Goal: Information Seeking & Learning: Learn about a topic

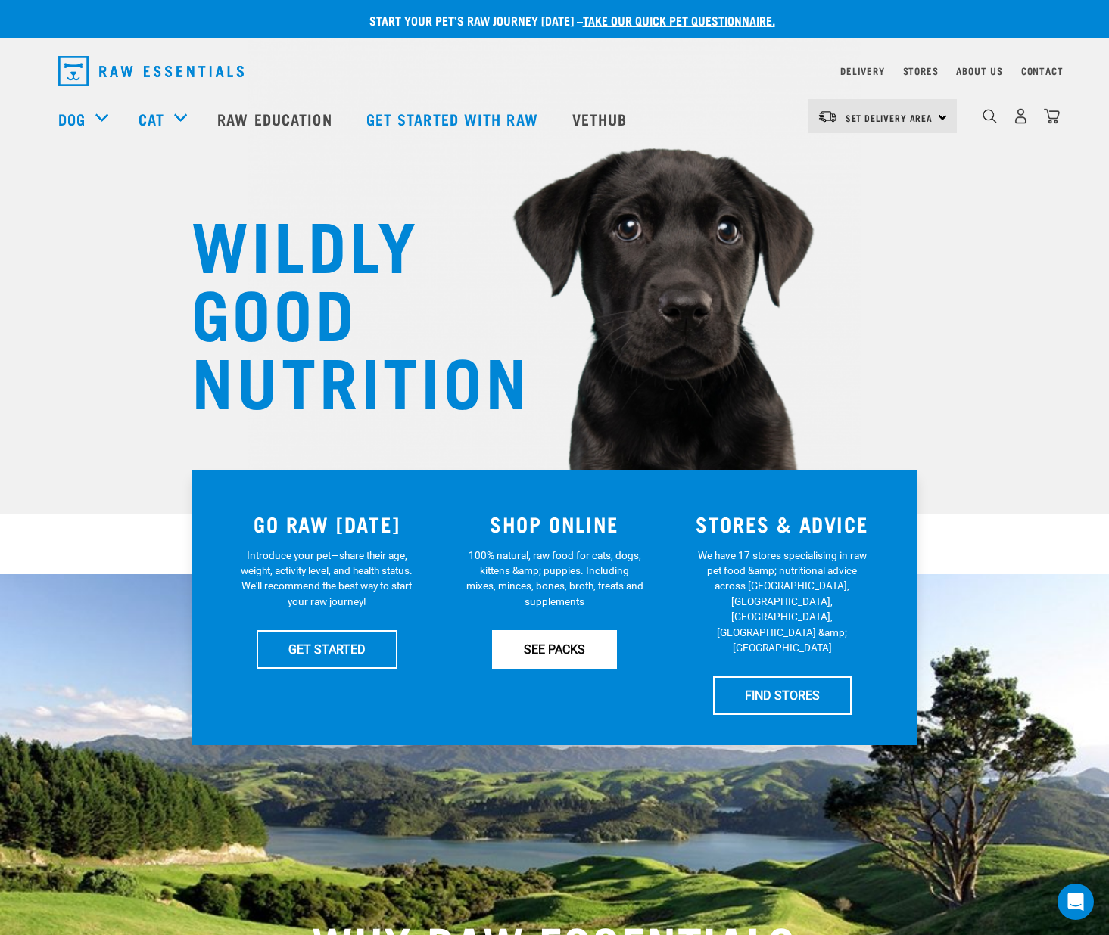
click at [537, 655] on link "SEE PACKS" at bounding box center [554, 649] width 125 height 38
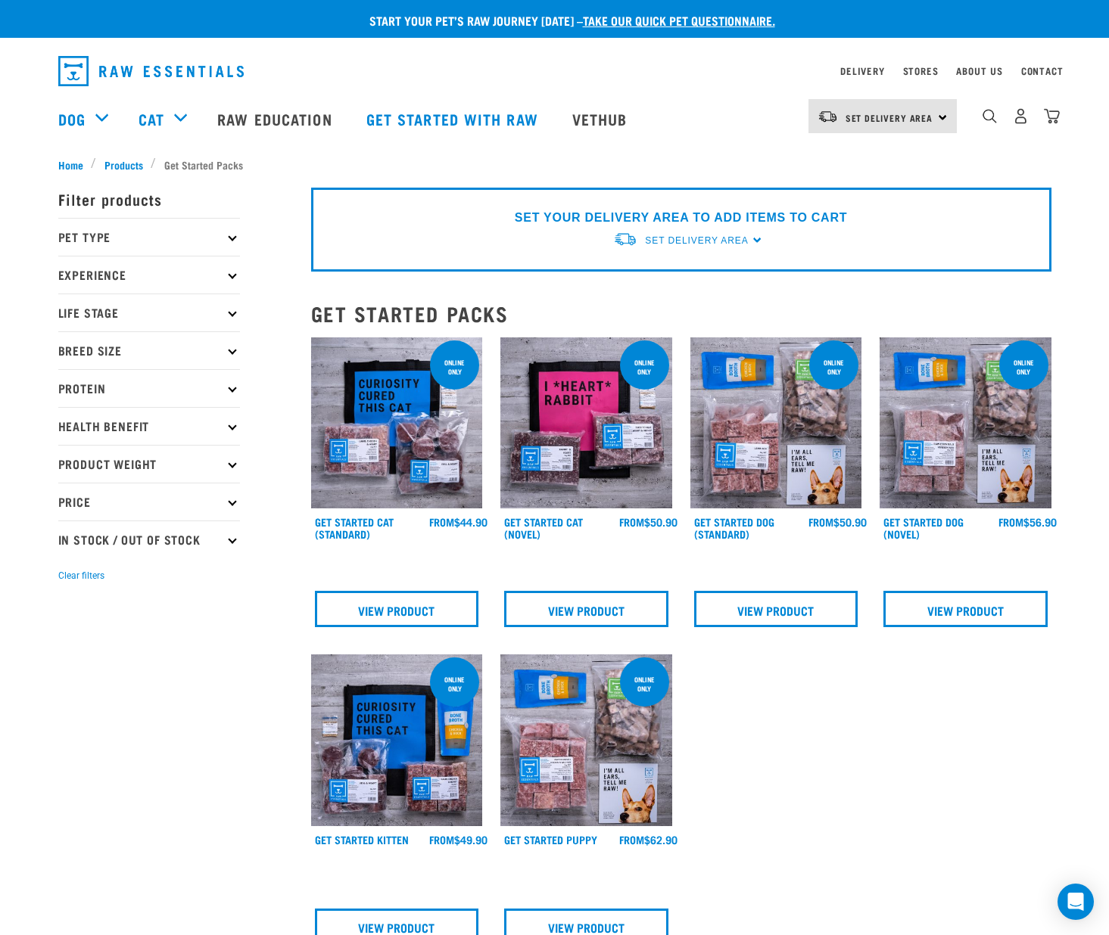
click at [107, 235] on p "Pet Type" at bounding box center [149, 237] width 182 height 38
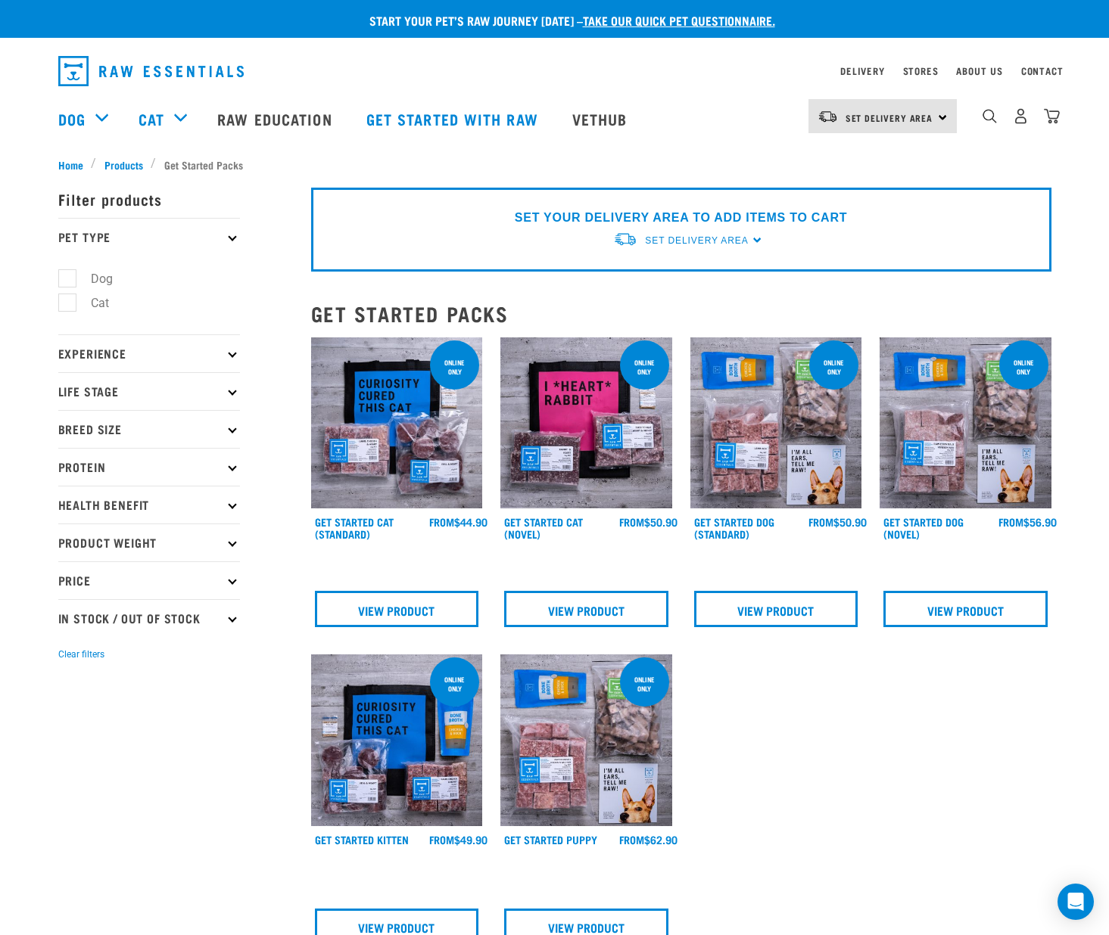
click at [74, 281] on label "Dog" at bounding box center [93, 278] width 52 height 19
click at [68, 281] on input "Dog" at bounding box center [63, 276] width 10 height 10
checkbox input "true"
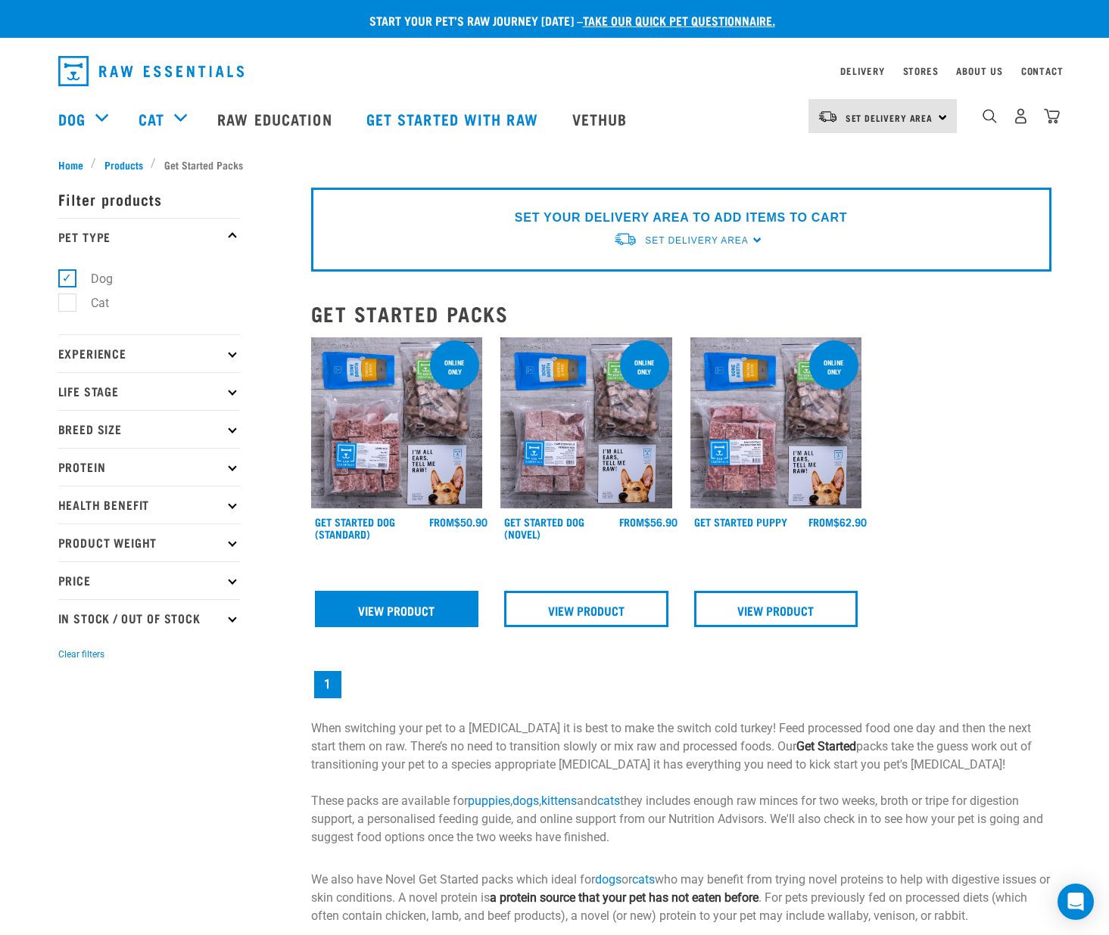
click at [415, 608] on link "View Product" at bounding box center [397, 609] width 164 height 36
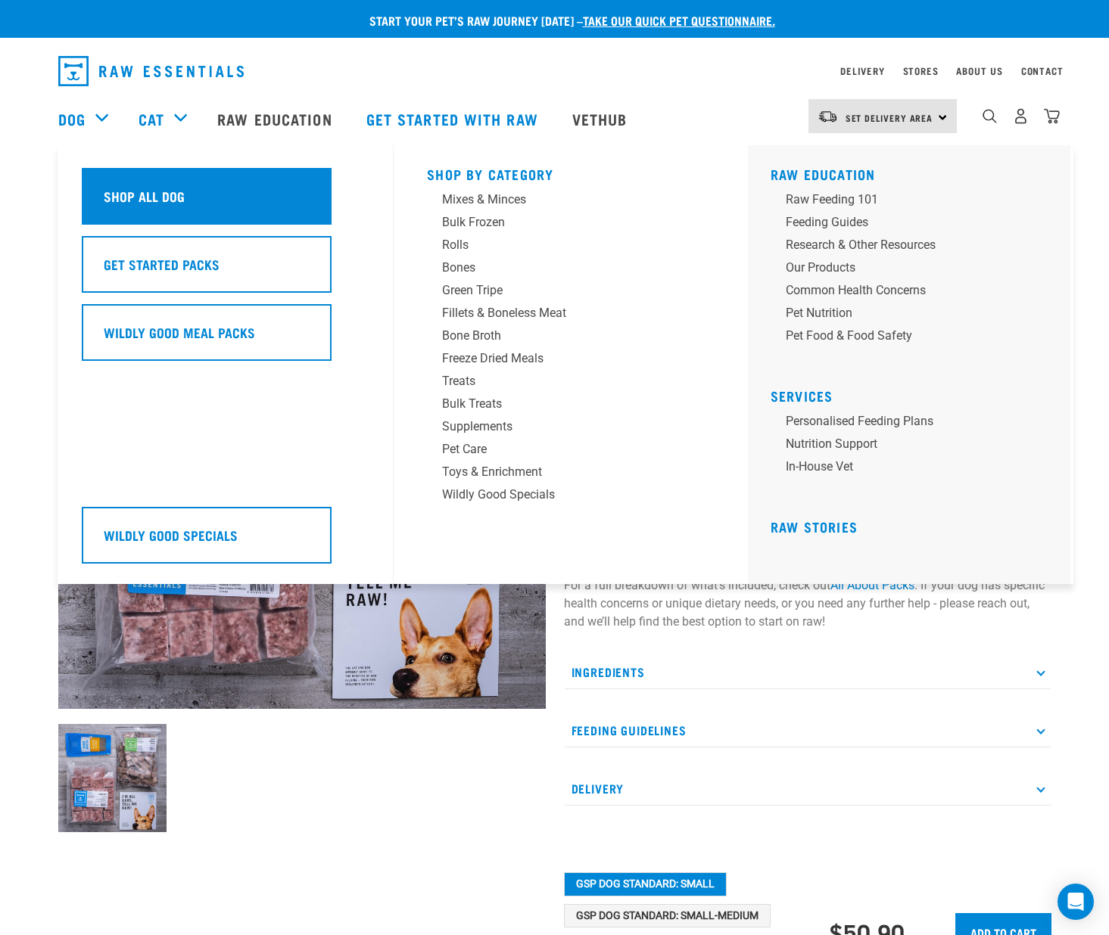
click at [144, 186] on h5 "Shop All Dog" at bounding box center [144, 196] width 81 height 20
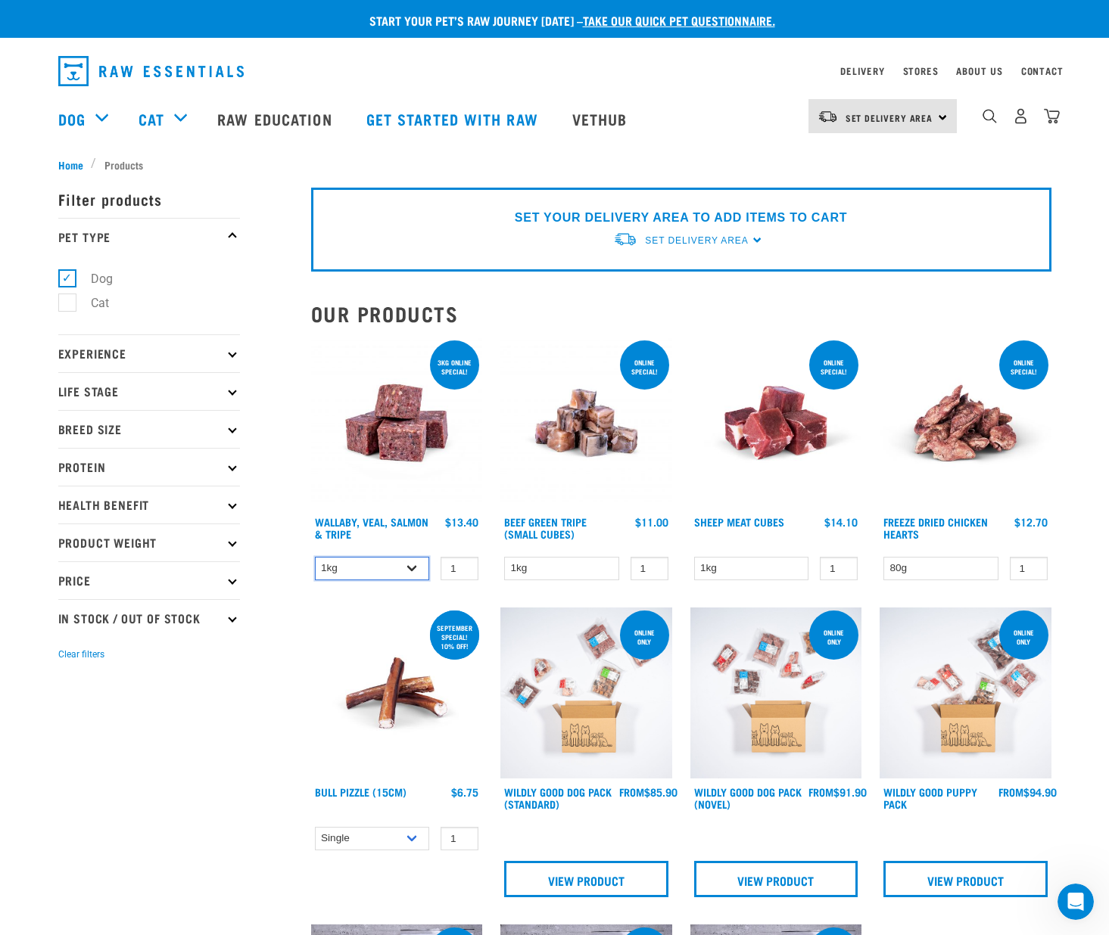
select select "45457"
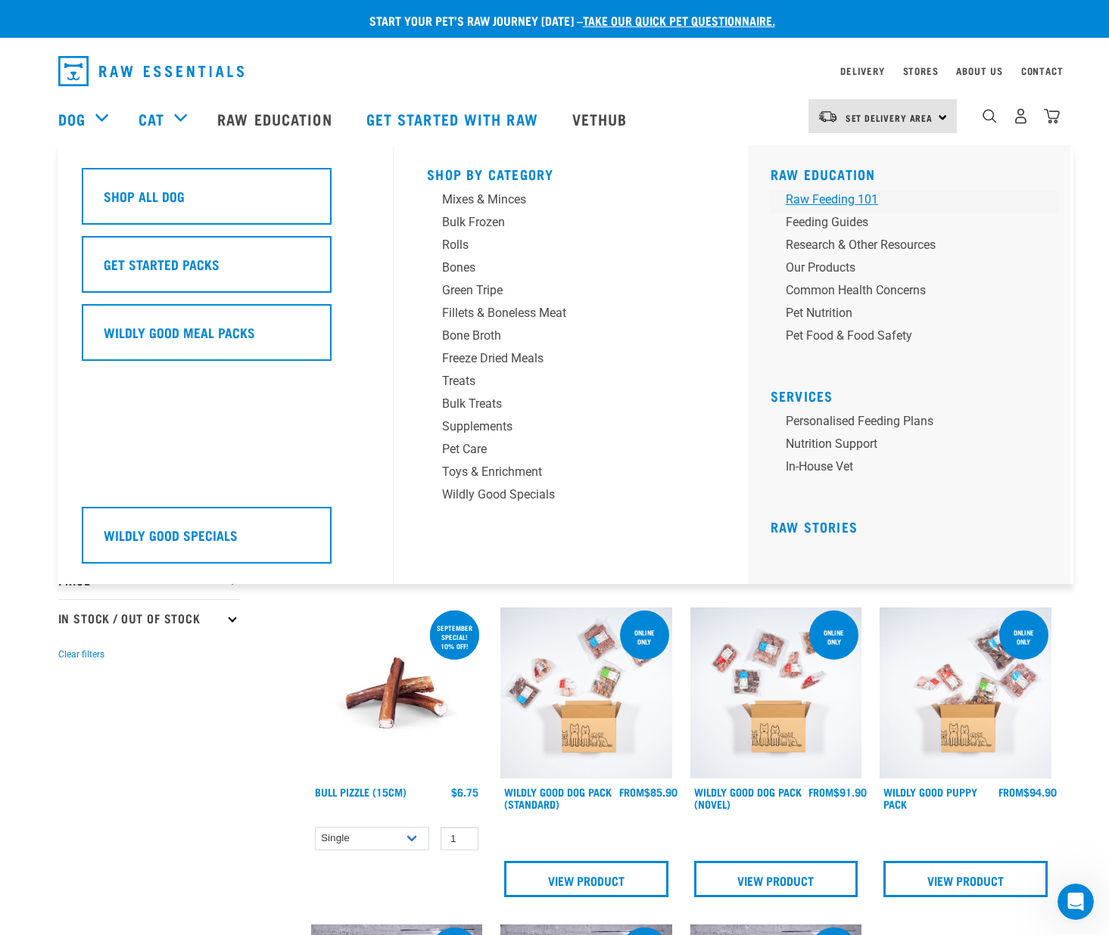
click at [814, 193] on div "Raw Feeding 101" at bounding box center [904, 200] width 236 height 18
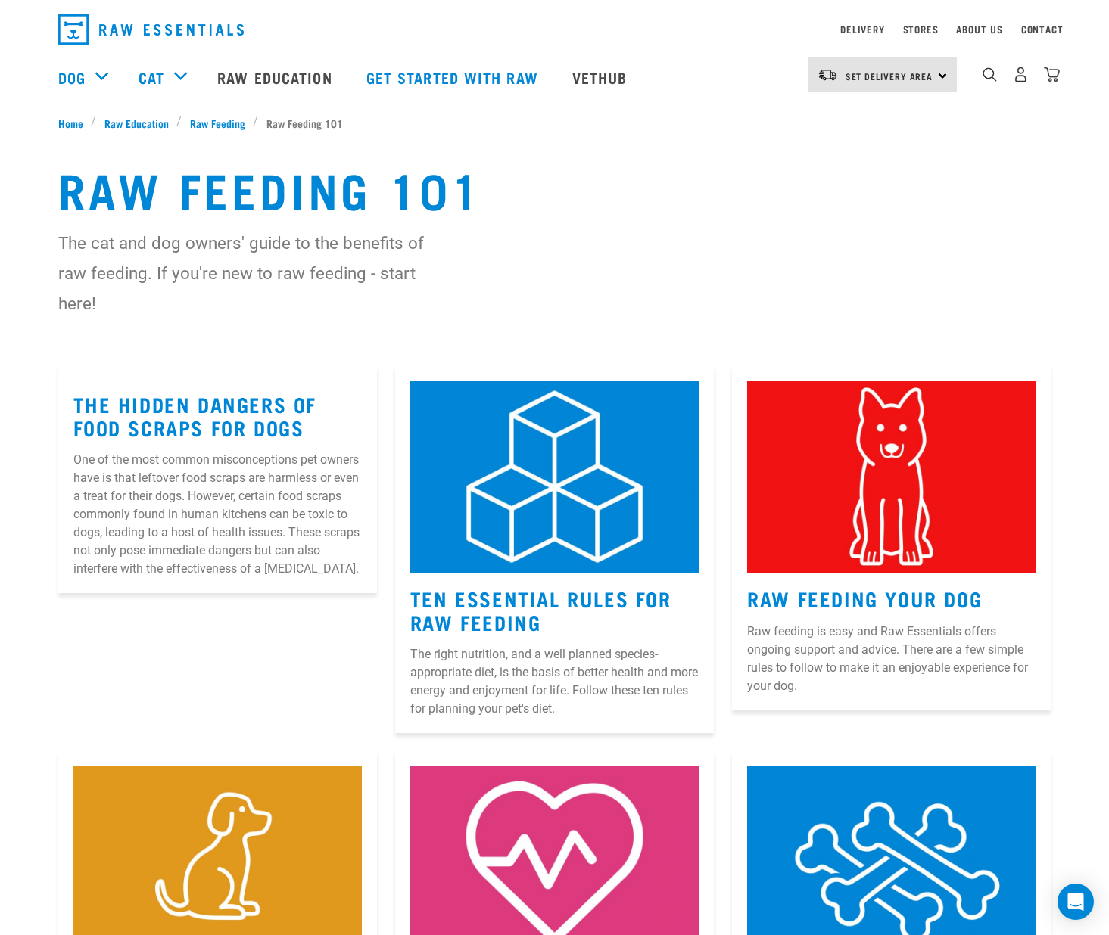
scroll to position [51, 0]
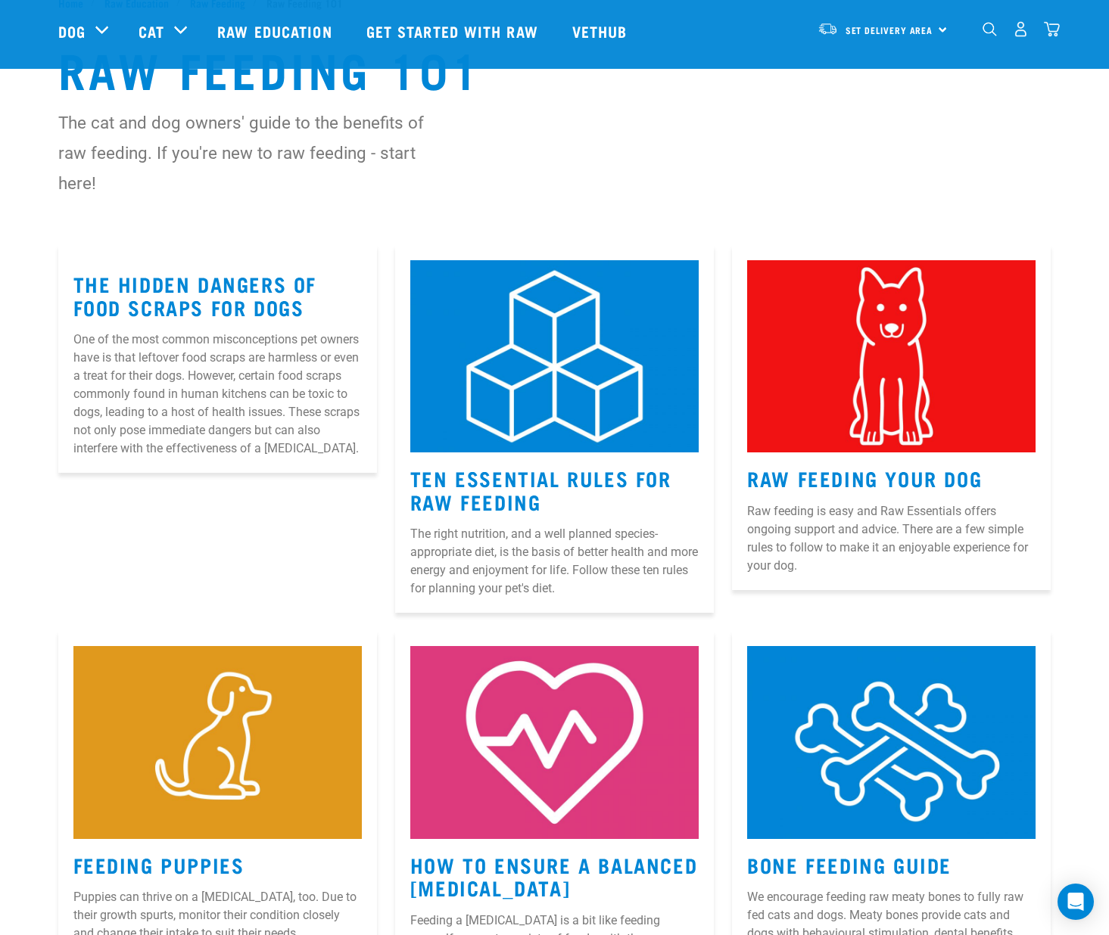
click at [257, 399] on p "One of the most common misconceptions pet owners have is that leftover food scr…" at bounding box center [217, 394] width 288 height 127
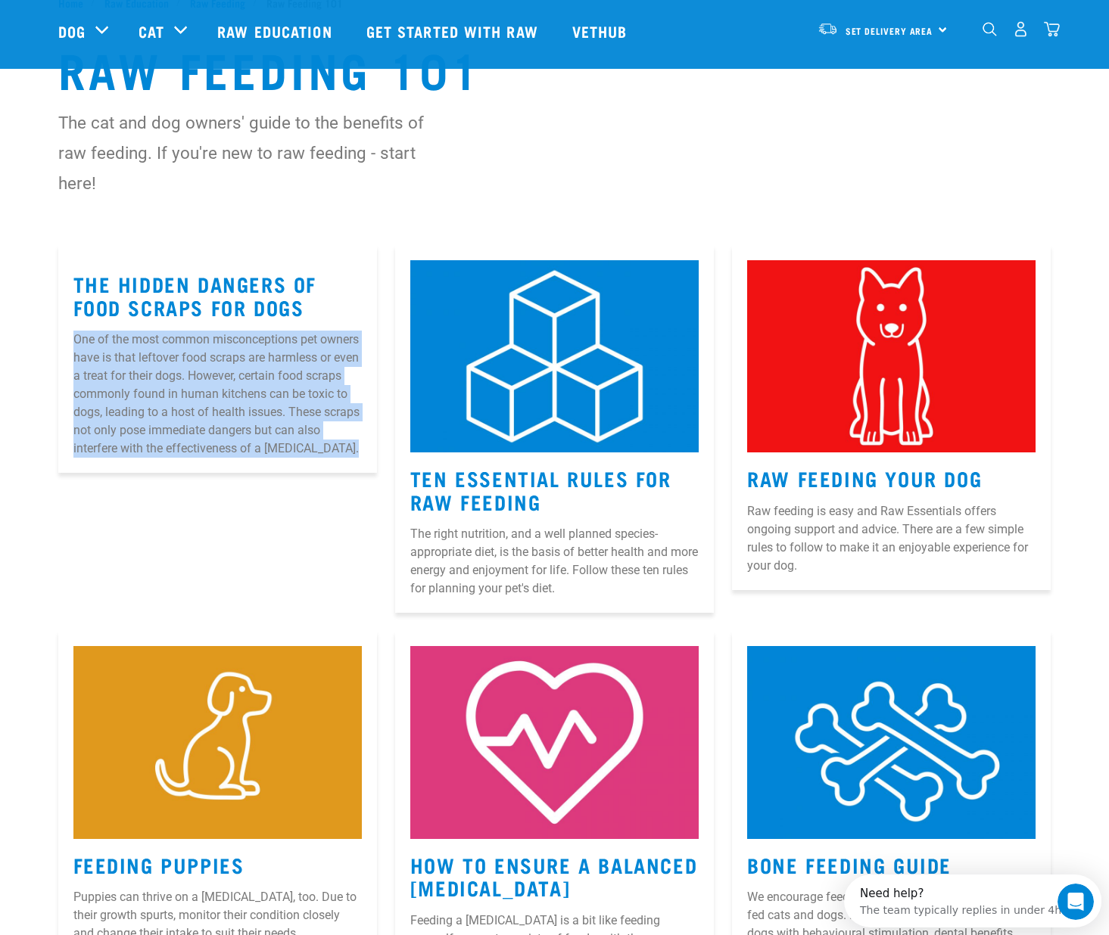
click at [257, 399] on p "One of the most common misconceptions pet owners have is that leftover food scr…" at bounding box center [217, 394] width 288 height 127
click at [257, 409] on p "One of the most common misconceptions pet owners have is that leftover food scr…" at bounding box center [217, 394] width 288 height 127
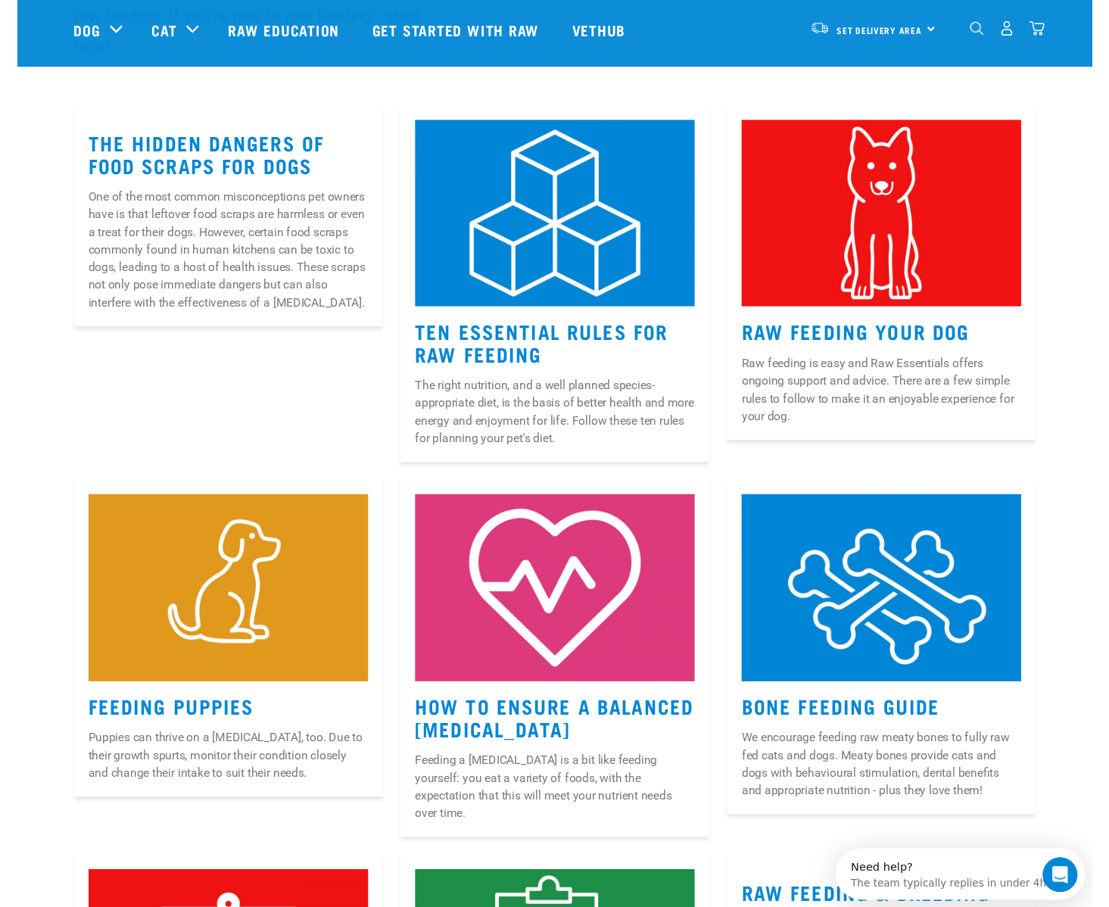
scroll to position [244, 0]
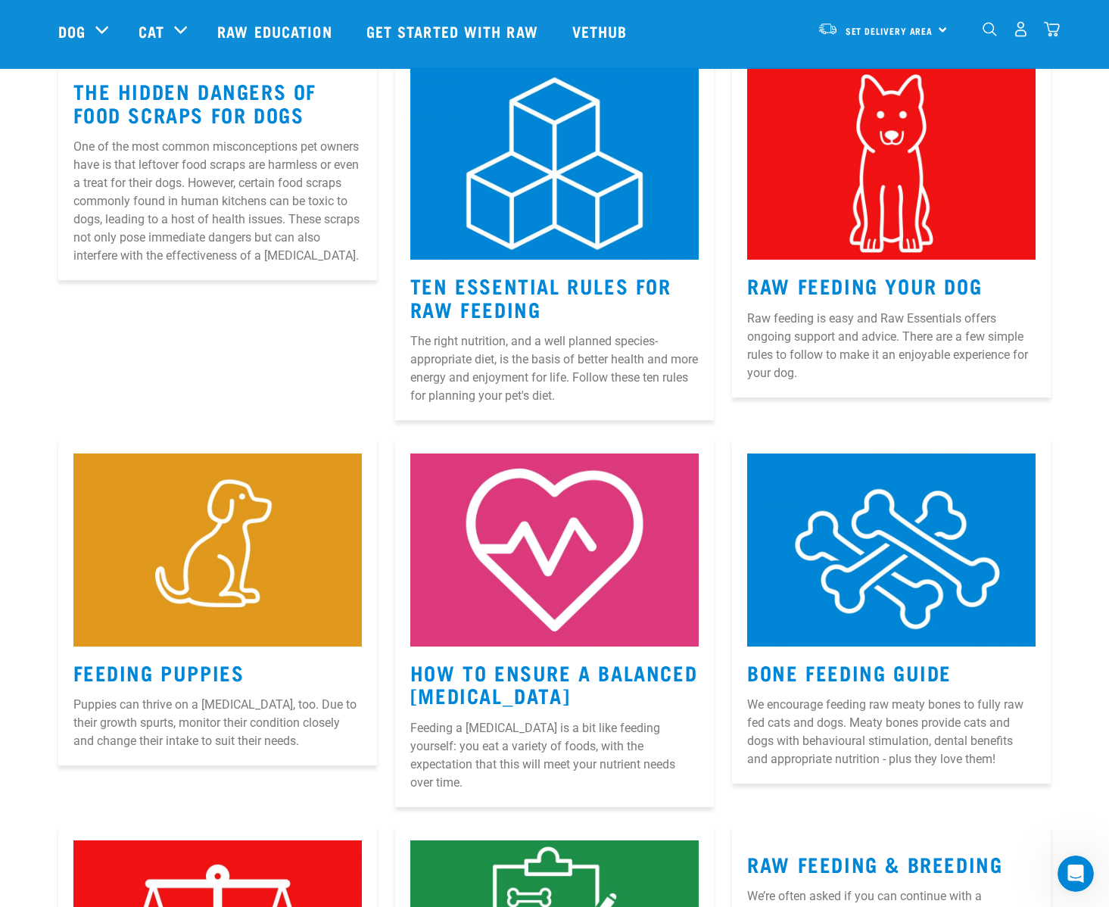
click at [845, 332] on p "Raw feeding is easy and Raw Essentials offers ongoing support and advice. There…" at bounding box center [891, 346] width 288 height 73
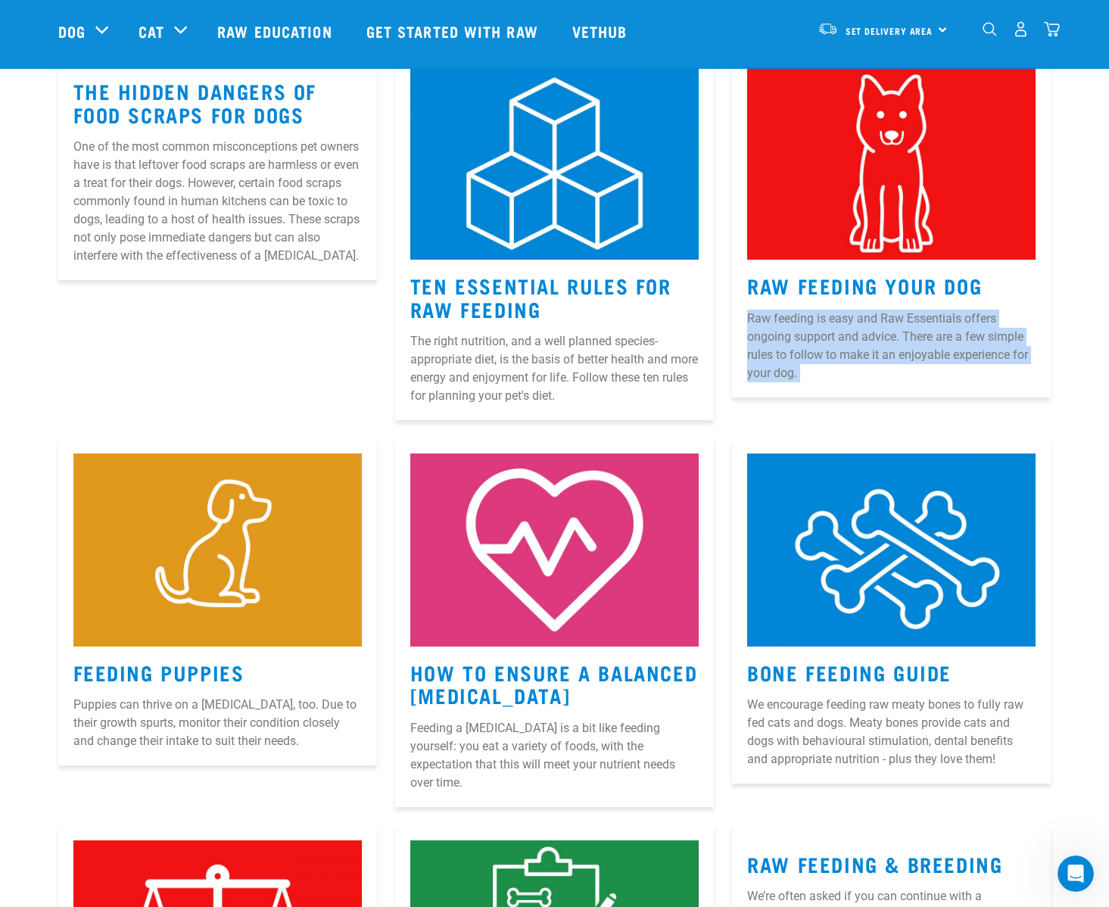
click at [845, 332] on p "Raw feeding is easy and Raw Essentials offers ongoing support and advice. There…" at bounding box center [891, 346] width 288 height 73
click at [798, 334] on p "Raw feeding is easy and Raw Essentials offers ongoing support and advice. There…" at bounding box center [891, 346] width 288 height 73
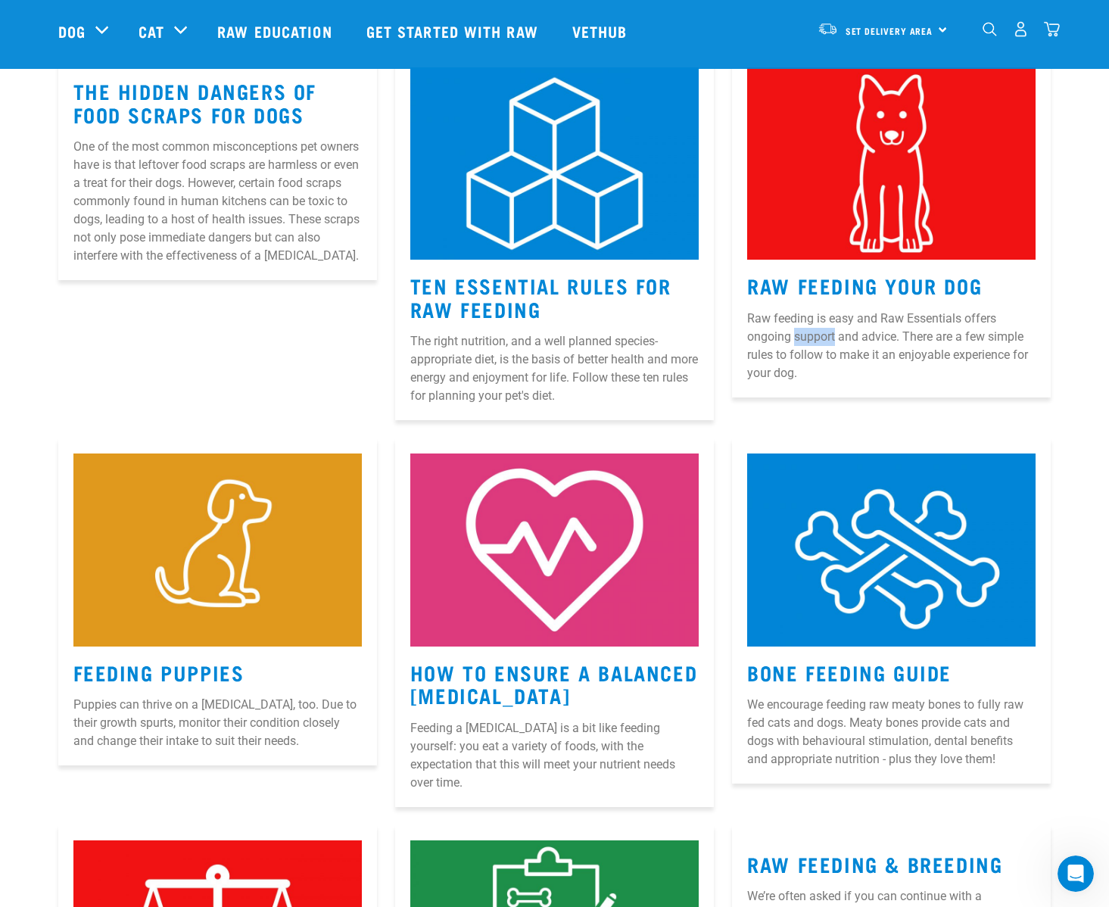
click at [798, 334] on p "Raw feeding is easy and Raw Essentials offers ongoing support and advice. There…" at bounding box center [891, 346] width 288 height 73
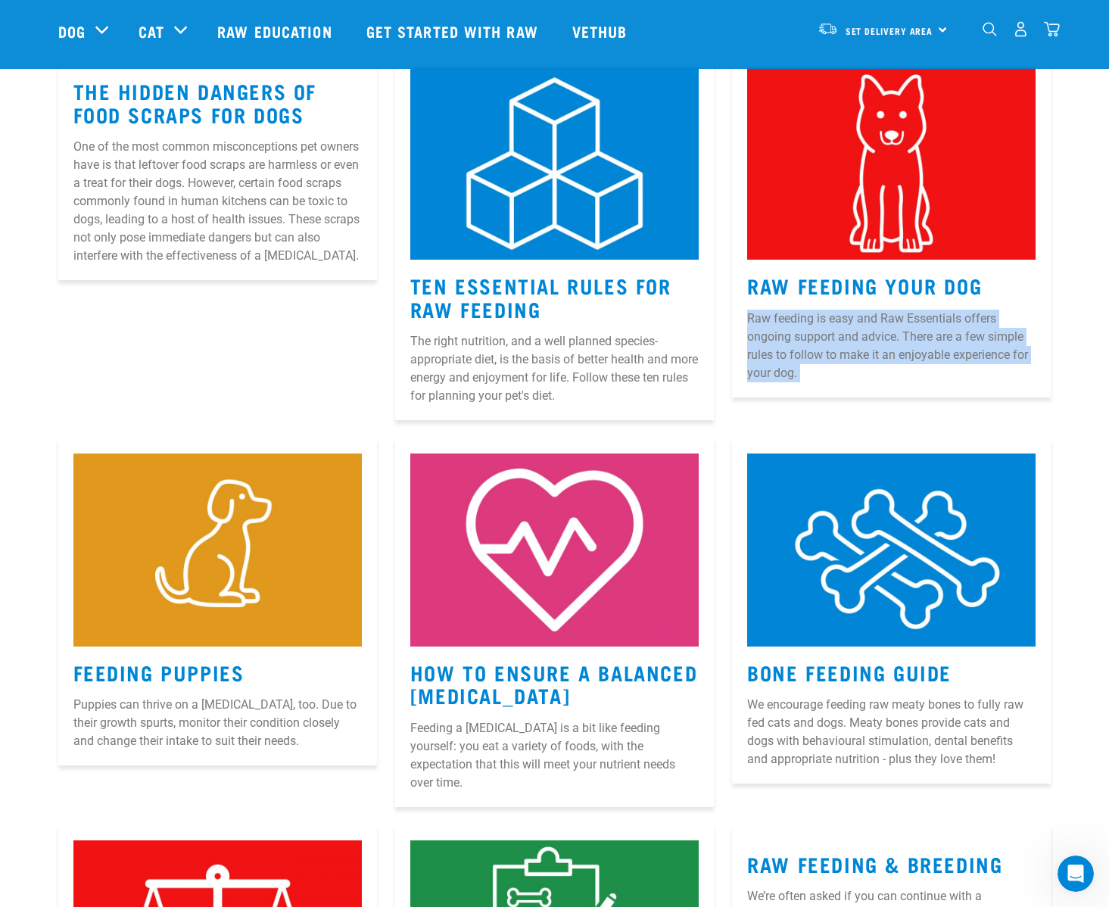
drag, startPoint x: 798, startPoint y: 334, endPoint x: 801, endPoint y: 344, distance: 10.3
click at [799, 336] on p "Raw feeding is easy and Raw Essentials offers ongoing support and advice. There…" at bounding box center [891, 346] width 288 height 73
click at [793, 350] on p "Raw feeding is easy and Raw Essentials offers ongoing support and advice. There…" at bounding box center [891, 346] width 288 height 73
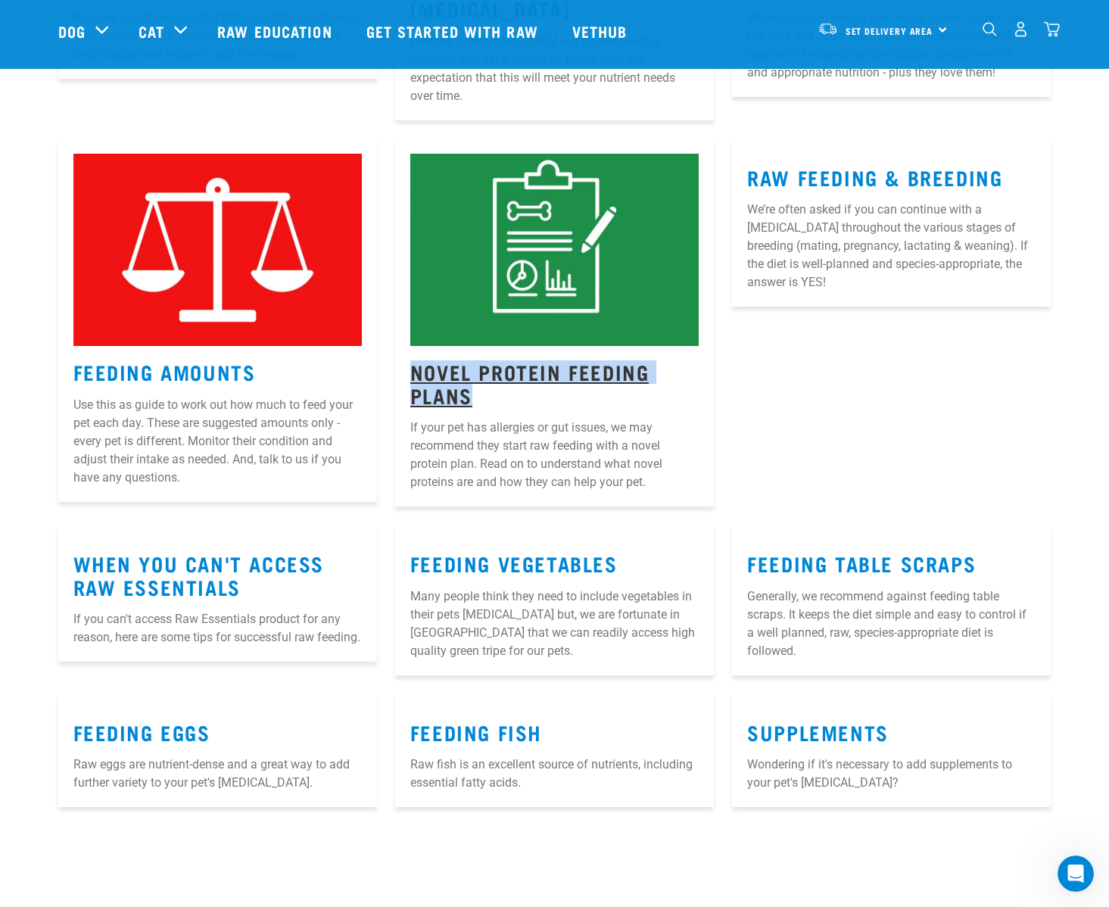
scroll to position [929, 0]
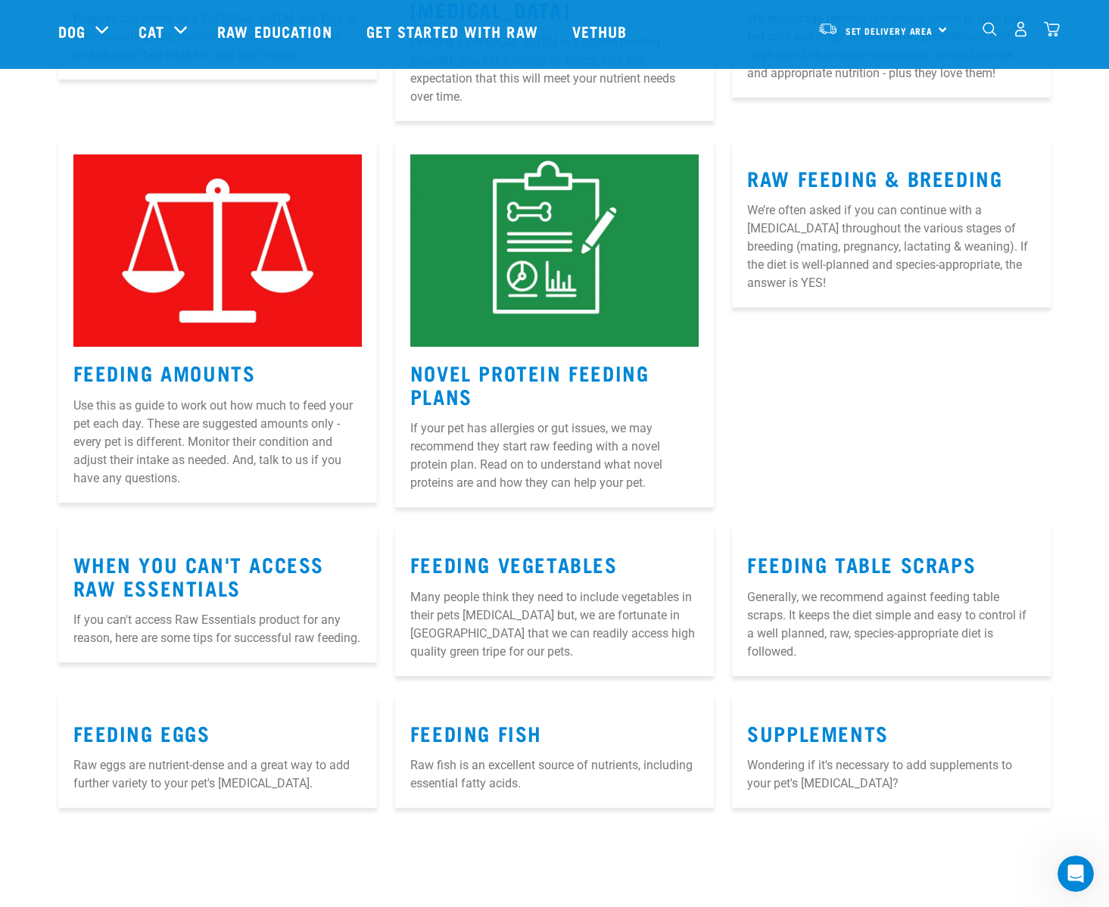
click at [465, 427] on p "If your pet has allergies or gut issues, we may recommend they start raw feedin…" at bounding box center [554, 455] width 288 height 73
drag, startPoint x: 465, startPoint y: 442, endPoint x: 481, endPoint y: 449, distance: 16.6
click at [478, 448] on p "If your pet has allergies or gut issues, we may recommend they start raw feedin…" at bounding box center [554, 455] width 288 height 73
click at [481, 449] on p "If your pet has allergies or gut issues, we may recommend they start raw feedin…" at bounding box center [554, 455] width 288 height 73
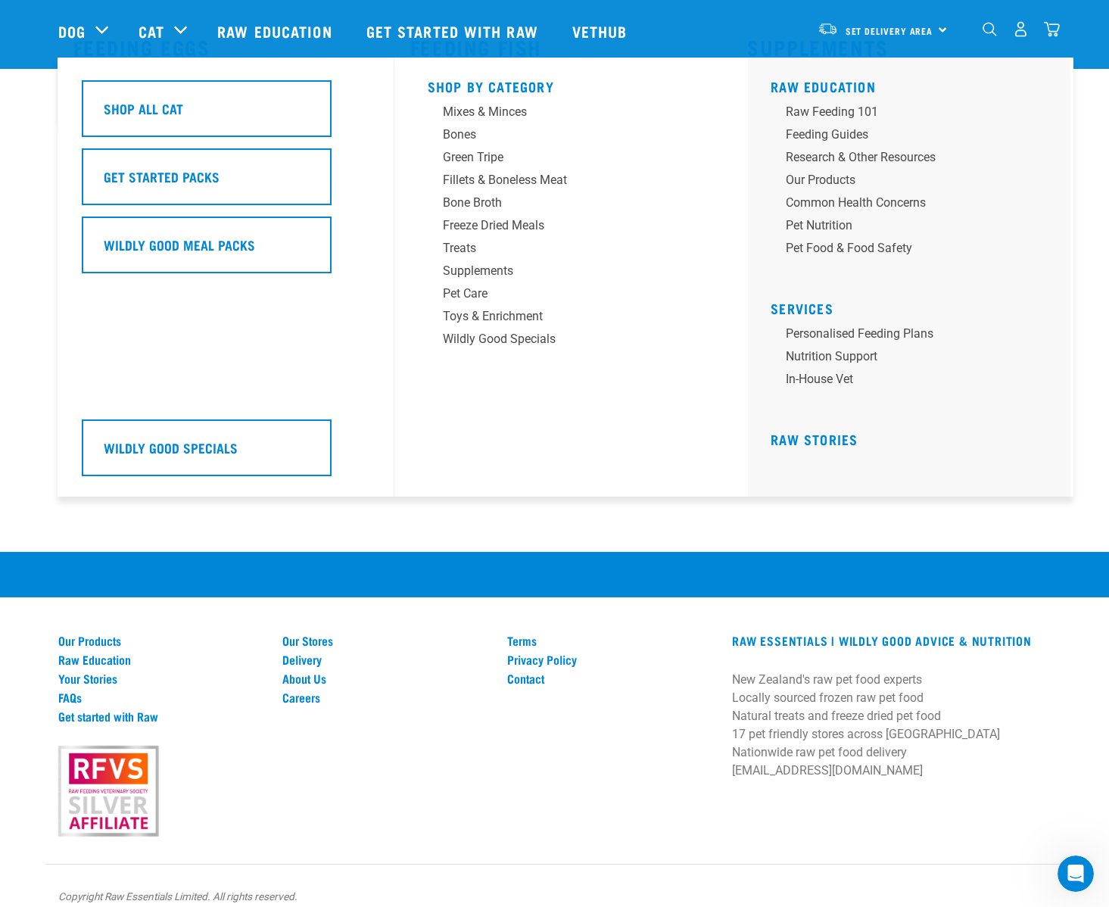
scroll to position [1614, 0]
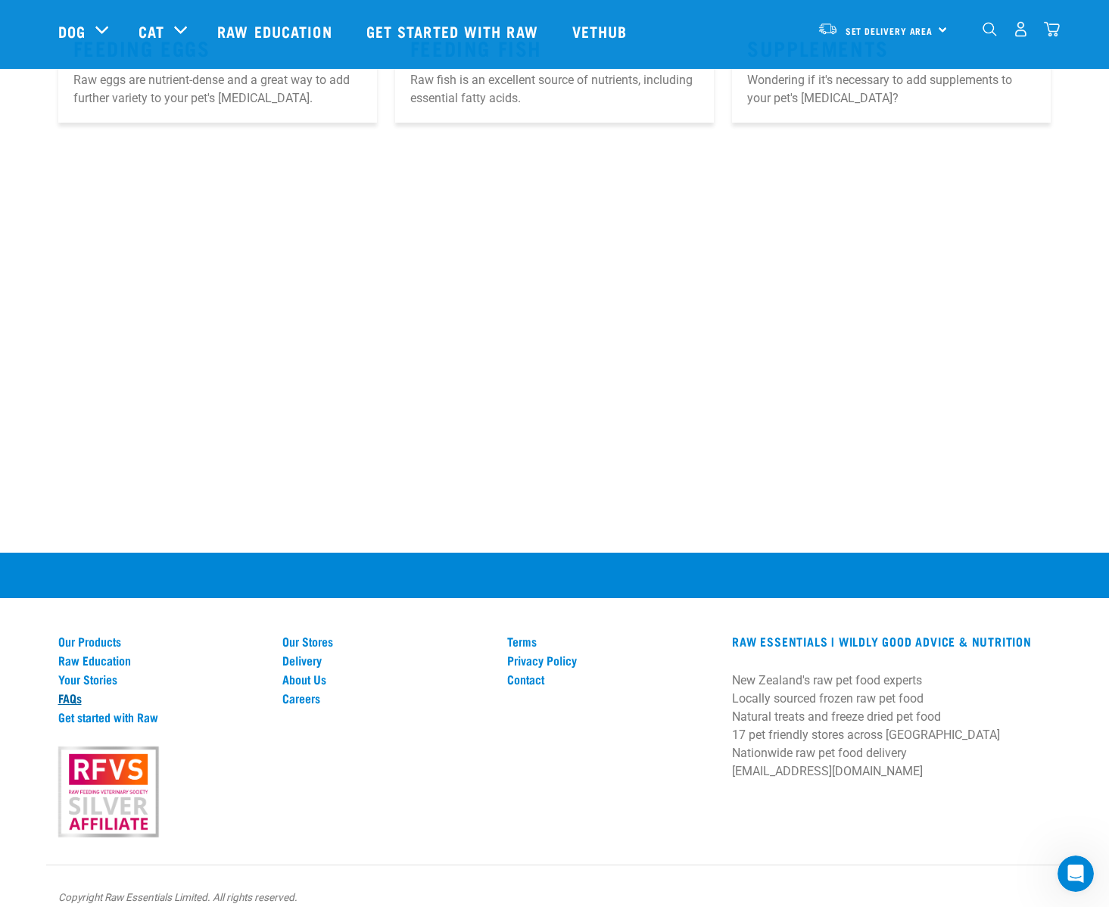
click at [71, 691] on link "FAQs" at bounding box center [161, 698] width 207 height 14
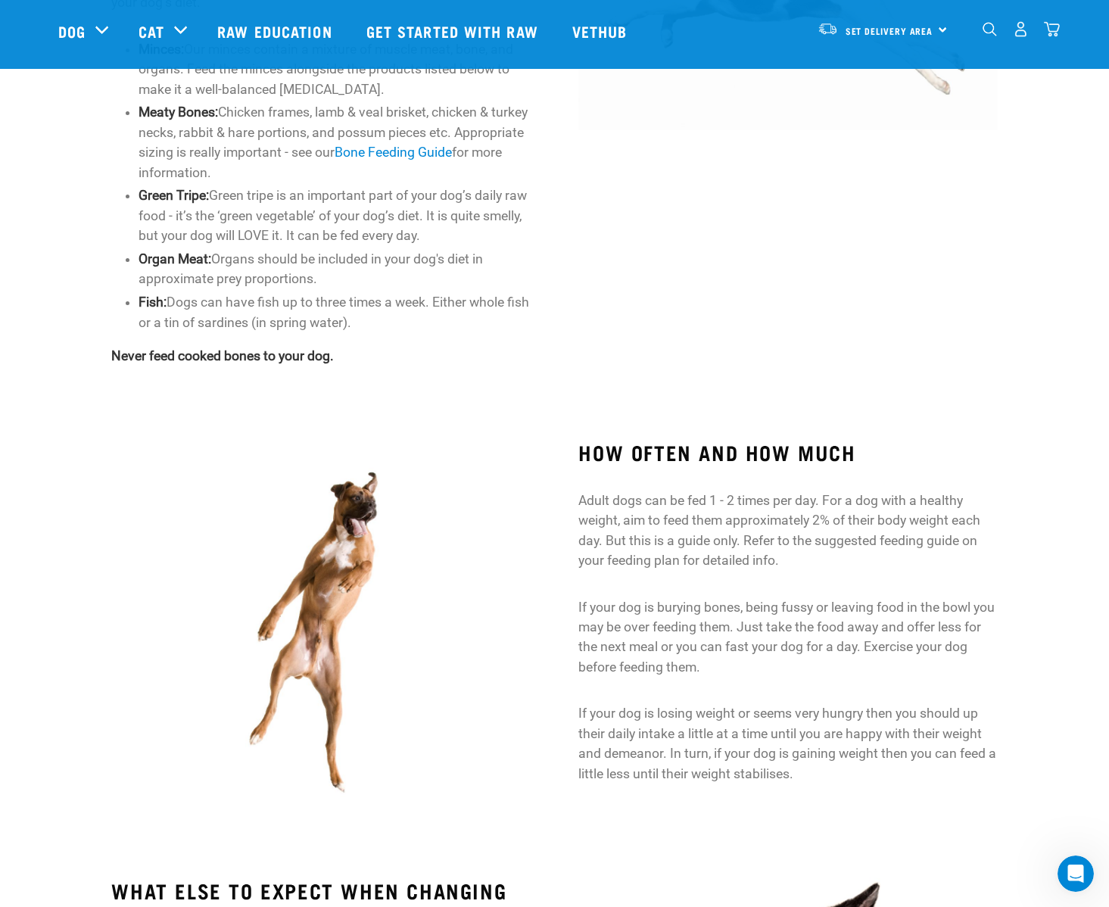
scroll to position [854, 0]
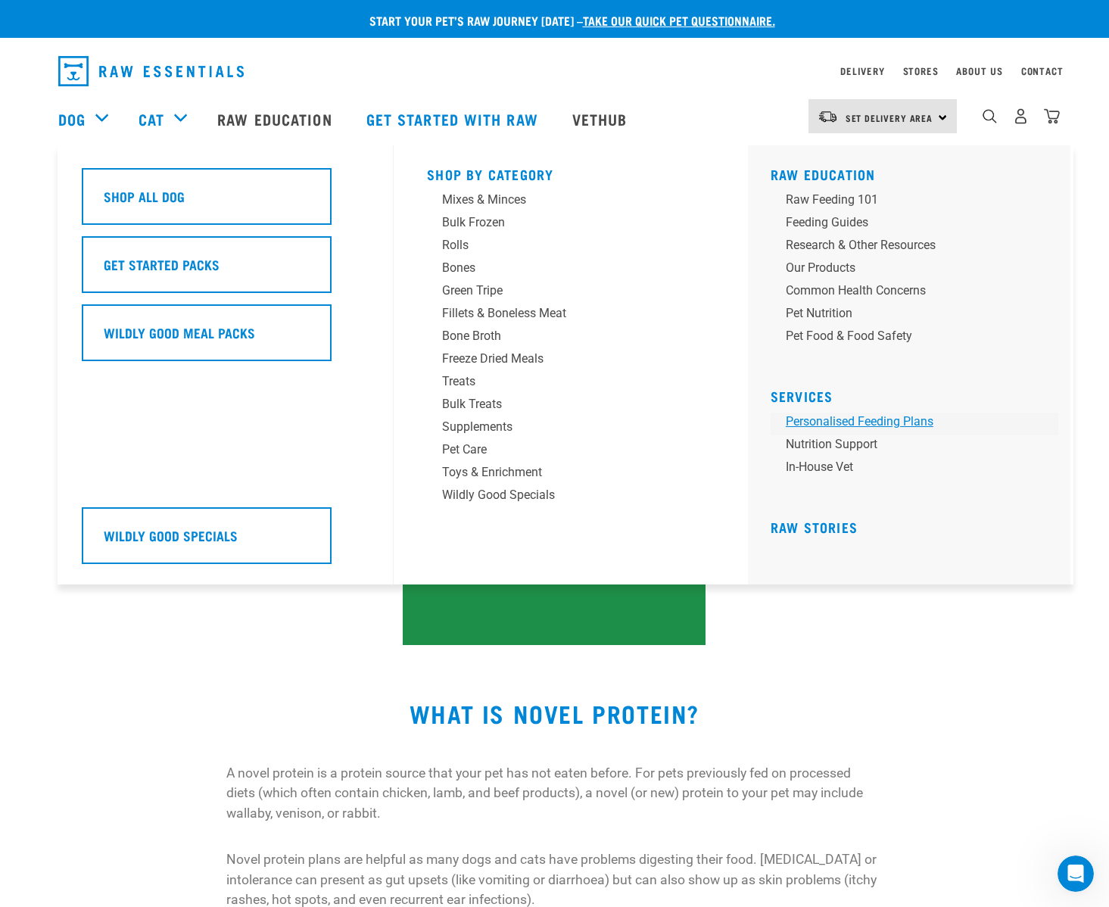
click at [885, 417] on link "Personalised Feeding Plans" at bounding box center [914, 423] width 288 height 23
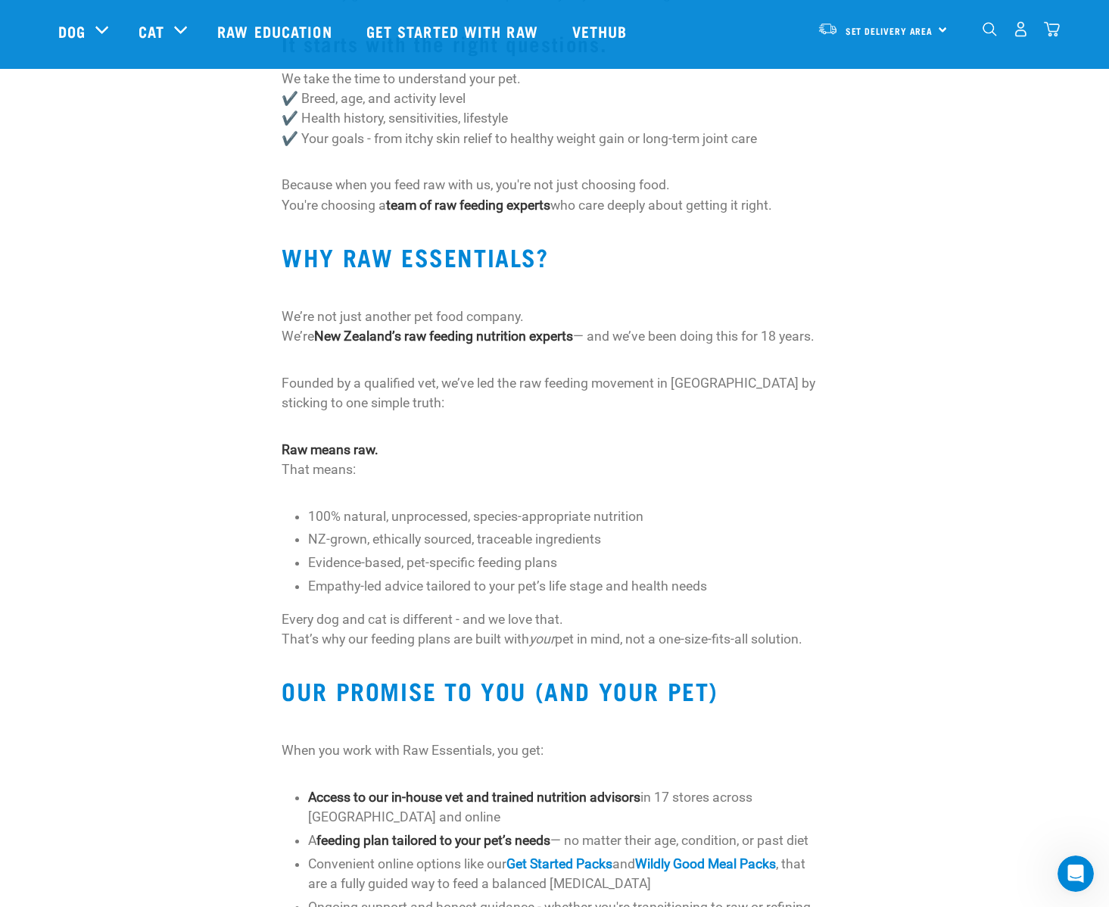
scroll to position [537, 0]
click at [419, 315] on p "We’re not just another pet food company. We’re New Zealand’s raw feeding nutrit…" at bounding box center [555, 326] width 546 height 40
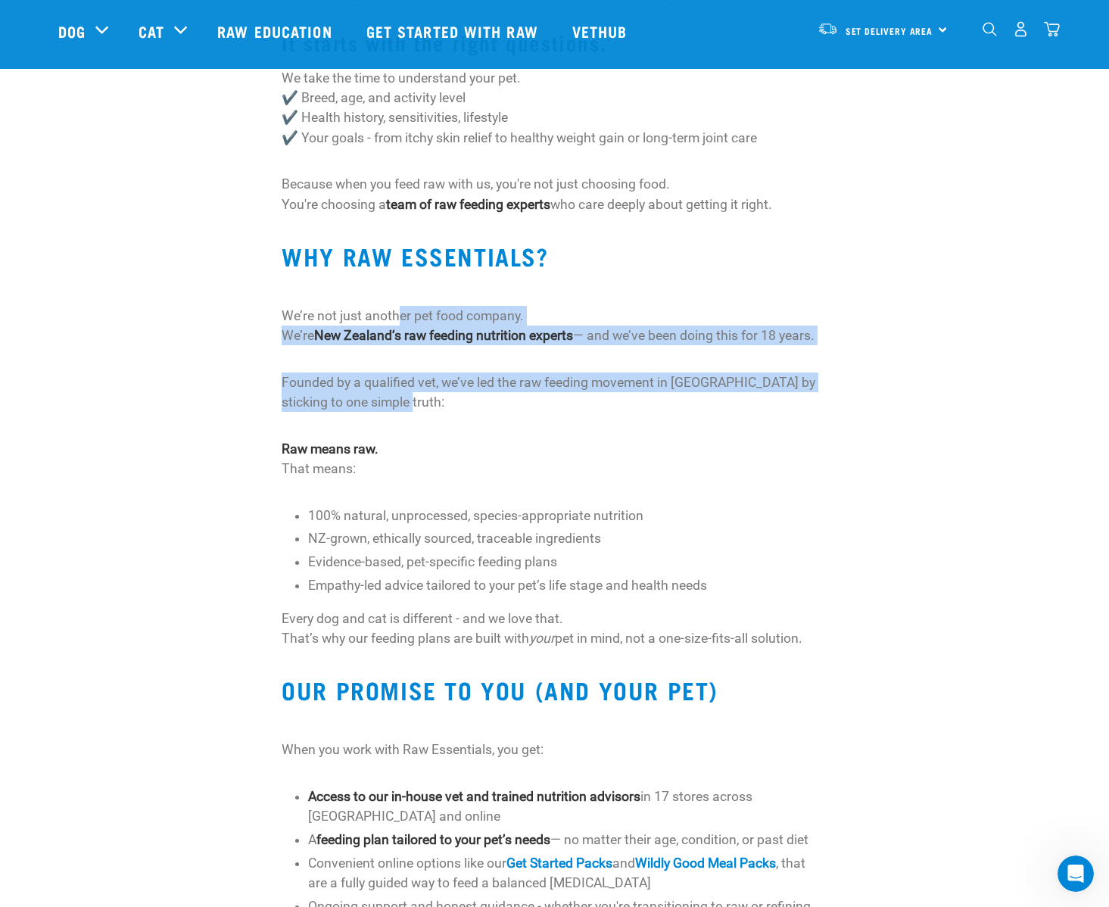
drag, startPoint x: 400, startPoint y: 312, endPoint x: 445, endPoint y: 420, distance: 117.4
click at [445, 420] on div "Because your pet deserves a plan as unique as they are. “They interrogated me a…" at bounding box center [555, 531] width 546 height 1531
click at [445, 412] on p "Founded by a qualified vet, we’ve led the raw feeding movement in New Zealand b…" at bounding box center [555, 392] width 546 height 40
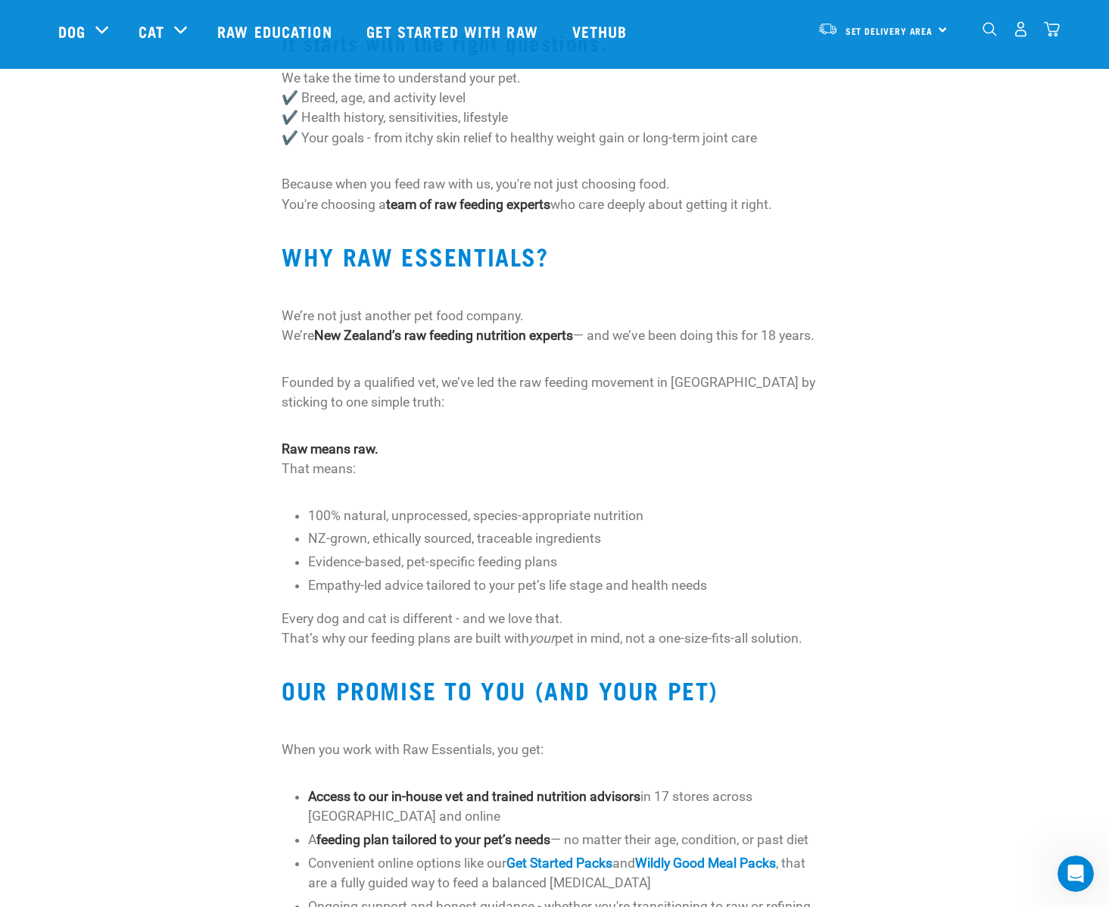
click at [420, 403] on p "Founded by a qualified vet, we’ve led the raw feeding movement in New Zealand b…" at bounding box center [555, 392] width 546 height 40
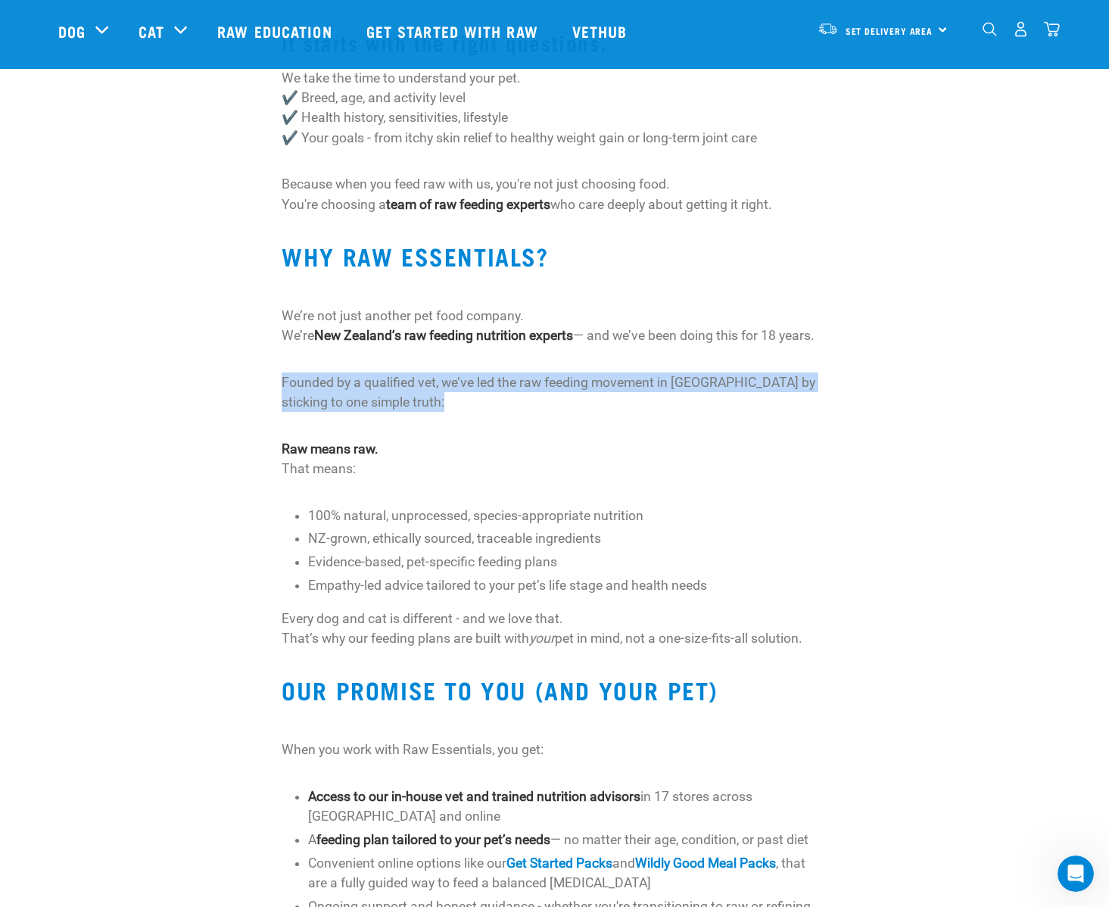
click at [420, 403] on p "Founded by a qualified vet, we’ve led the raw feeding movement in New Zealand b…" at bounding box center [555, 392] width 546 height 40
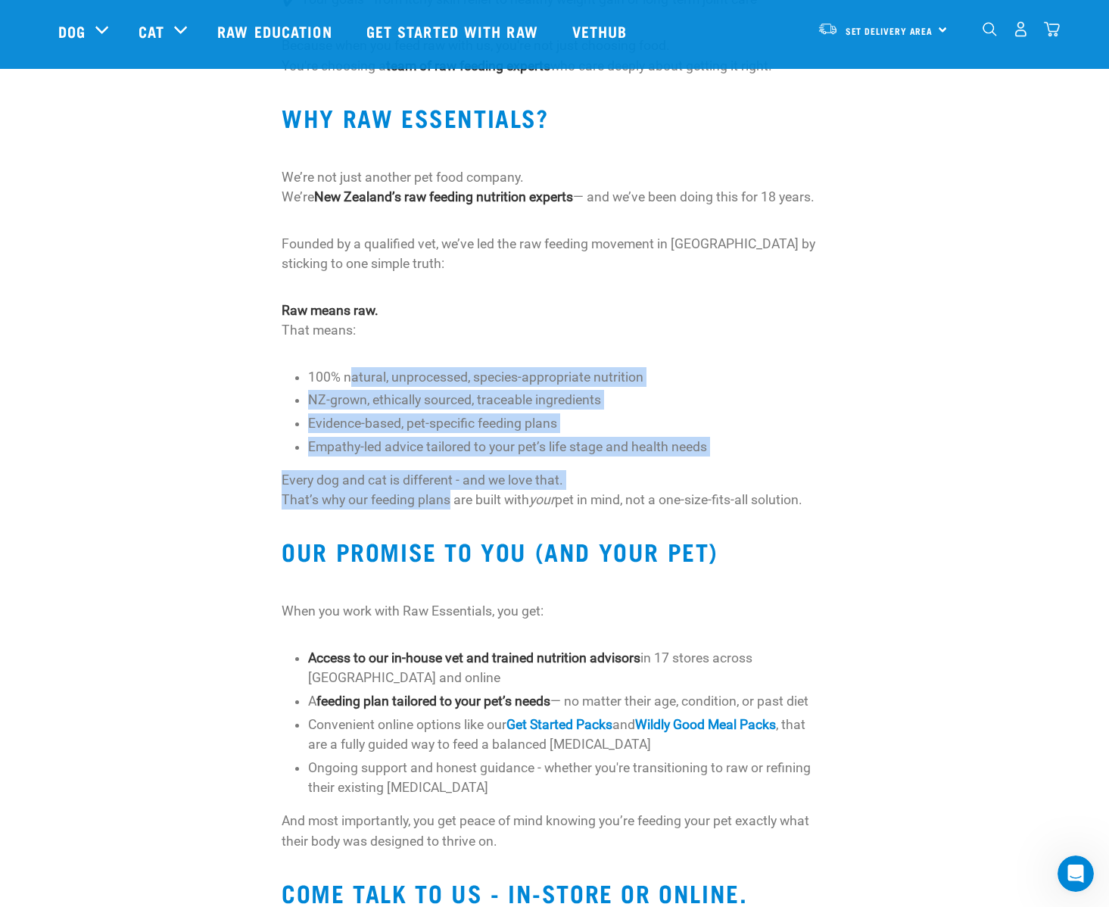
drag, startPoint x: 350, startPoint y: 391, endPoint x: 442, endPoint y: 503, distance: 144.7
click at [442, 503] on div "Because your pet deserves a plan as unique as they are. “They interrogated me a…" at bounding box center [555, 393] width 546 height 1531
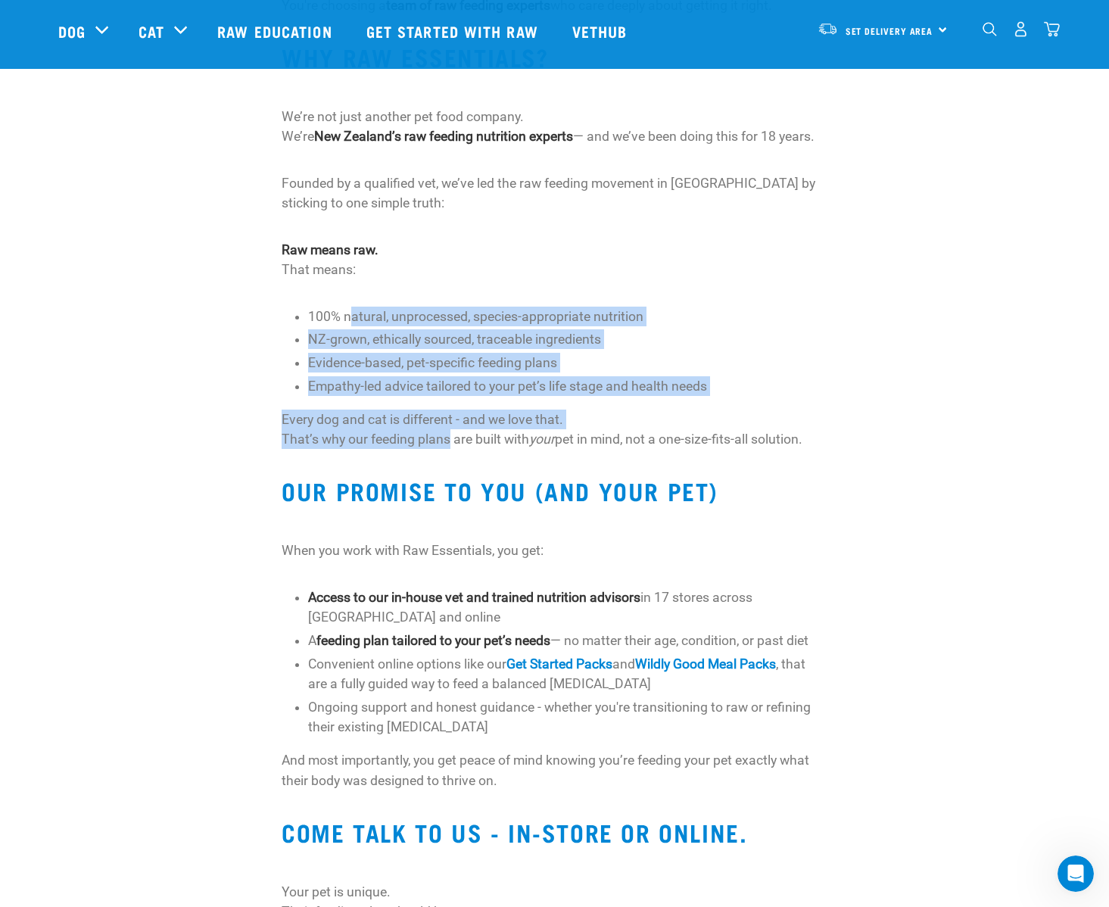
scroll to position [736, 0]
click at [430, 450] on p "Every dog and cat is different - and we love that. That’s why our feeding plans…" at bounding box center [555, 430] width 546 height 40
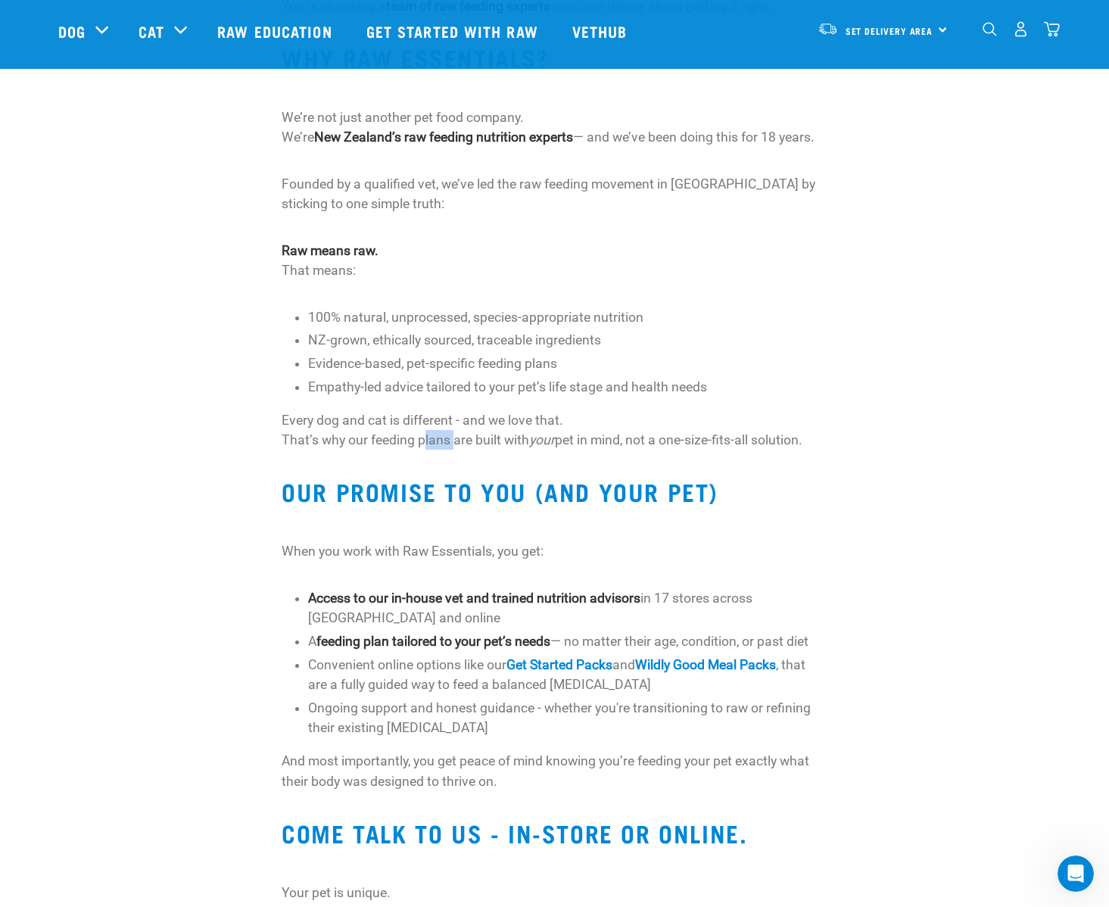
click at [430, 450] on p "Every dog and cat is different - and we love that. That’s why our feeding plans…" at bounding box center [555, 430] width 546 height 40
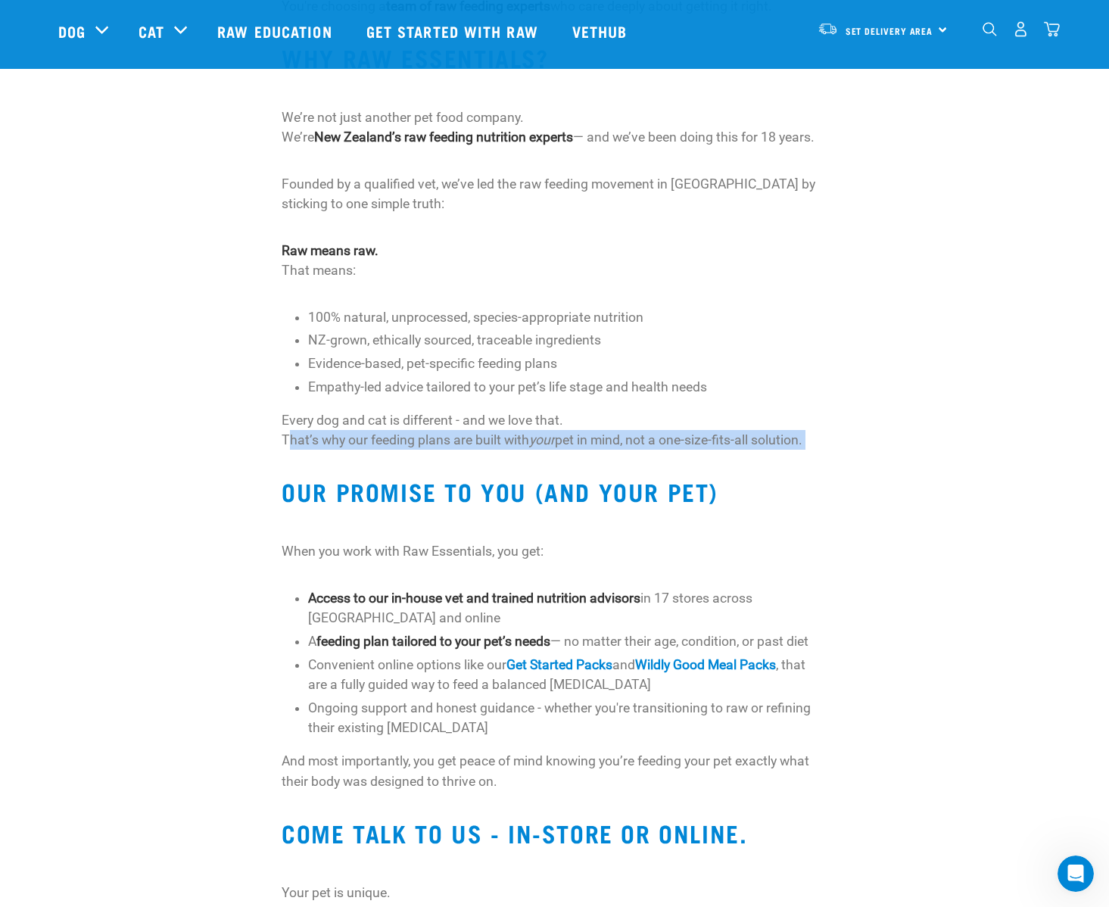
click at [430, 450] on p "Every dog and cat is different - and we love that. That’s why our feeding plans…" at bounding box center [555, 430] width 546 height 40
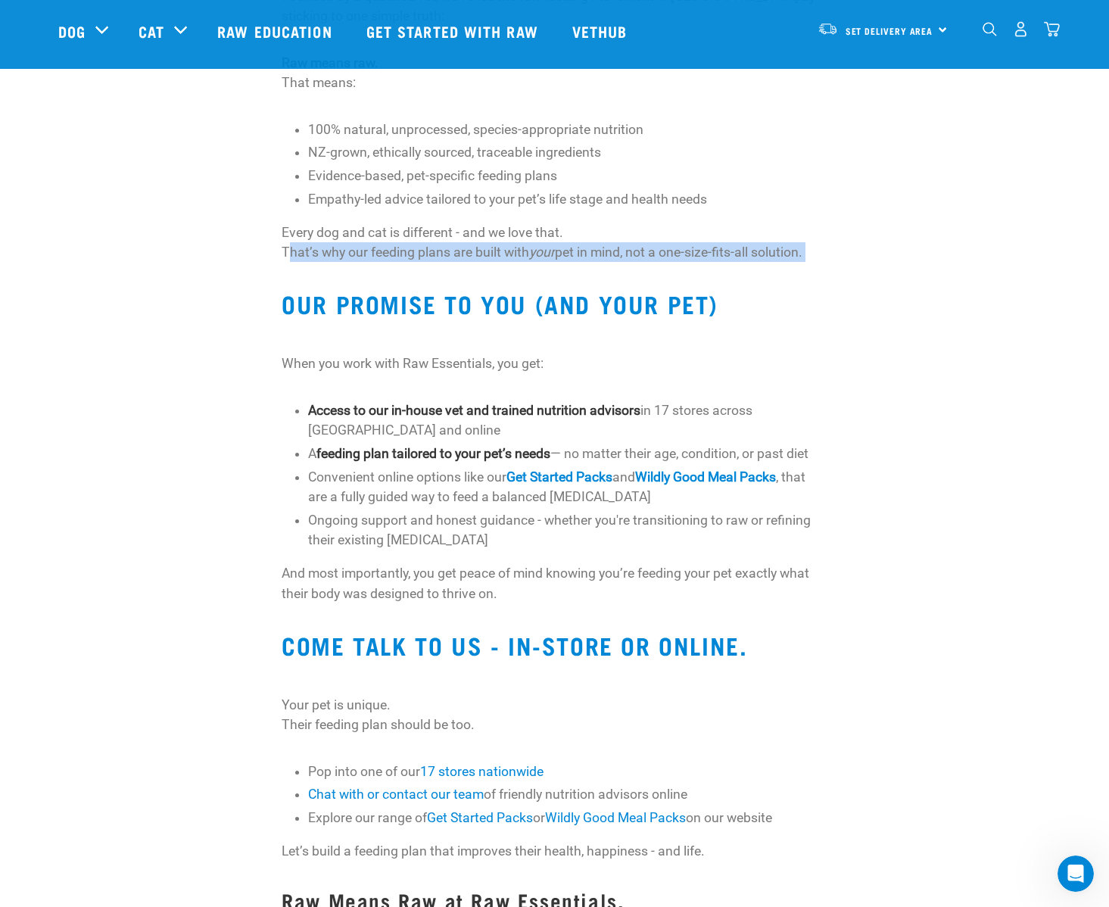
scroll to position [973, 0]
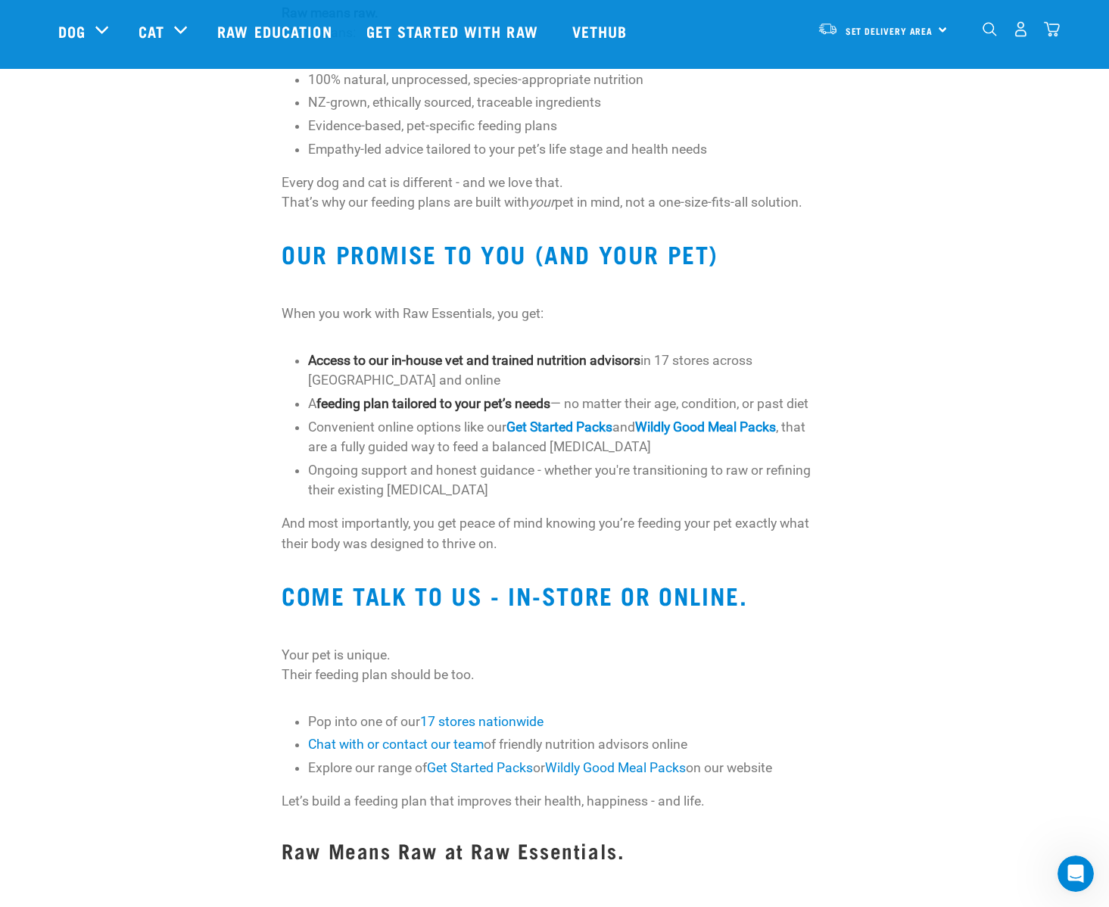
click at [366, 457] on li "Convenient online options like our Get Started Packs and Wildly Good Meal Packs…" at bounding box center [567, 437] width 518 height 40
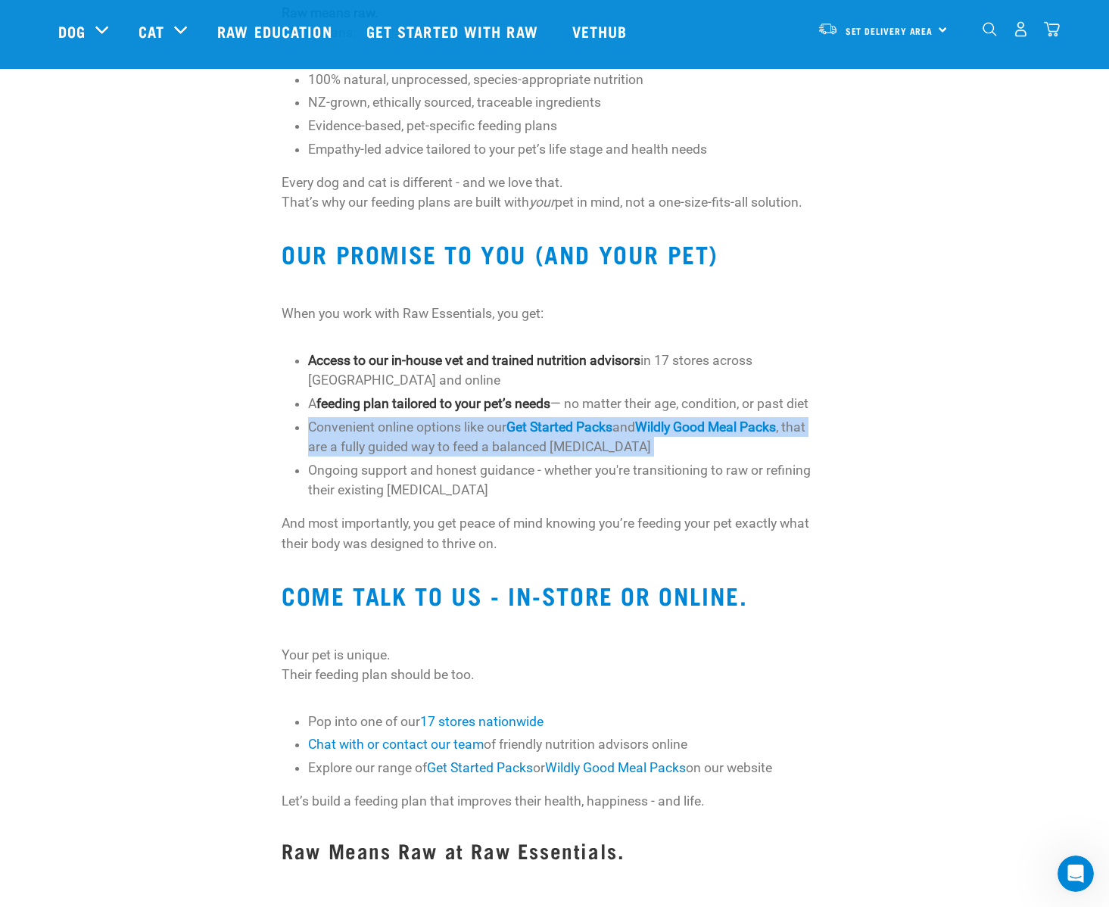
click at [366, 457] on li "Convenient online options like our Get Started Packs and Wildly Good Meal Packs…" at bounding box center [567, 437] width 518 height 40
click at [415, 457] on li "Convenient online options like our Get Started Packs and Wildly Good Meal Packs…" at bounding box center [567, 437] width 518 height 40
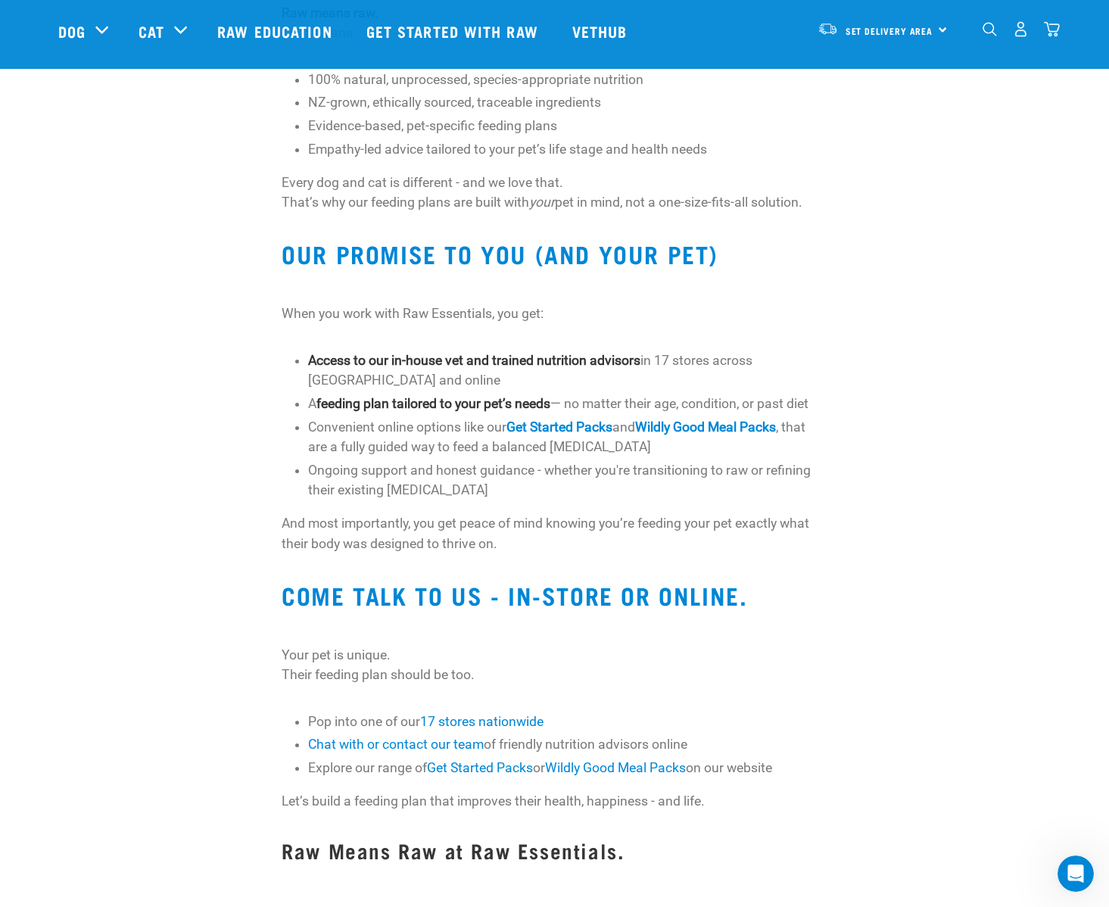
click at [996, 32] on img "dropdown navigation" at bounding box center [989, 29] width 14 height 14
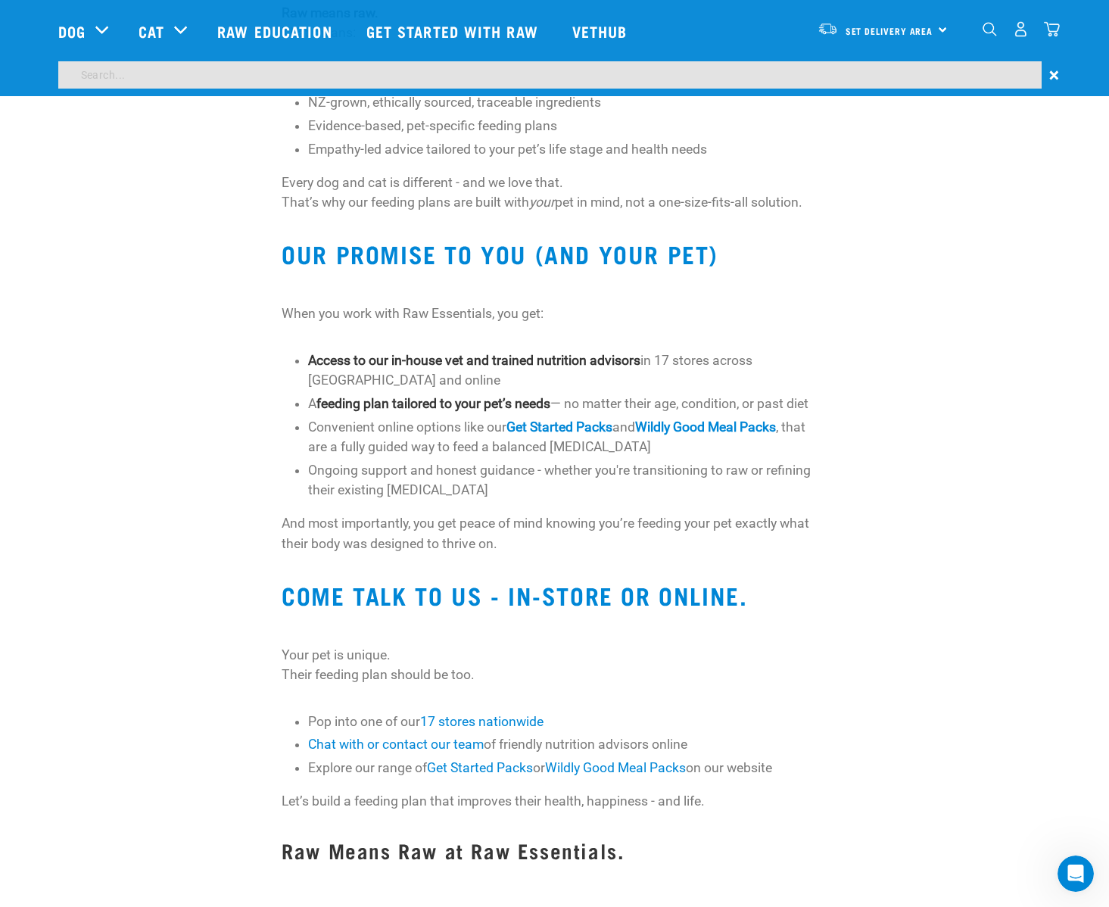
click at [418, 77] on input "search" at bounding box center [549, 74] width 983 height 27
type input "cost"
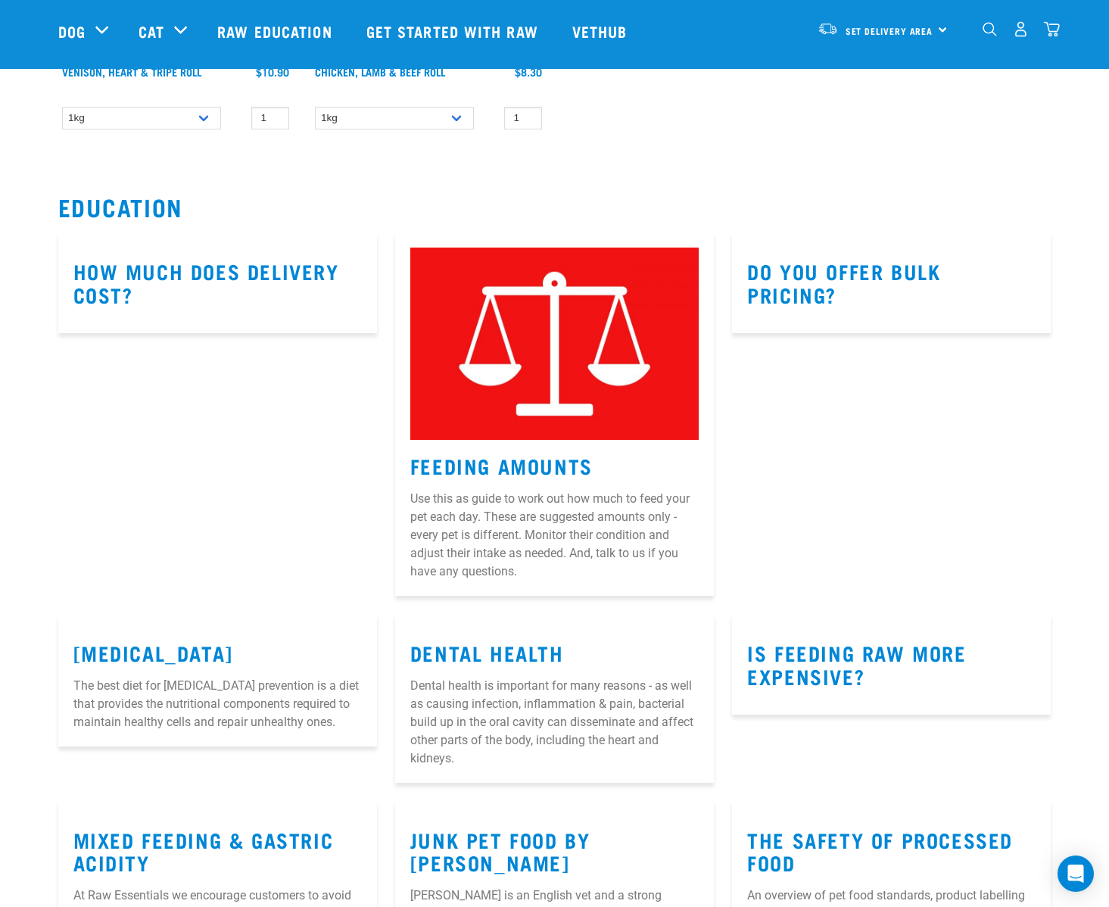
scroll to position [794, 0]
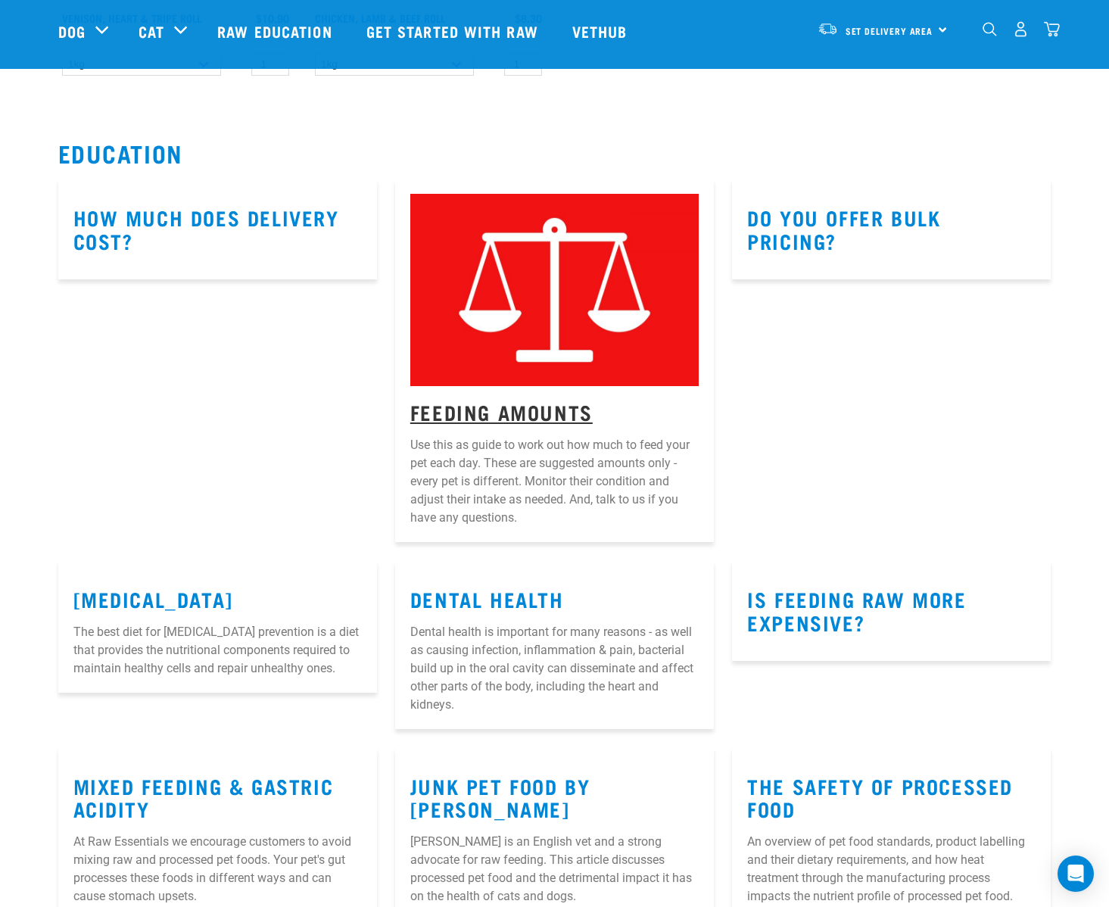
click at [506, 415] on link "Feeding Amounts" at bounding box center [501, 411] width 182 height 11
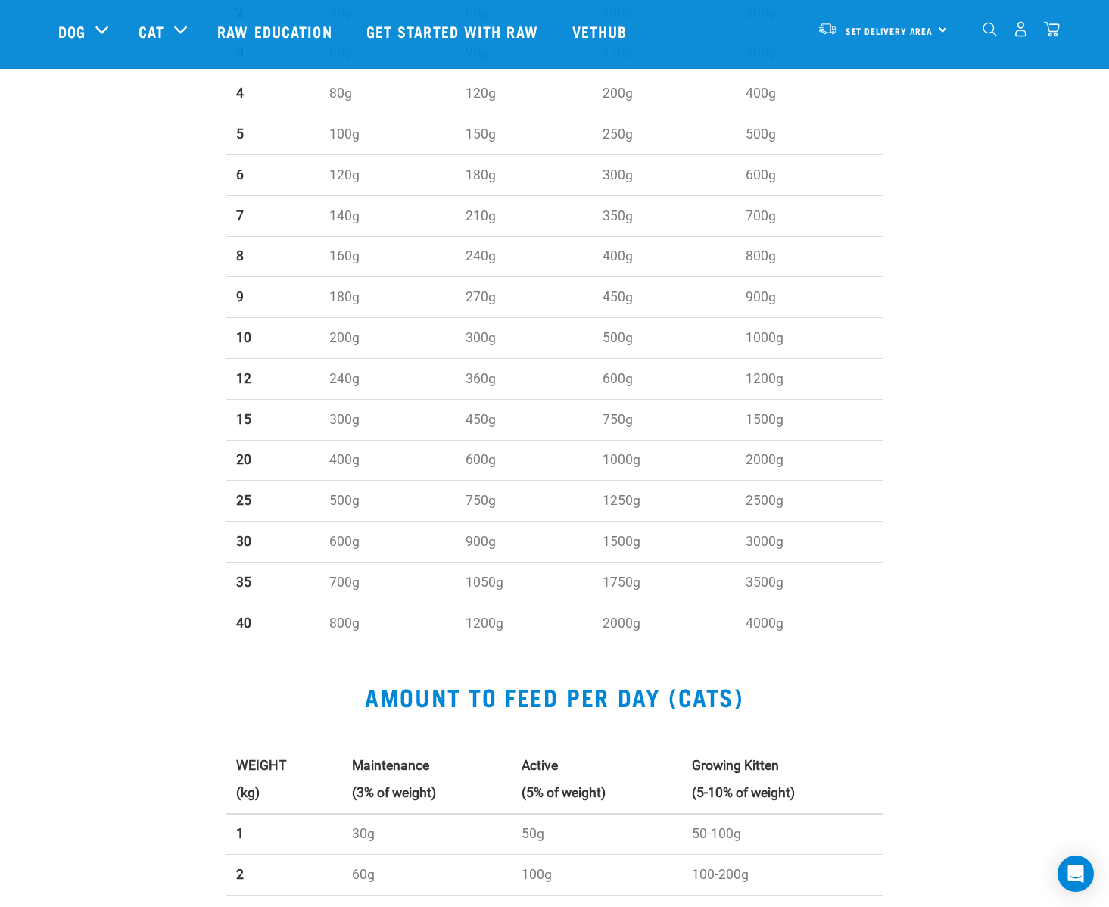
scroll to position [652, 0]
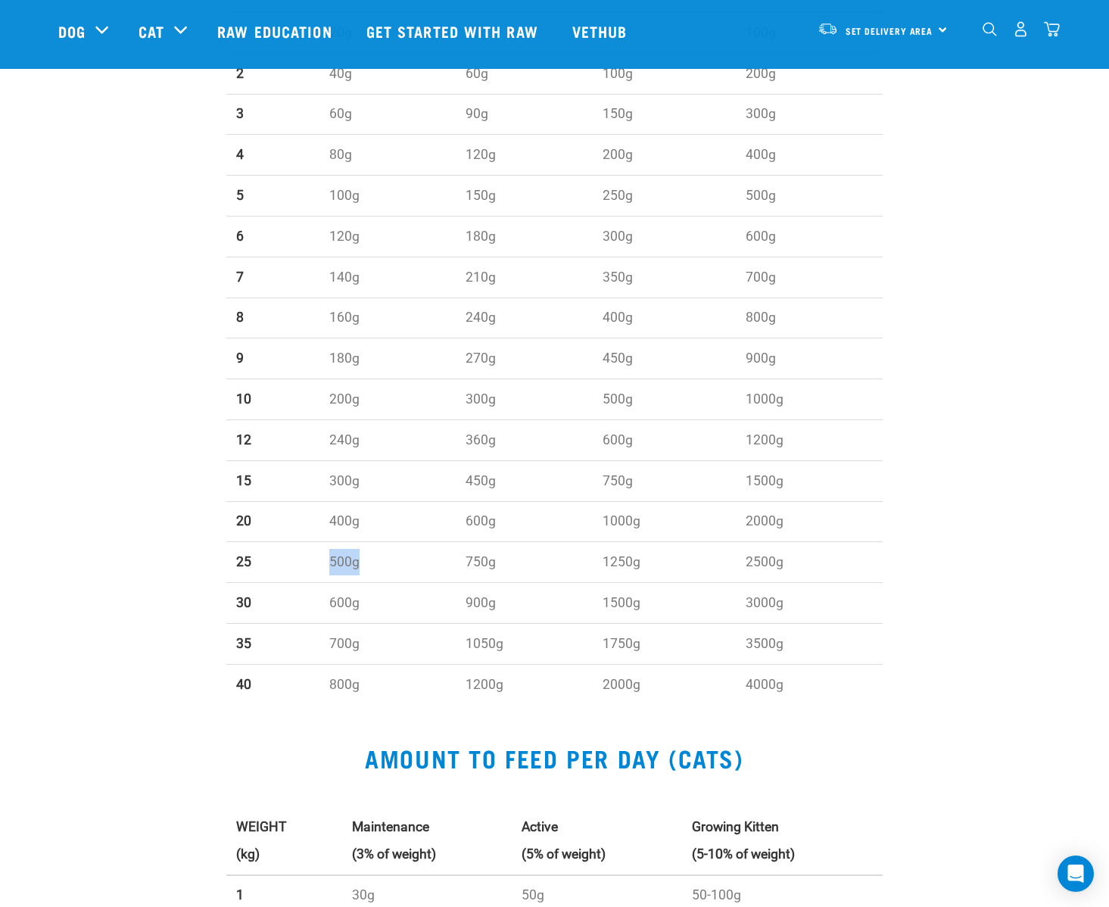
drag, startPoint x: 318, startPoint y: 556, endPoint x: 368, endPoint y: 558, distance: 50.0
click at [368, 558] on td "500g" at bounding box center [387, 562] width 136 height 41
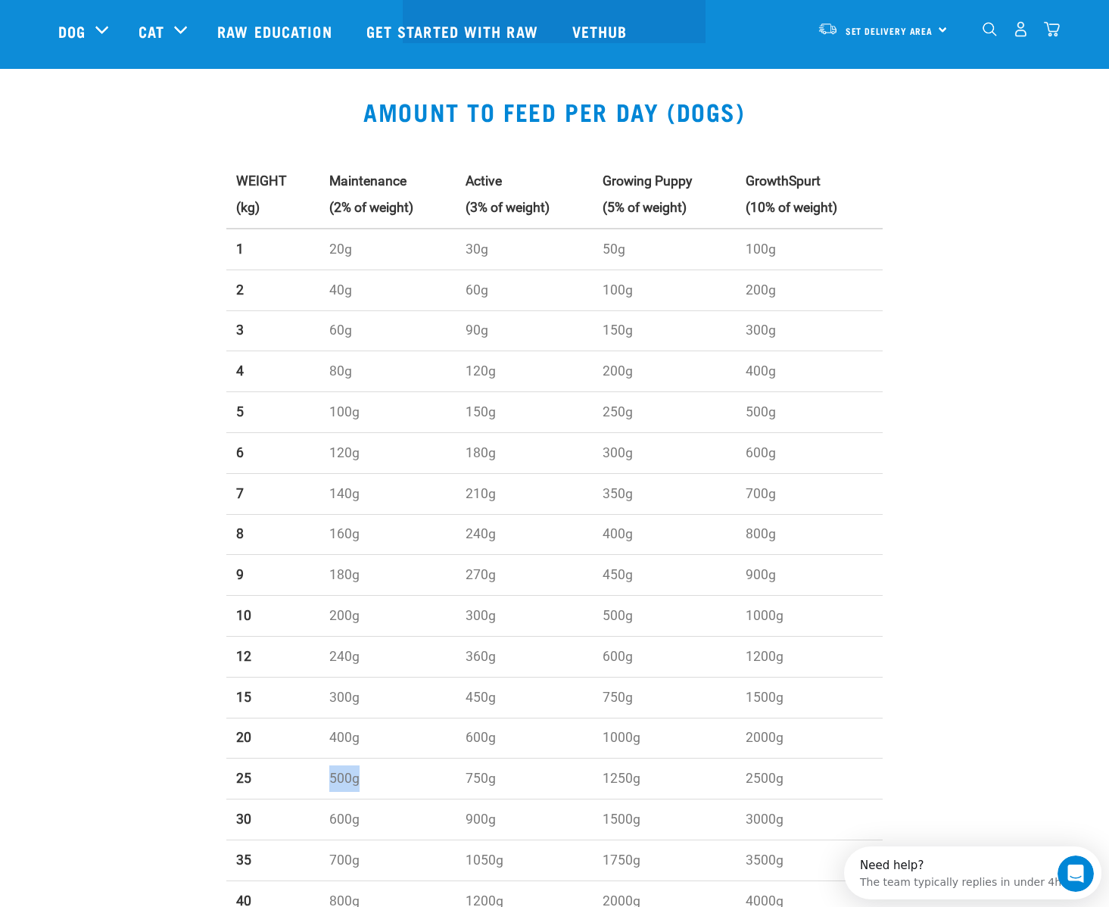
scroll to position [0, 0]
click at [459, 775] on td "750g" at bounding box center [524, 778] width 136 height 41
drag, startPoint x: 462, startPoint y: 776, endPoint x: 512, endPoint y: 774, distance: 49.2
click at [512, 774] on td "750g" at bounding box center [524, 778] width 136 height 41
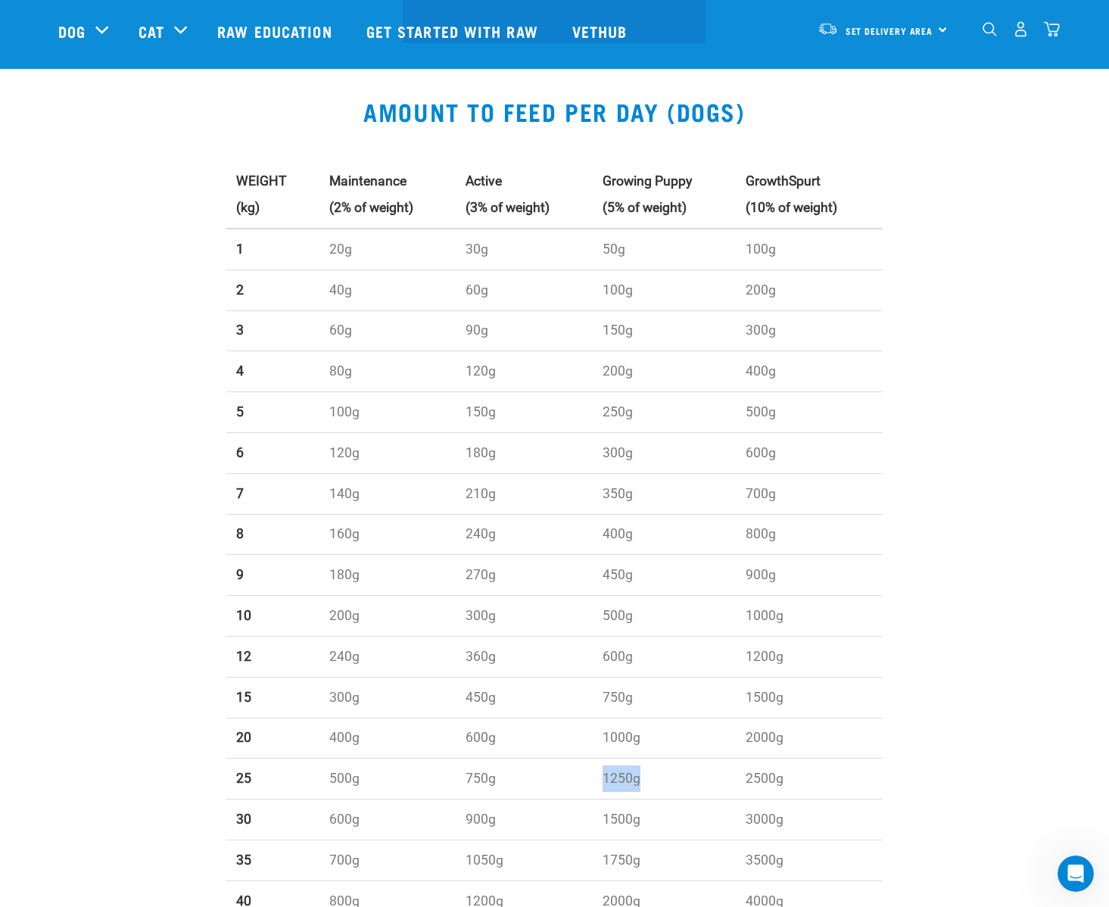
drag, startPoint x: 682, startPoint y: 782, endPoint x: 602, endPoint y: 773, distance: 80.7
click at [602, 773] on td "1250g" at bounding box center [665, 778] width 144 height 41
click at [766, 775] on td "2500g" at bounding box center [809, 778] width 147 height 41
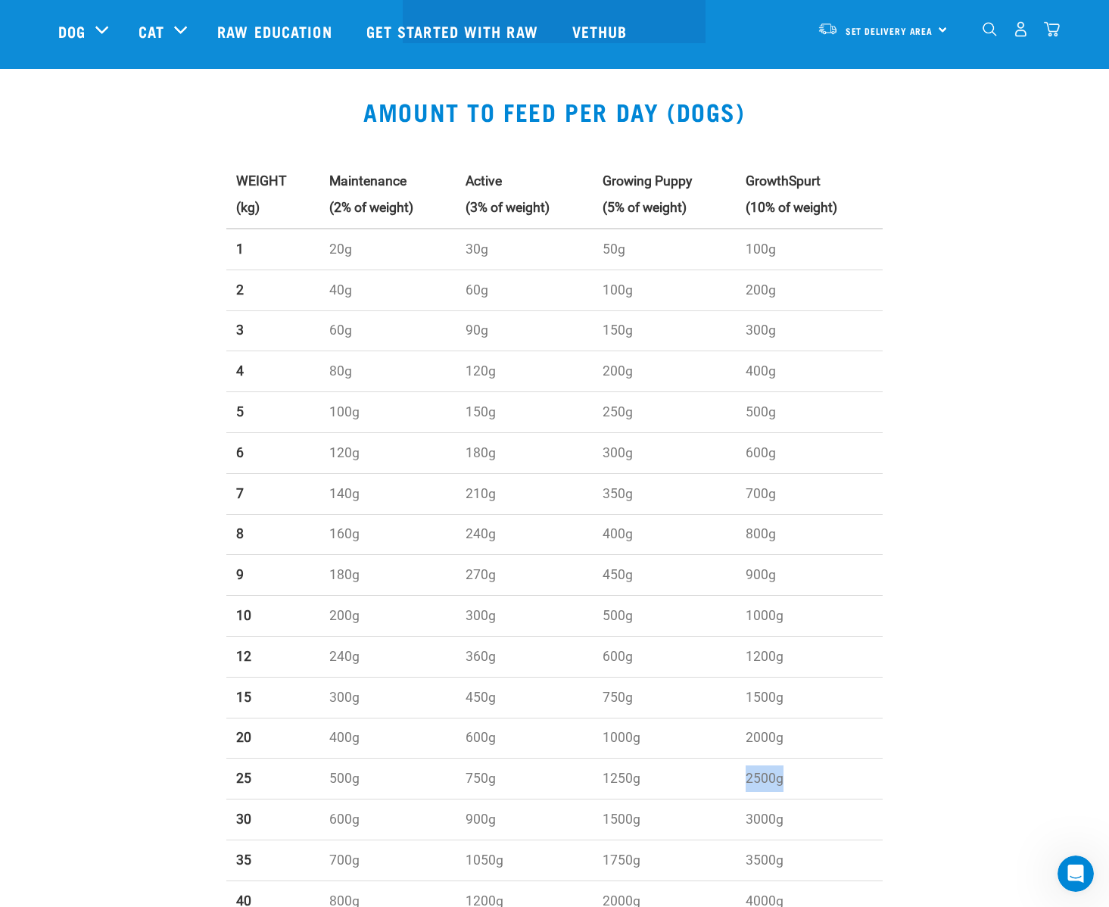
click at [756, 775] on td "2500g" at bounding box center [809, 778] width 147 height 41
click at [654, 774] on td "1250g" at bounding box center [665, 778] width 144 height 41
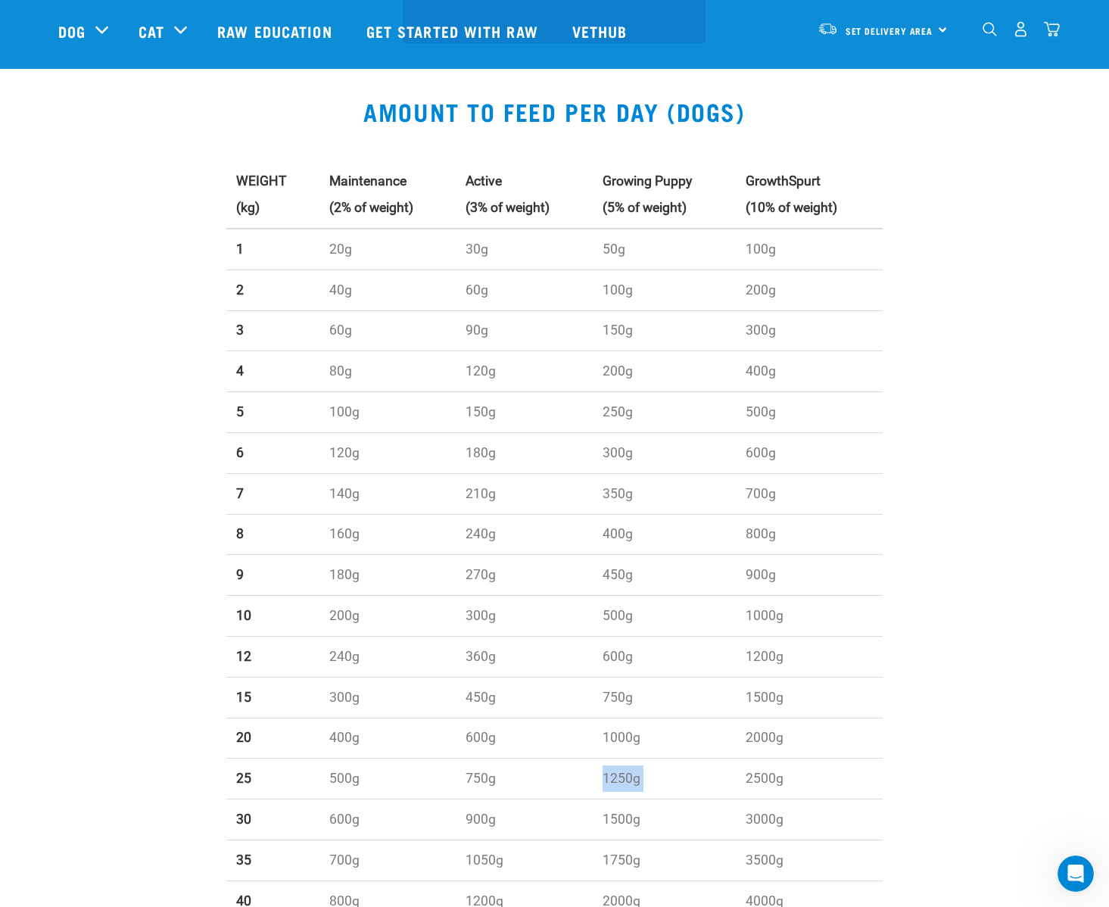
click at [654, 774] on td "1250g" at bounding box center [665, 778] width 144 height 41
click at [642, 775] on td "1250g" at bounding box center [665, 778] width 144 height 41
click at [656, 775] on td "1250g" at bounding box center [665, 778] width 144 height 41
click at [670, 782] on td "1250g" at bounding box center [665, 778] width 144 height 41
click at [484, 780] on td "750g" at bounding box center [524, 778] width 136 height 41
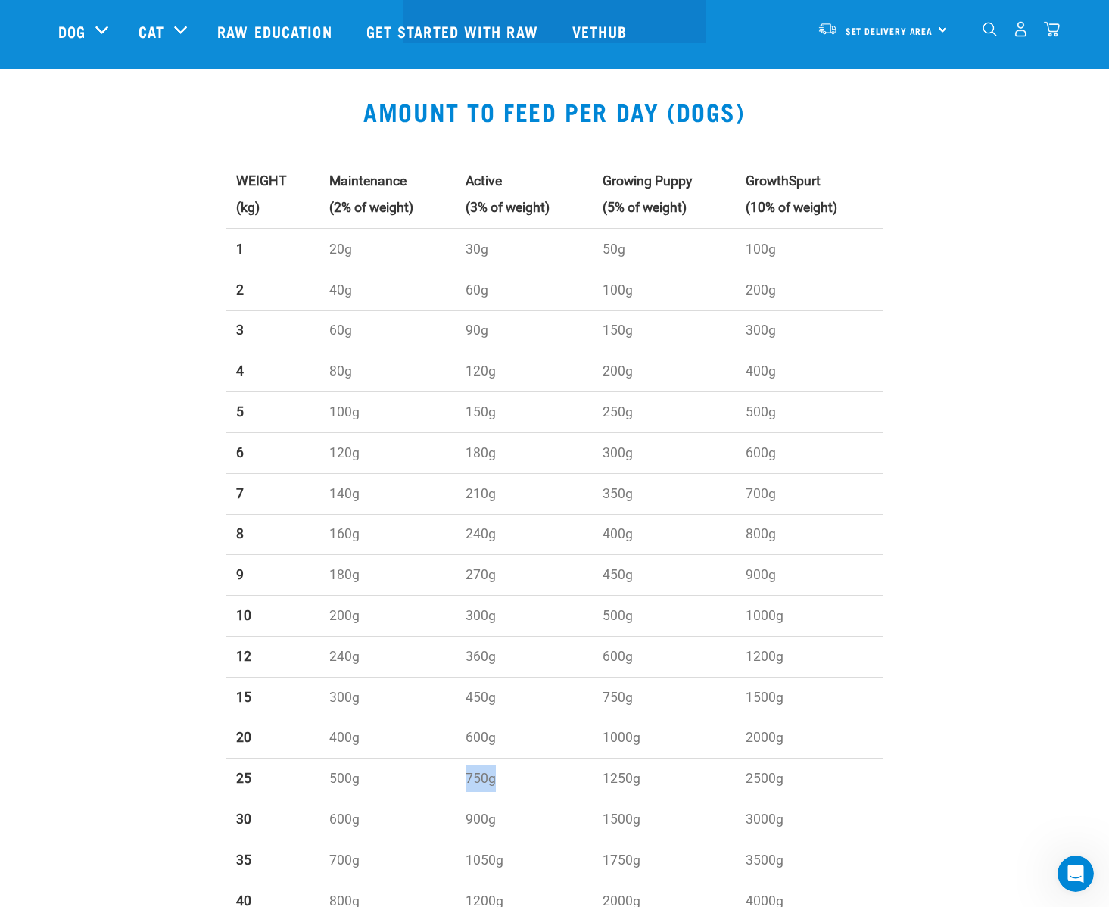
click at [463, 776] on td "750g" at bounding box center [524, 778] width 136 height 41
drag, startPoint x: 298, startPoint y: 695, endPoint x: 633, endPoint y: 702, distance: 334.6
click at [633, 702] on tr "15 300g 450g 750g 1500g" at bounding box center [554, 697] width 656 height 41
click at [633, 702] on td "750g" at bounding box center [665, 697] width 144 height 41
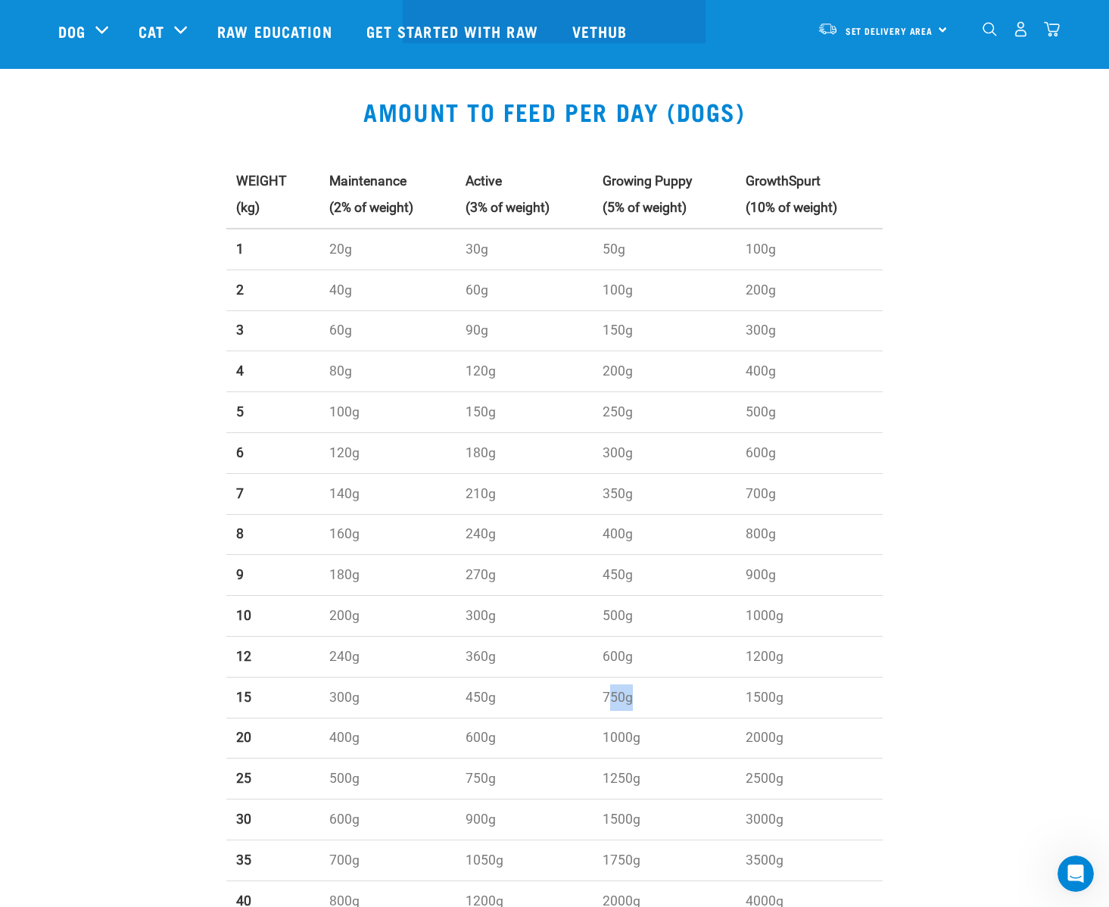
click at [605, 697] on td "750g" at bounding box center [665, 697] width 144 height 41
click at [514, 817] on td "900g" at bounding box center [524, 819] width 136 height 41
drag, startPoint x: 506, startPoint y: 817, endPoint x: 462, endPoint y: 817, distance: 44.6
click at [462, 817] on td "900g" at bounding box center [524, 819] width 136 height 41
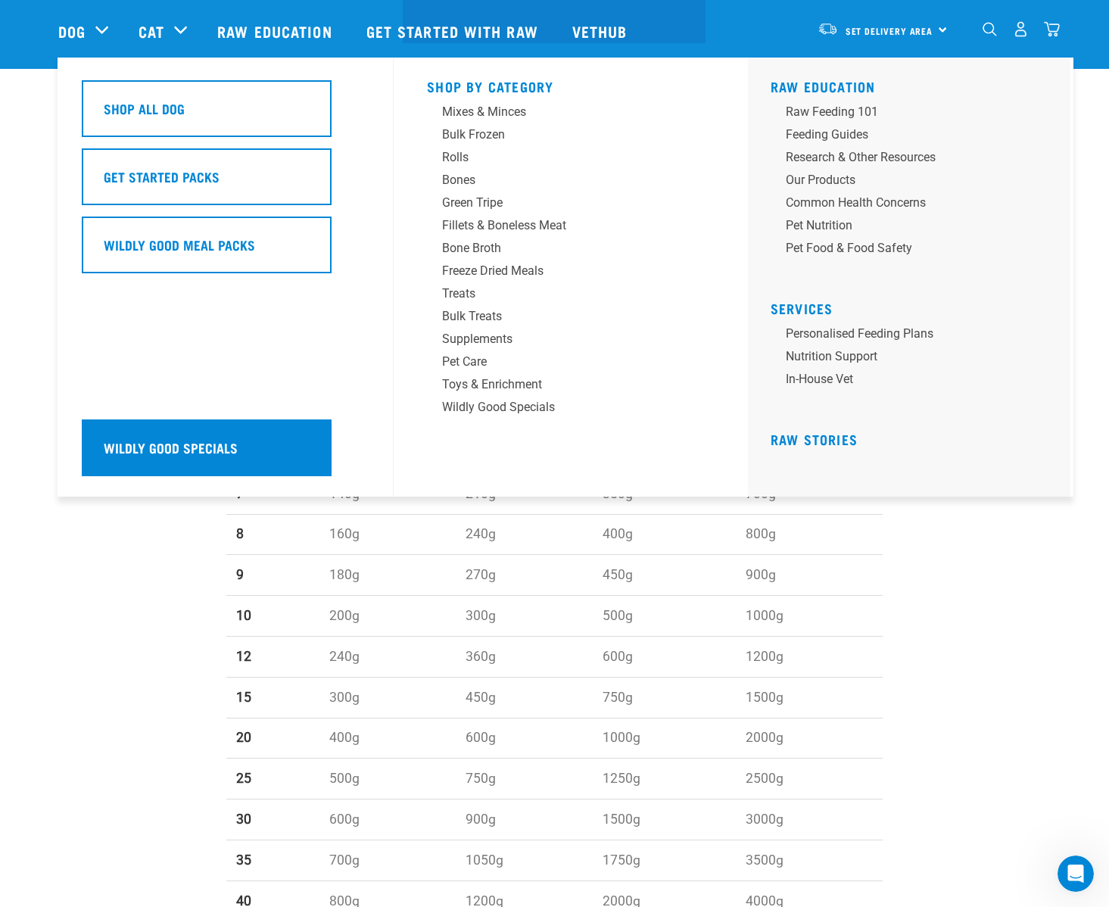
click at [188, 450] on h5 "Wildly Good Specials" at bounding box center [171, 447] width 134 height 20
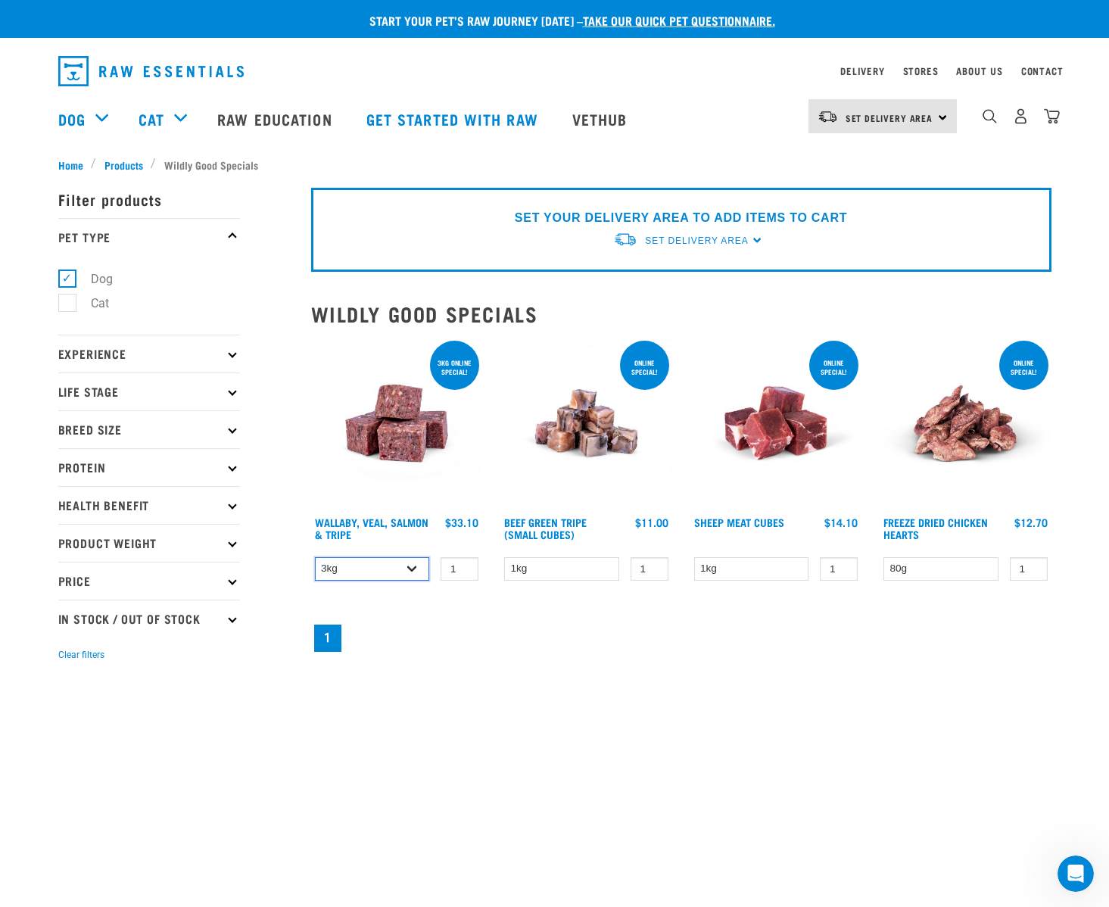
select select "278010"
click at [457, 616] on div "3kg online special! [GEOGRAPHIC_DATA], Veal, Salmon & Tripe 1 0 100 0" at bounding box center [681, 495] width 758 height 335
click at [143, 571] on p "Price" at bounding box center [149, 581] width 182 height 38
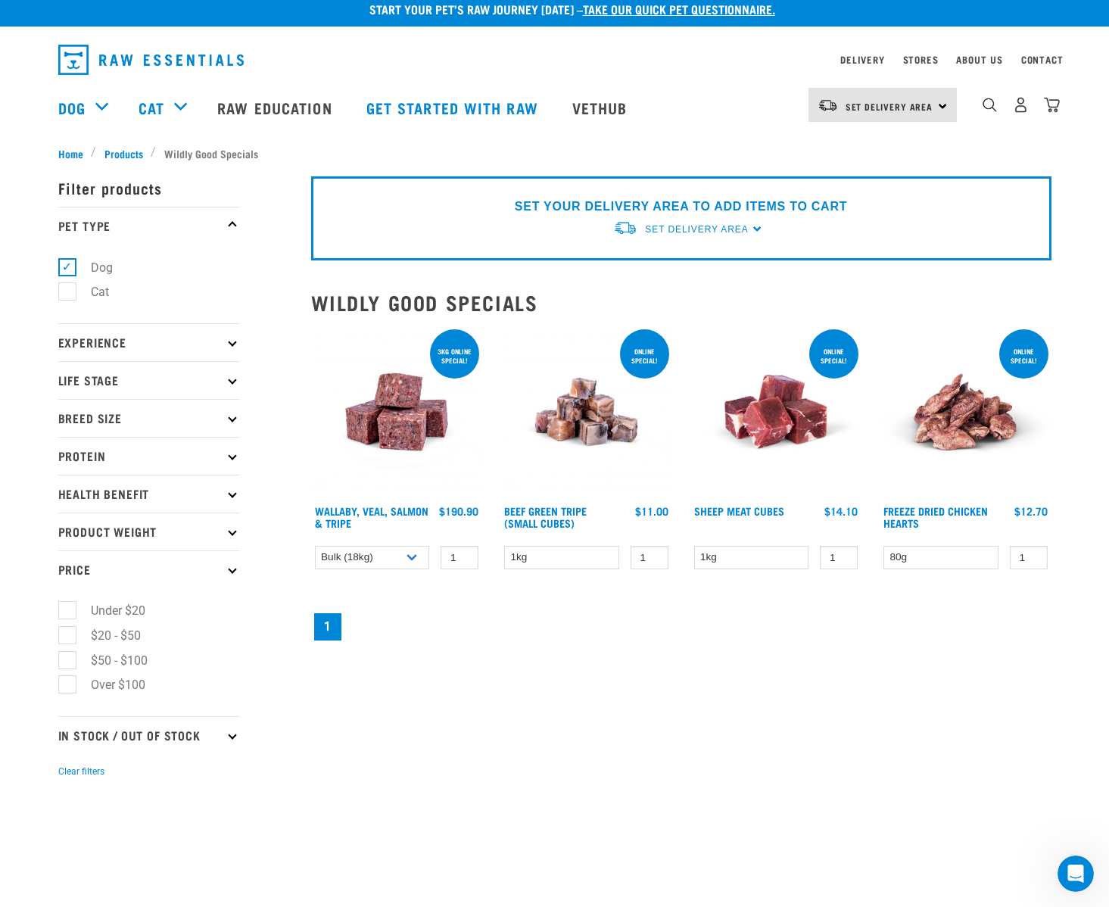
click at [143, 571] on p "Price" at bounding box center [149, 569] width 182 height 38
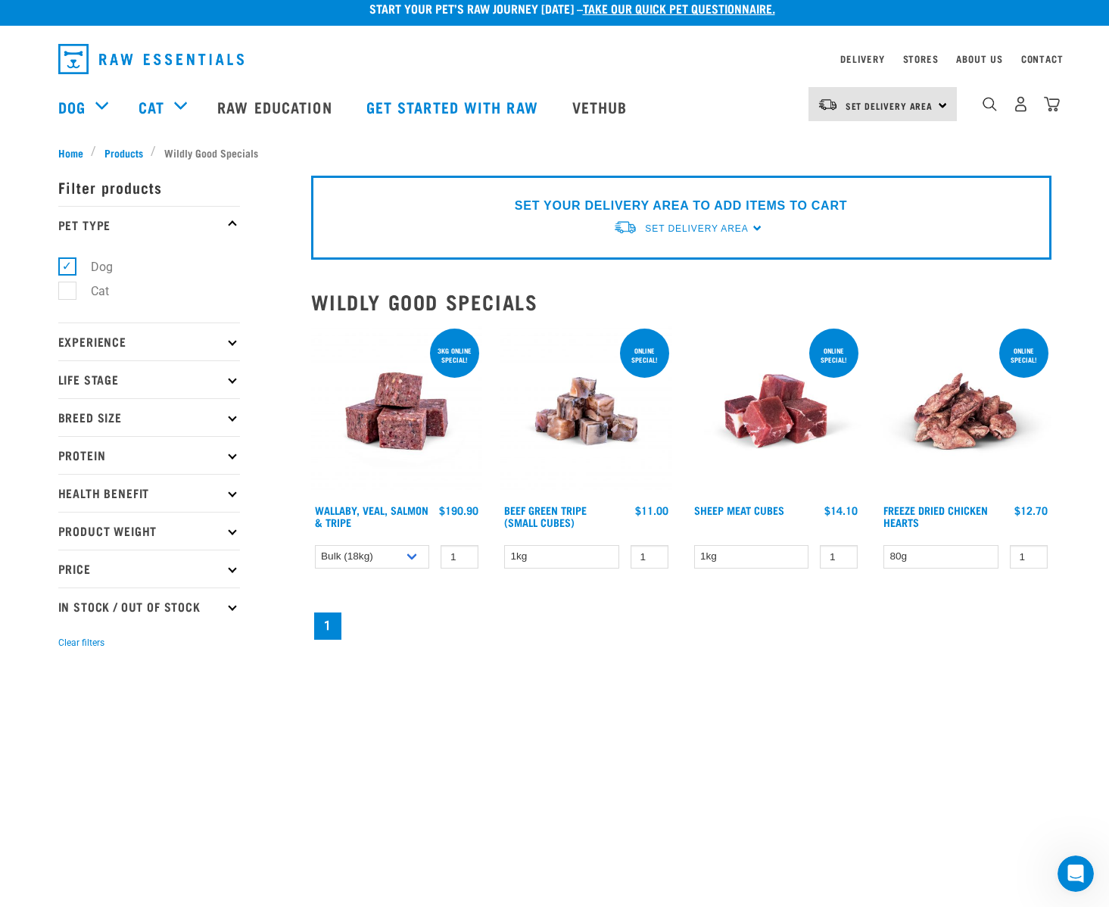
click at [128, 417] on p "Breed Size" at bounding box center [149, 417] width 182 height 38
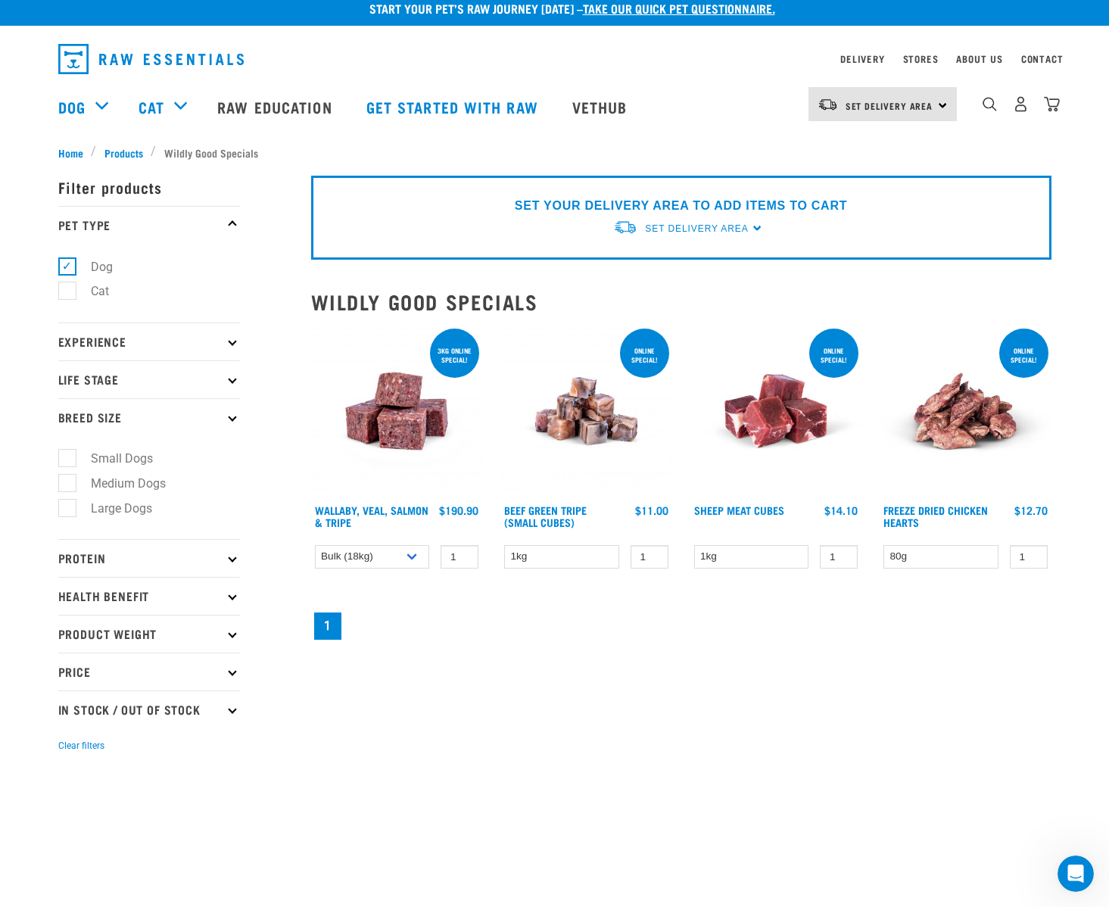
click at [91, 506] on label "Large Dogs" at bounding box center [113, 508] width 92 height 19
click at [68, 506] on input "Large Dogs" at bounding box center [63, 505] width 10 height 10
checkbox input "true"
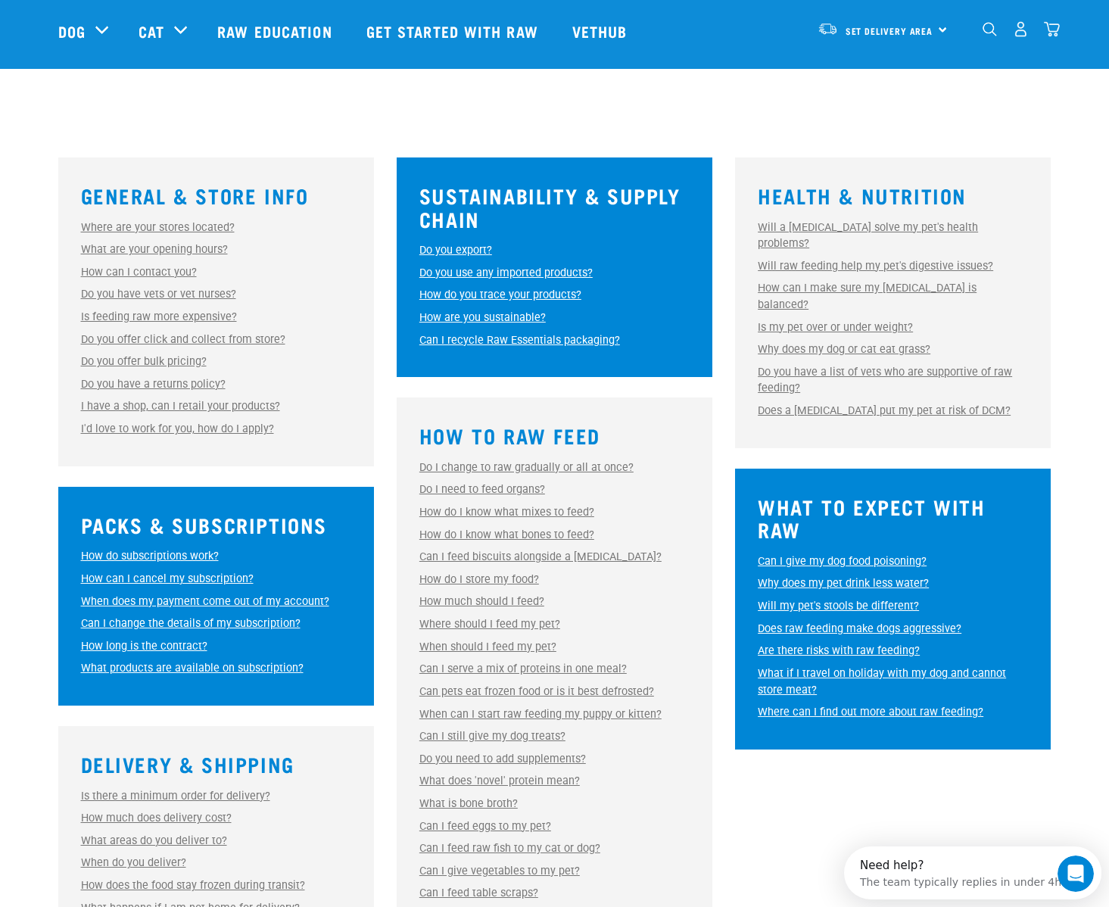
scroll to position [434, 0]
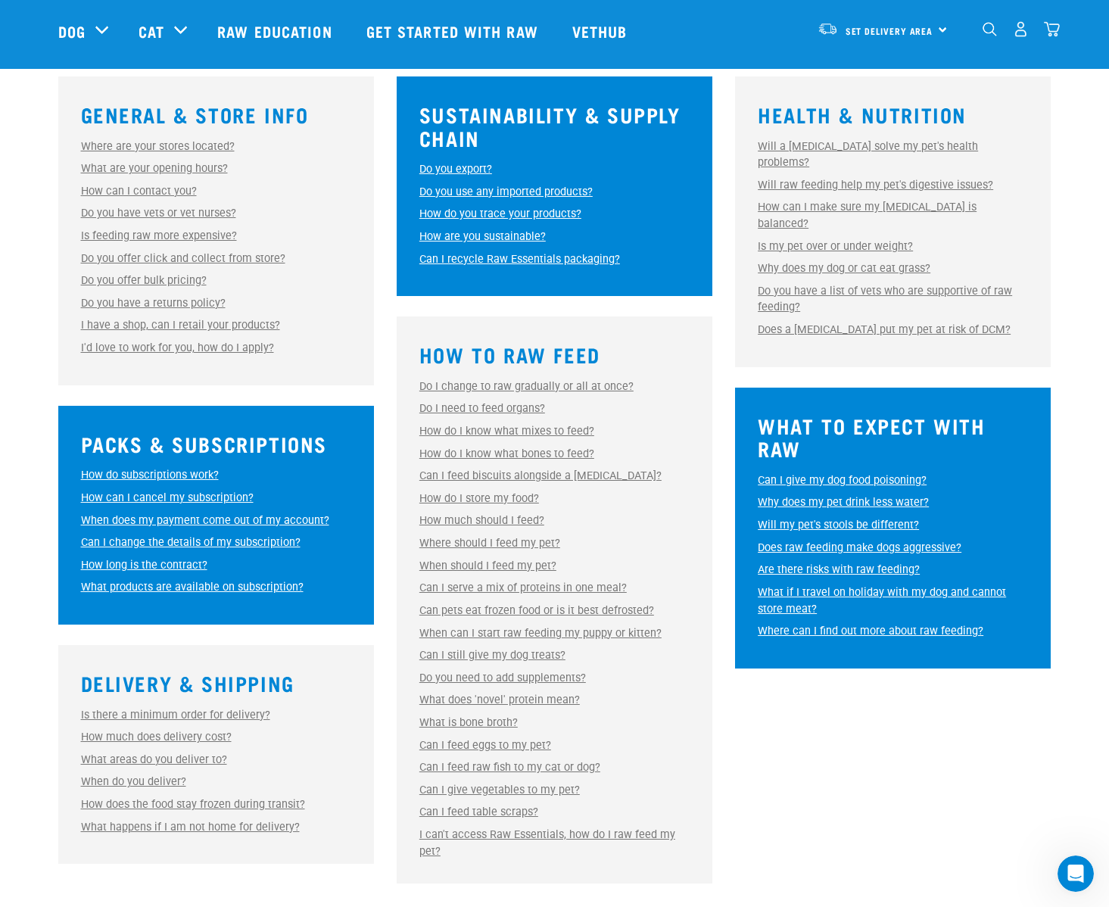
click at [384, 537] on div "General & Store Info Where are your stores located? Where are your stores locat…" at bounding box center [554, 481] width 993 height 811
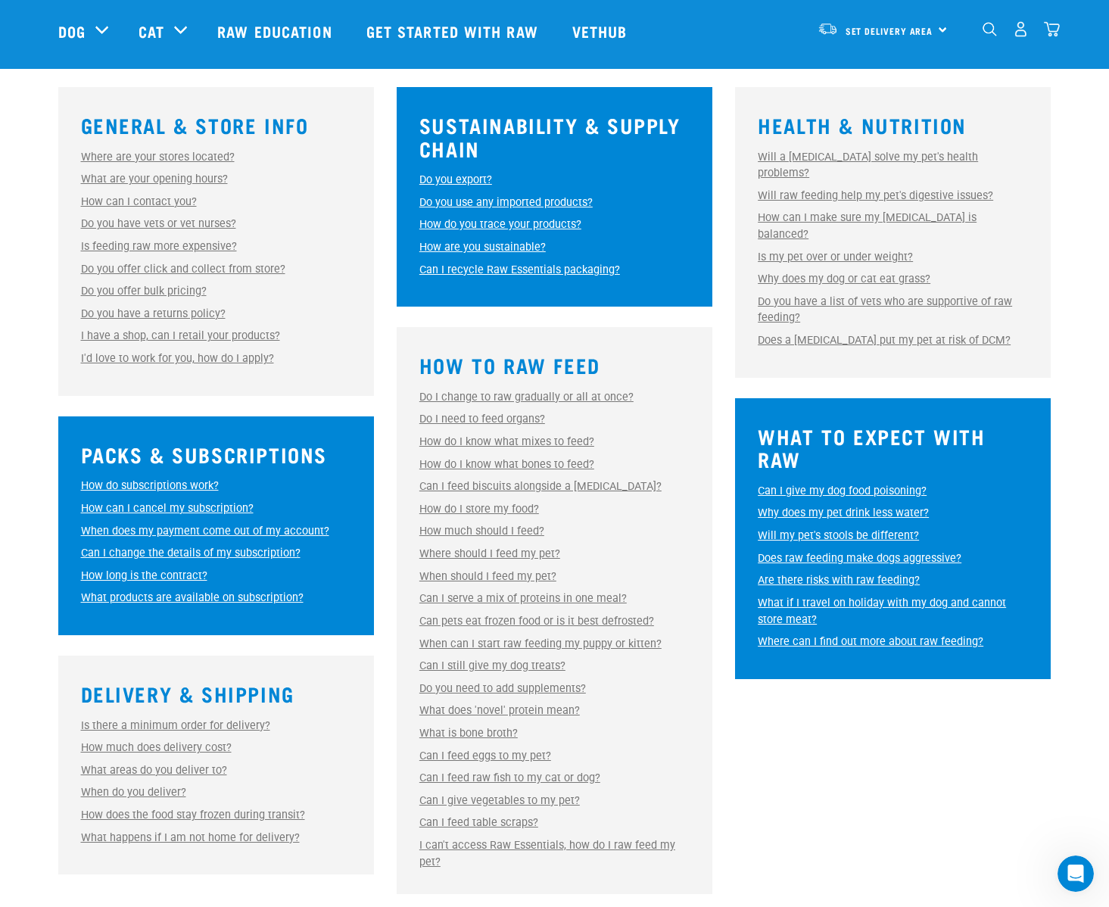
scroll to position [353, 0]
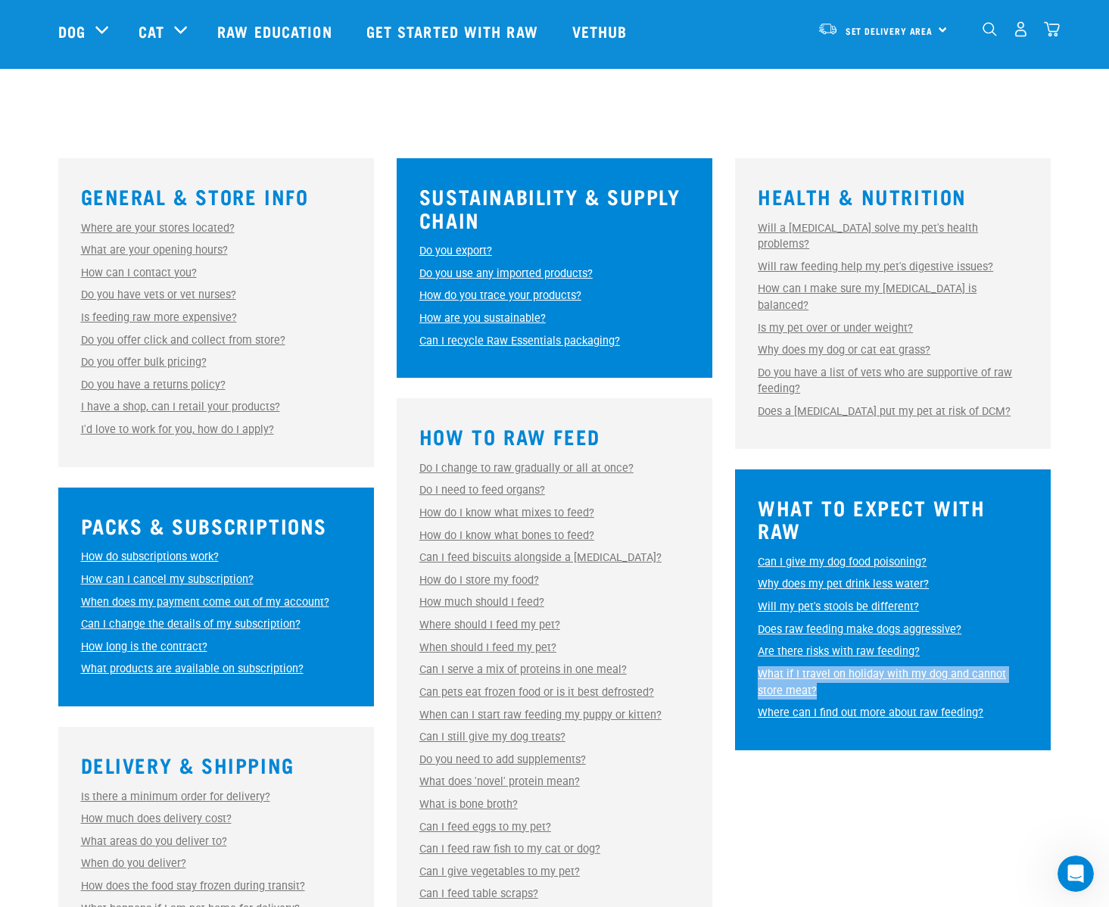
click at [745, 633] on div "What to Expect With Raw Can I give my dog food poisoning? Can I give my dog foo…" at bounding box center [893, 609] width 316 height 281
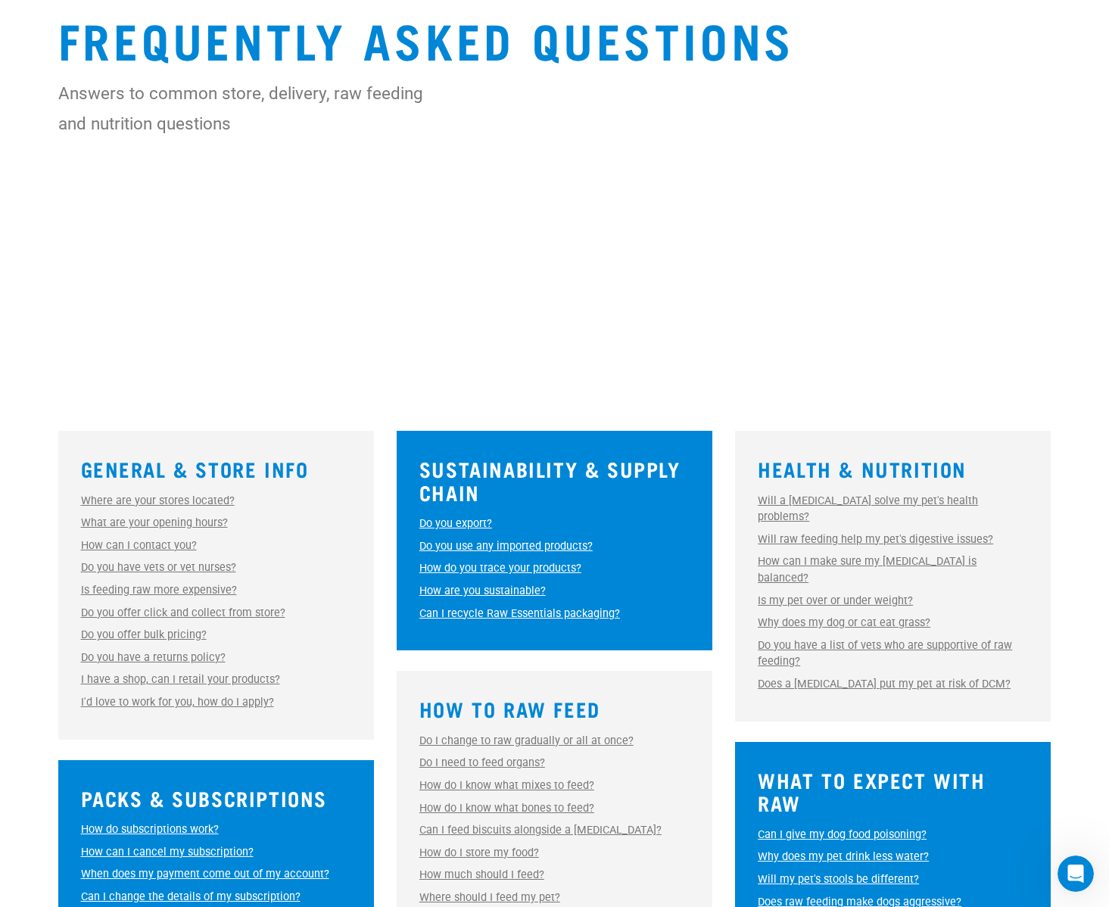
scroll to position [397, 0]
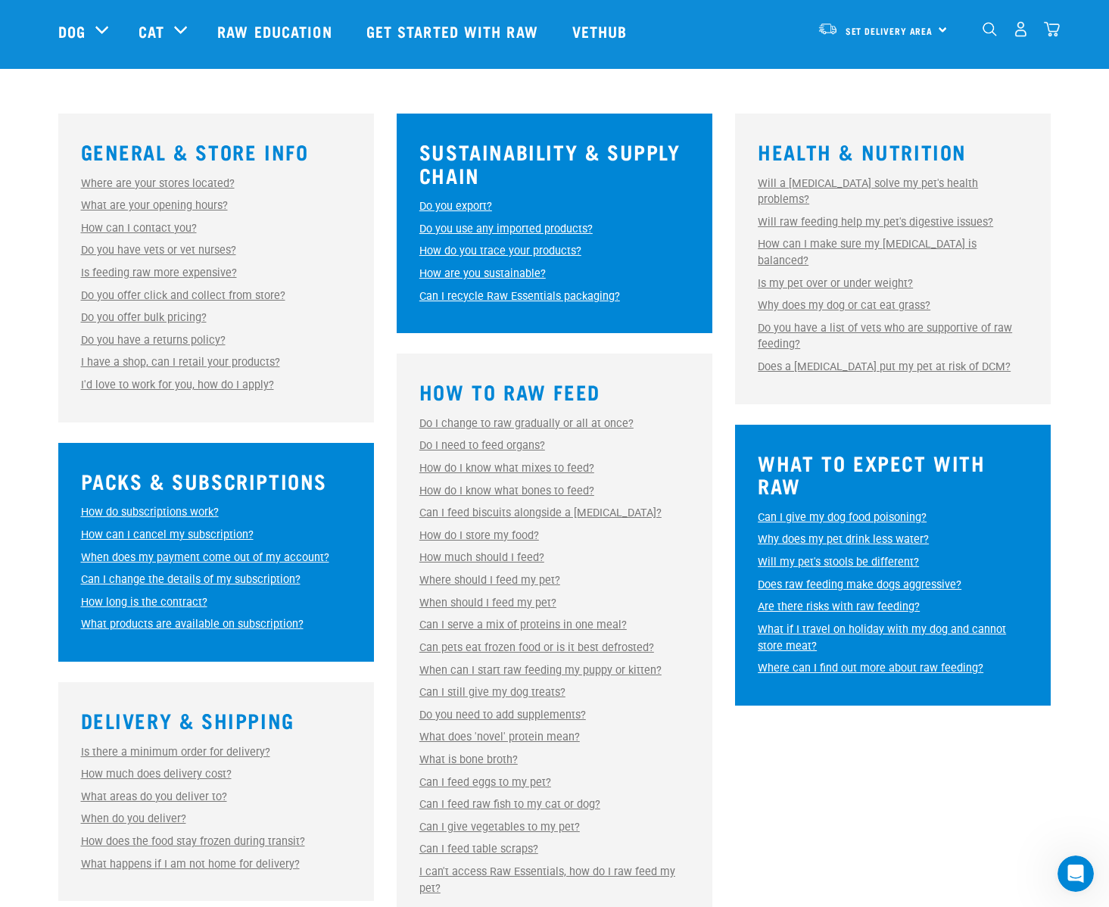
click at [866, 462] on div "What to Expect With Raw Can I give my dog food poisoning? Can I give my dog foo…" at bounding box center [893, 565] width 316 height 281
click at [866, 511] on link "Can I give my dog food poisoning?" at bounding box center [842, 517] width 169 height 13
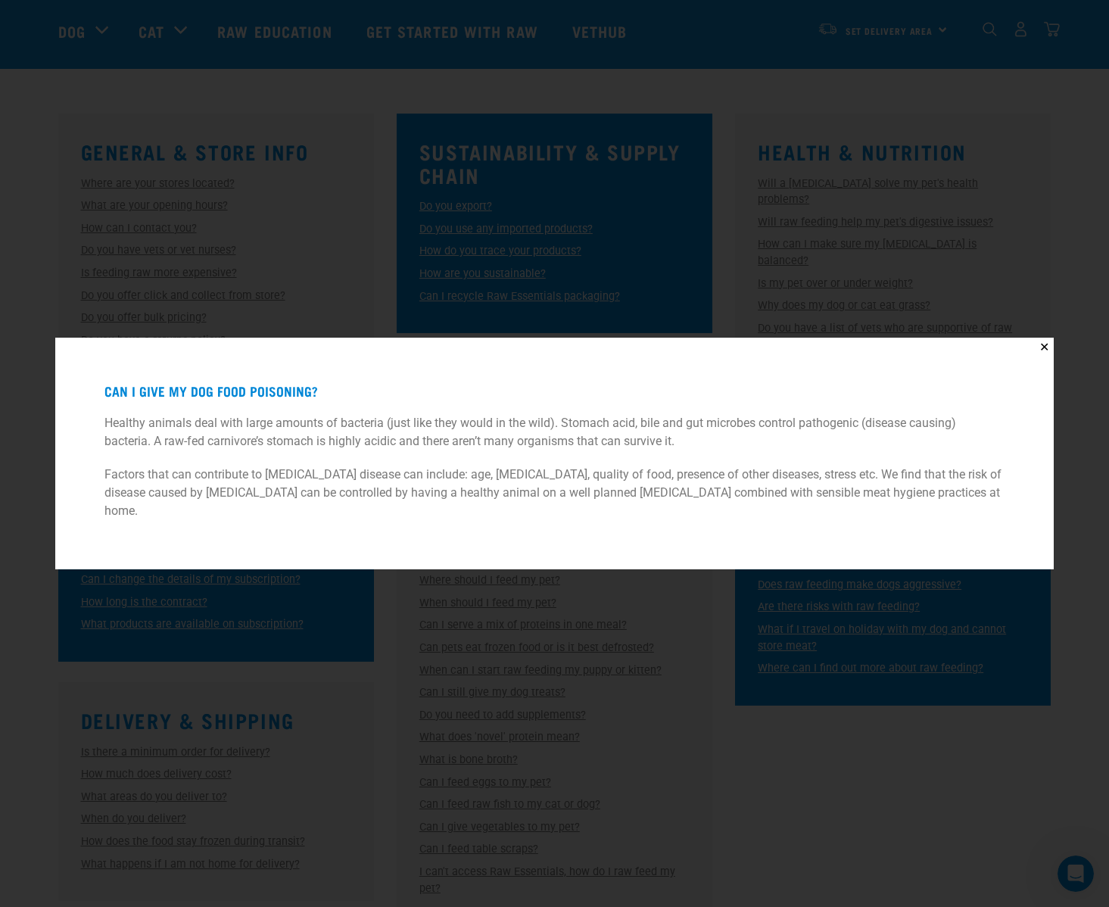
click at [319, 446] on p "Healthy animals deal with large amounts of bacteria (just like they would in th…" at bounding box center [554, 432] width 900 height 36
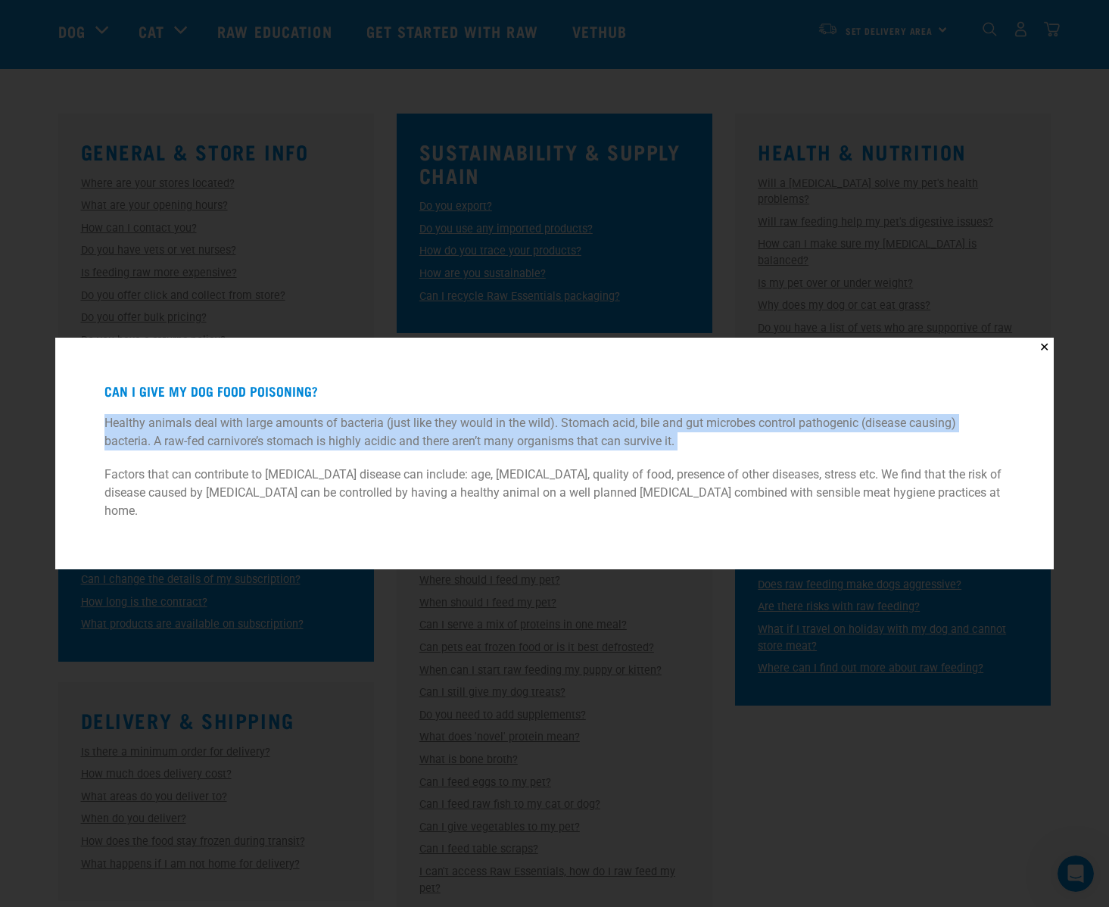
click at [319, 446] on p "Healthy animals deal with large amounts of bacteria (just like they would in th…" at bounding box center [554, 432] width 900 height 36
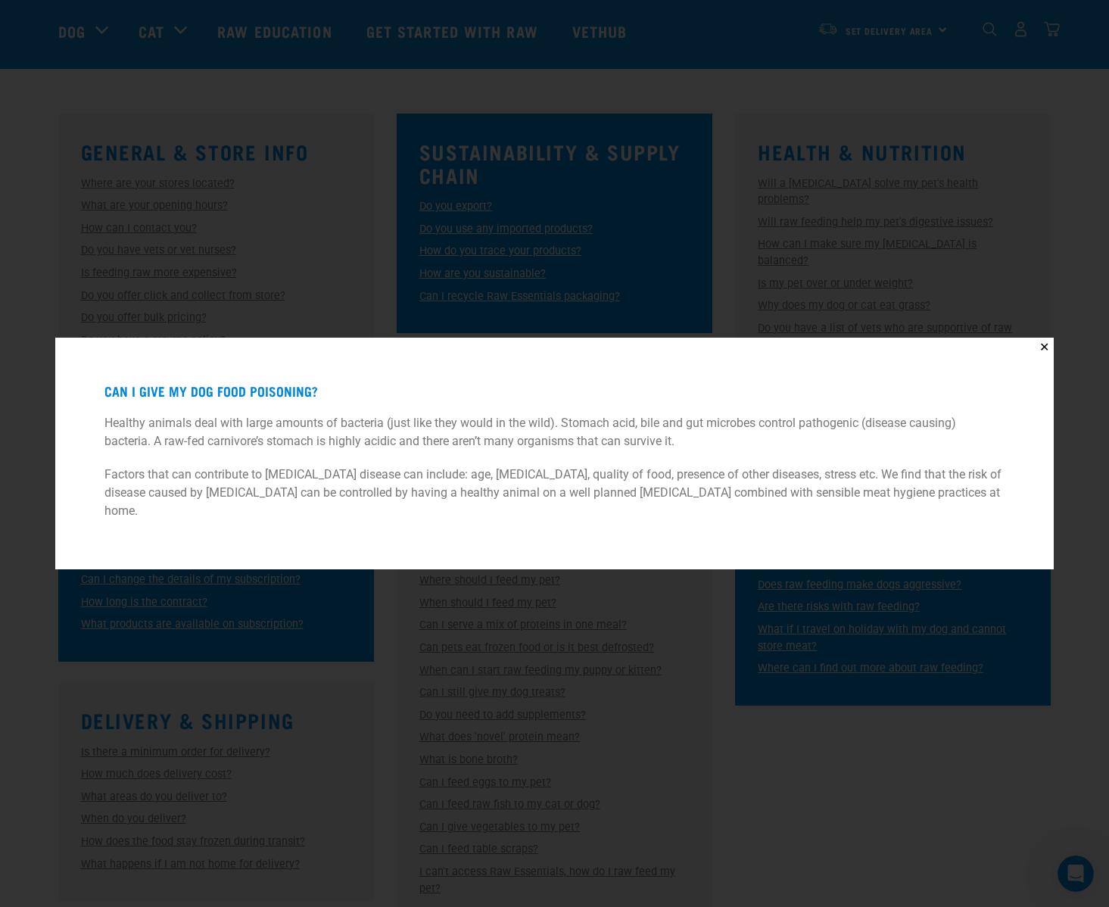
click at [319, 507] on p "Factors that can contribute to [MEDICAL_DATA] disease can include: age, [MEDICA…" at bounding box center [554, 492] width 900 height 54
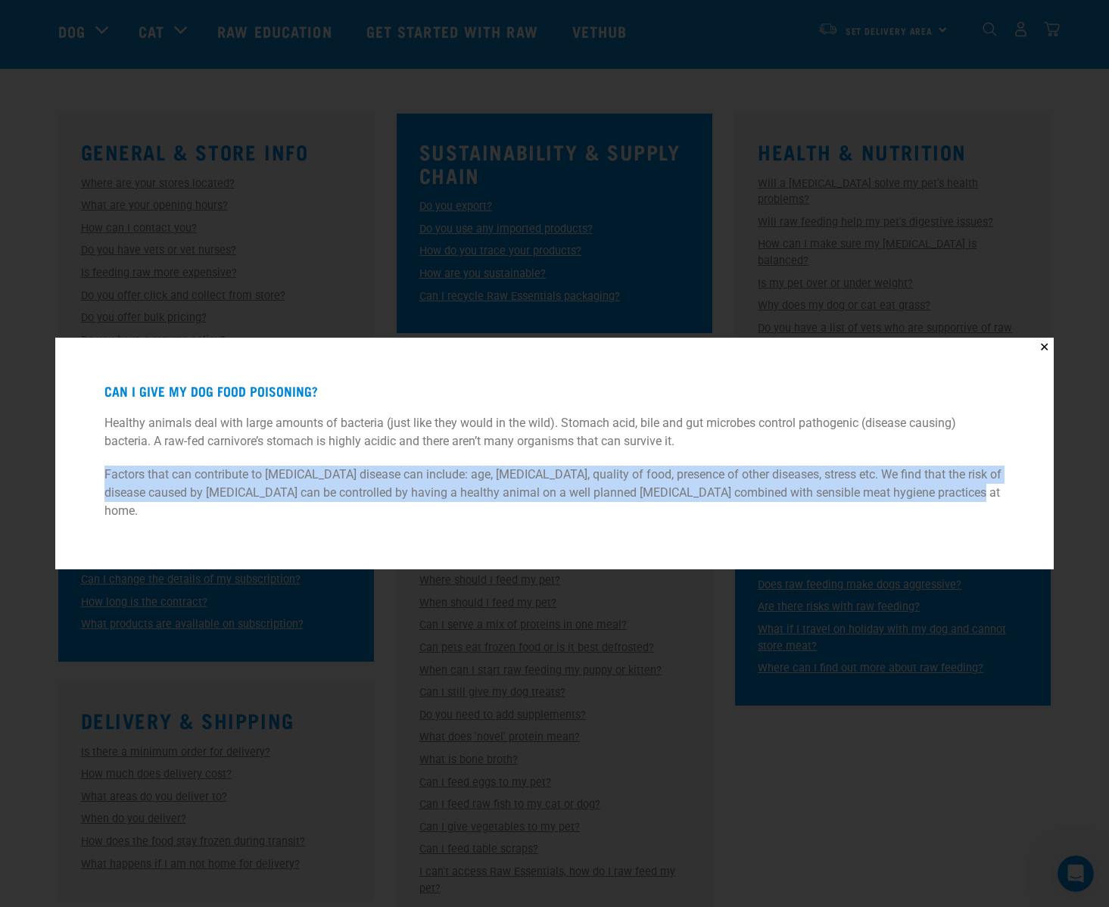
click at [319, 507] on p "Factors that can contribute to [MEDICAL_DATA] disease can include: age, [MEDICA…" at bounding box center [554, 492] width 900 height 54
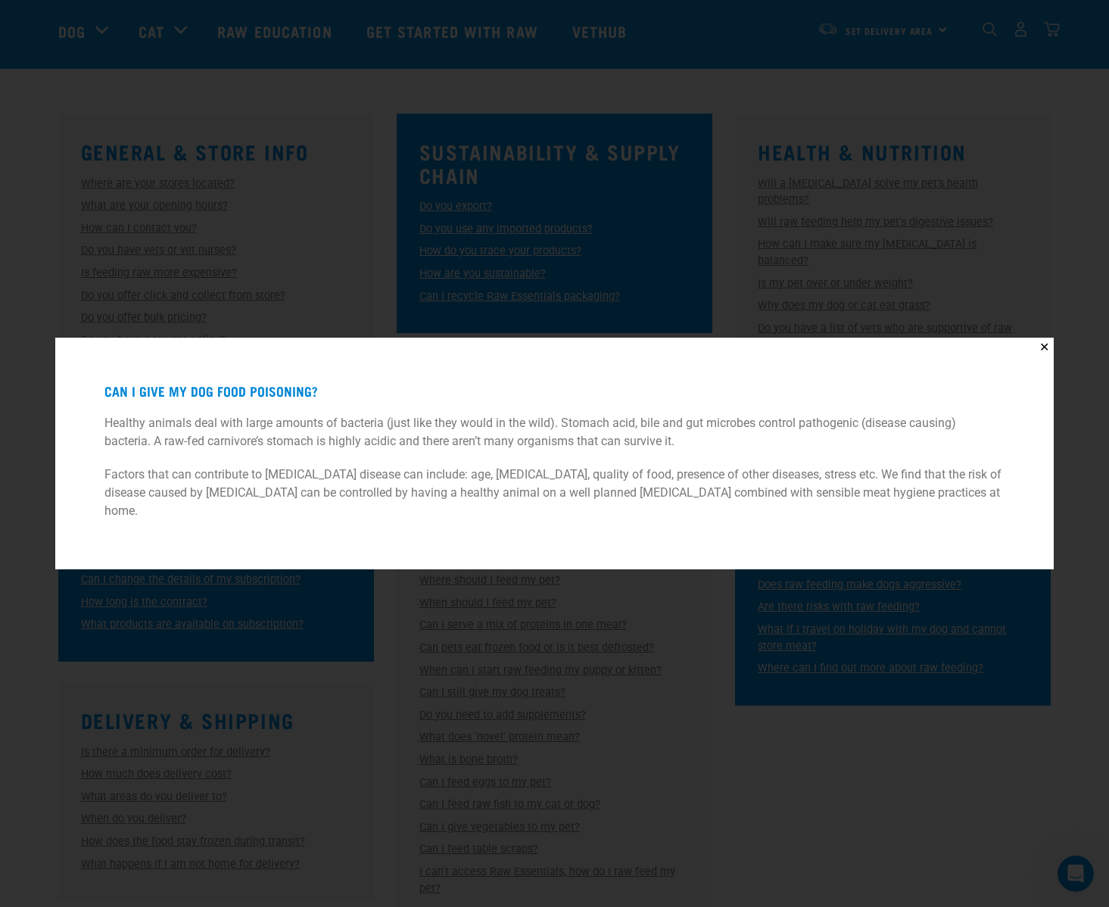
click at [897, 734] on div "✕ Can I give my dog food poisoning? Healthy animals deal with large amounts of …" at bounding box center [554, 453] width 1109 height 907
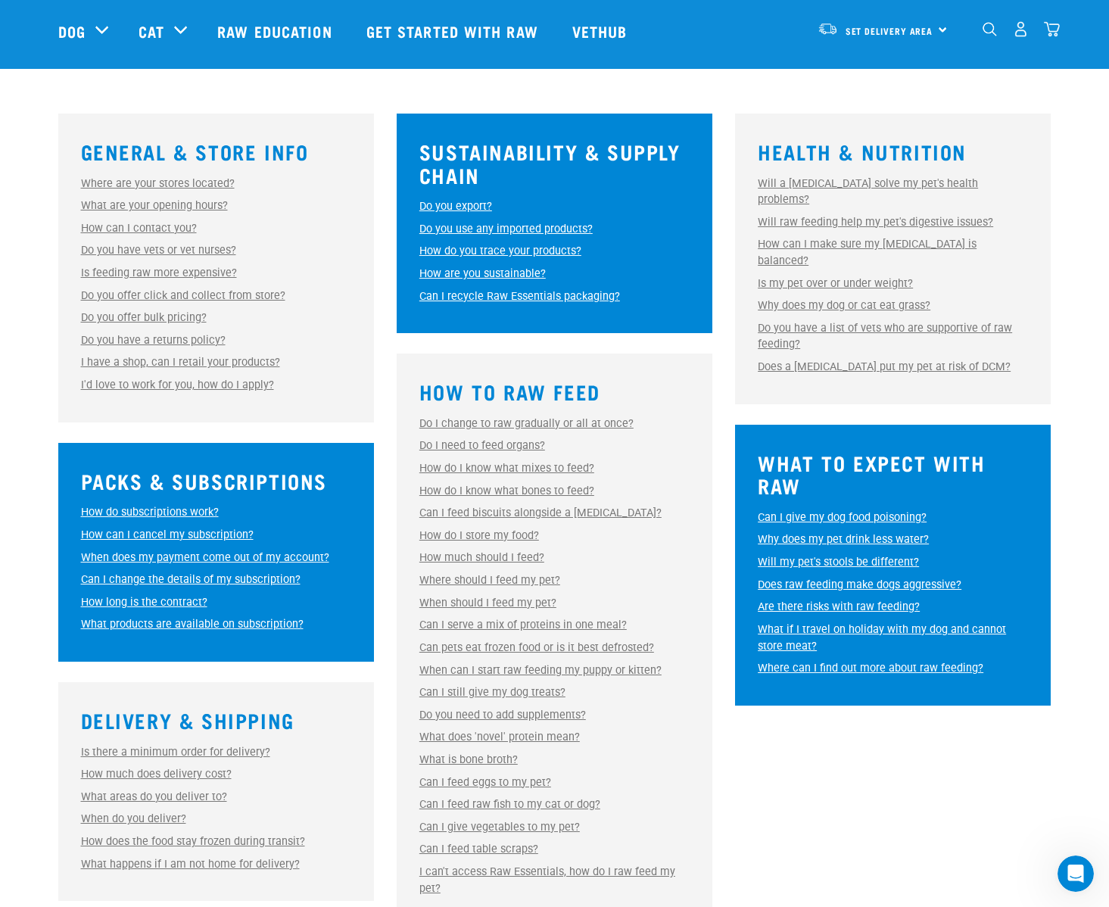
click at [835, 555] on link "Will my pet's stools be different?" at bounding box center [838, 561] width 161 height 13
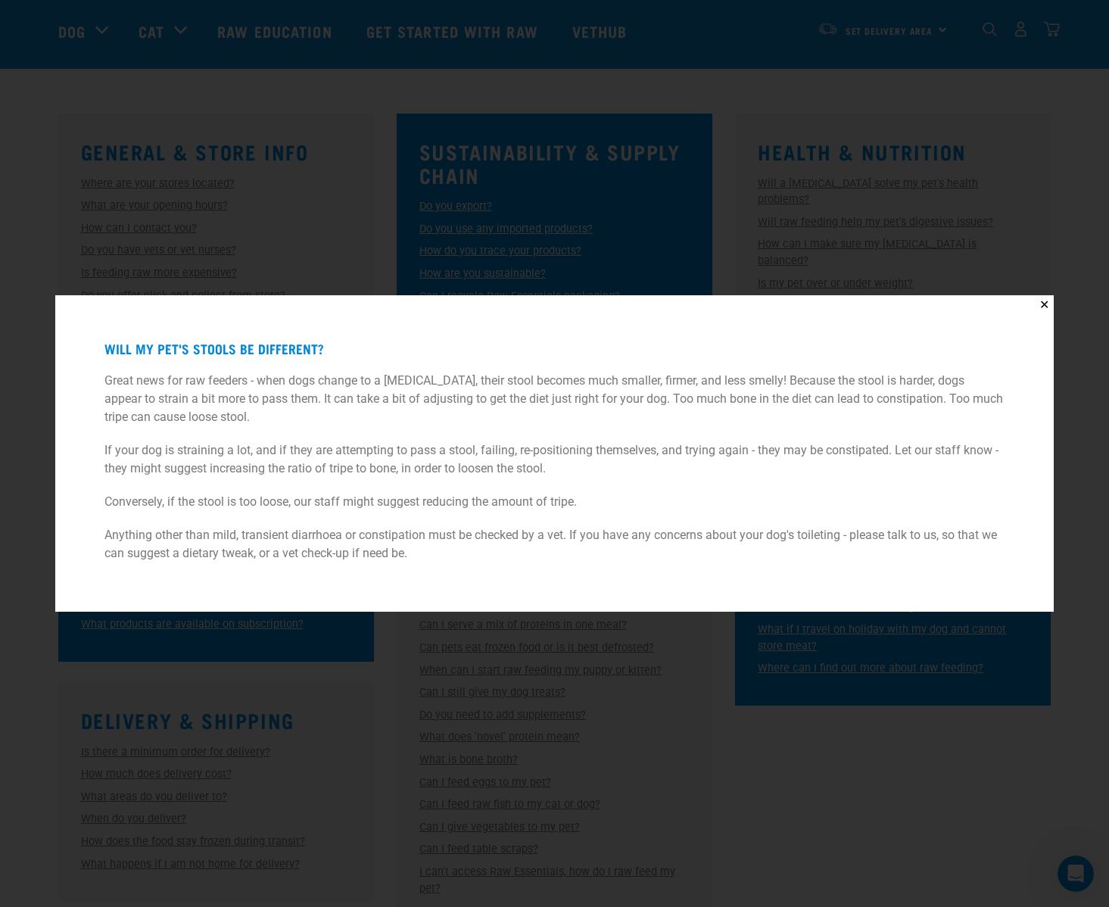
click at [819, 678] on div "✕ Will my pet's stools be different? Great news for raw feeders - when dogs cha…" at bounding box center [554, 453] width 1109 height 907
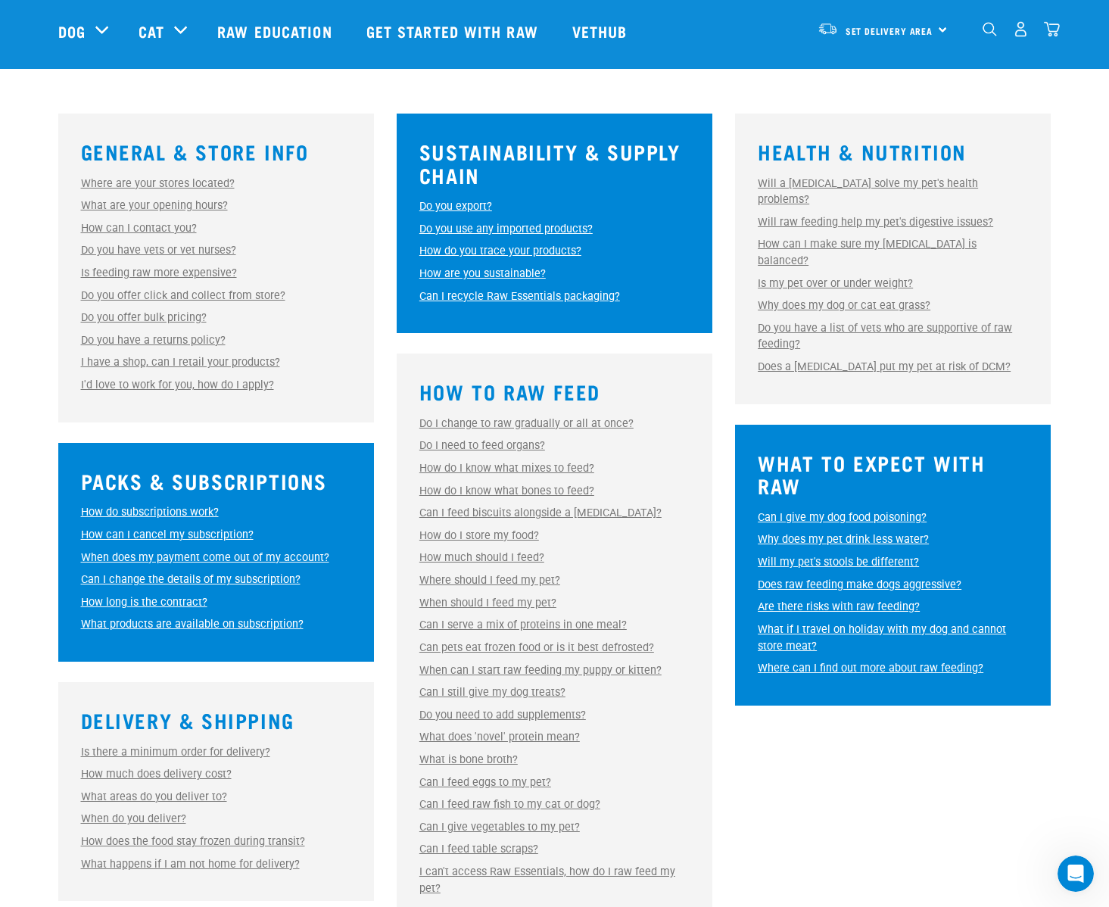
click at [826, 623] on link "What if I travel on holiday with my dog and cannot store meat?" at bounding box center [882, 638] width 248 height 30
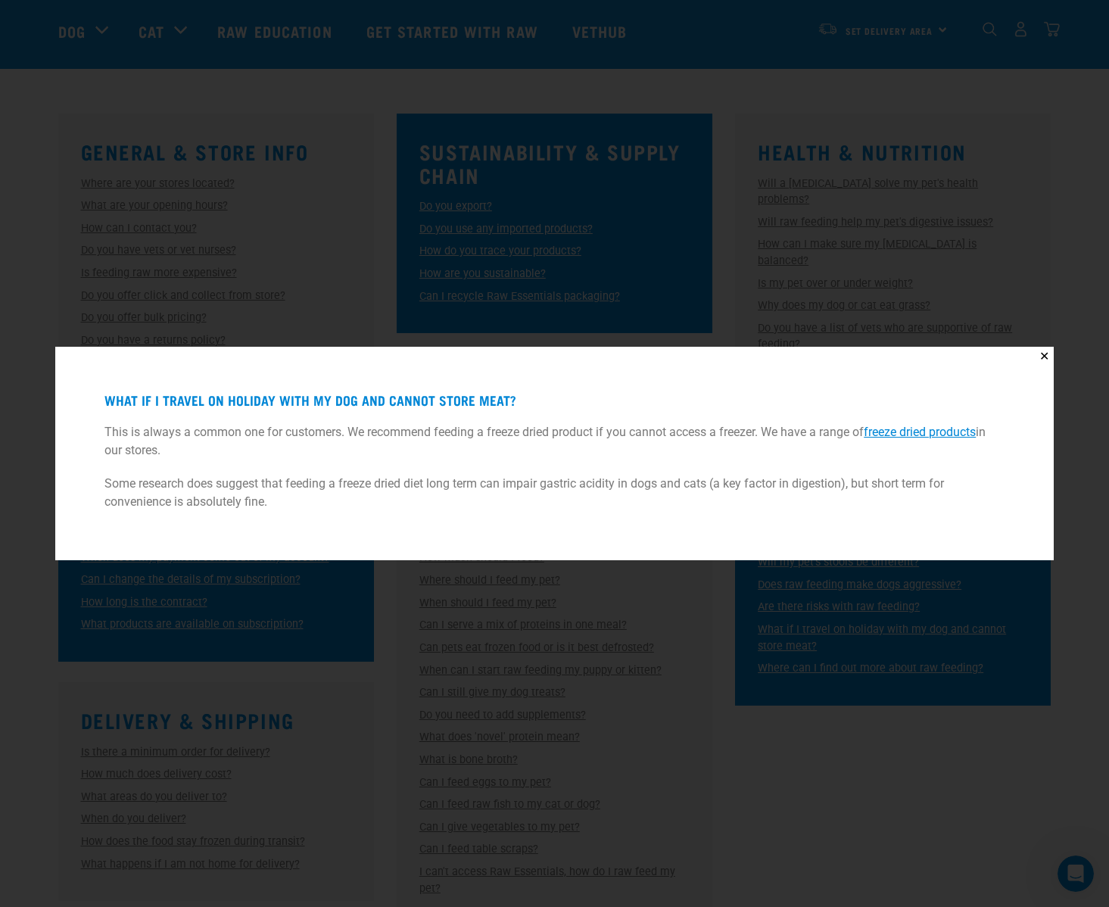
drag, startPoint x: 704, startPoint y: 484, endPoint x: 529, endPoint y: 455, distance: 177.2
click at [529, 455] on div "What if I travel on holiday with my dog and cannot store meat? This is always a…" at bounding box center [554, 454] width 960 height 176
click at [529, 455] on p "This is always a common one for customers. We recommend feeding a freeze dried …" at bounding box center [554, 441] width 900 height 36
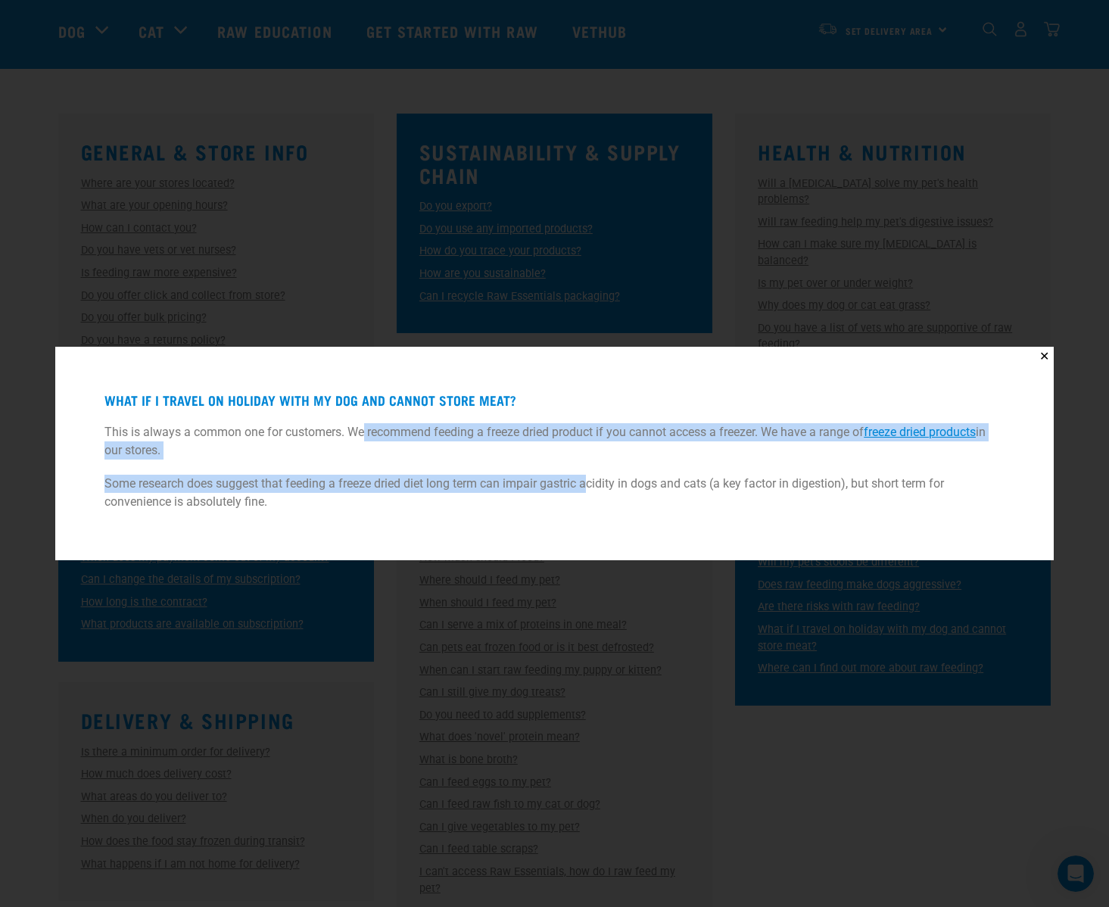
drag, startPoint x: 364, startPoint y: 431, endPoint x: 588, endPoint y: 480, distance: 229.2
click at [588, 480] on div "What if I travel on holiday with my dog and cannot store meat? This is always a…" at bounding box center [554, 454] width 960 height 176
click at [588, 480] on p "Some research does suggest that feeding a freeze dried diet long term can impai…" at bounding box center [554, 492] width 900 height 36
drag, startPoint x: 674, startPoint y: 484, endPoint x: 541, endPoint y: 437, distance: 141.5
click at [549, 439] on div "What if I travel on holiday with my dog and cannot store meat? This is always a…" at bounding box center [554, 454] width 960 height 176
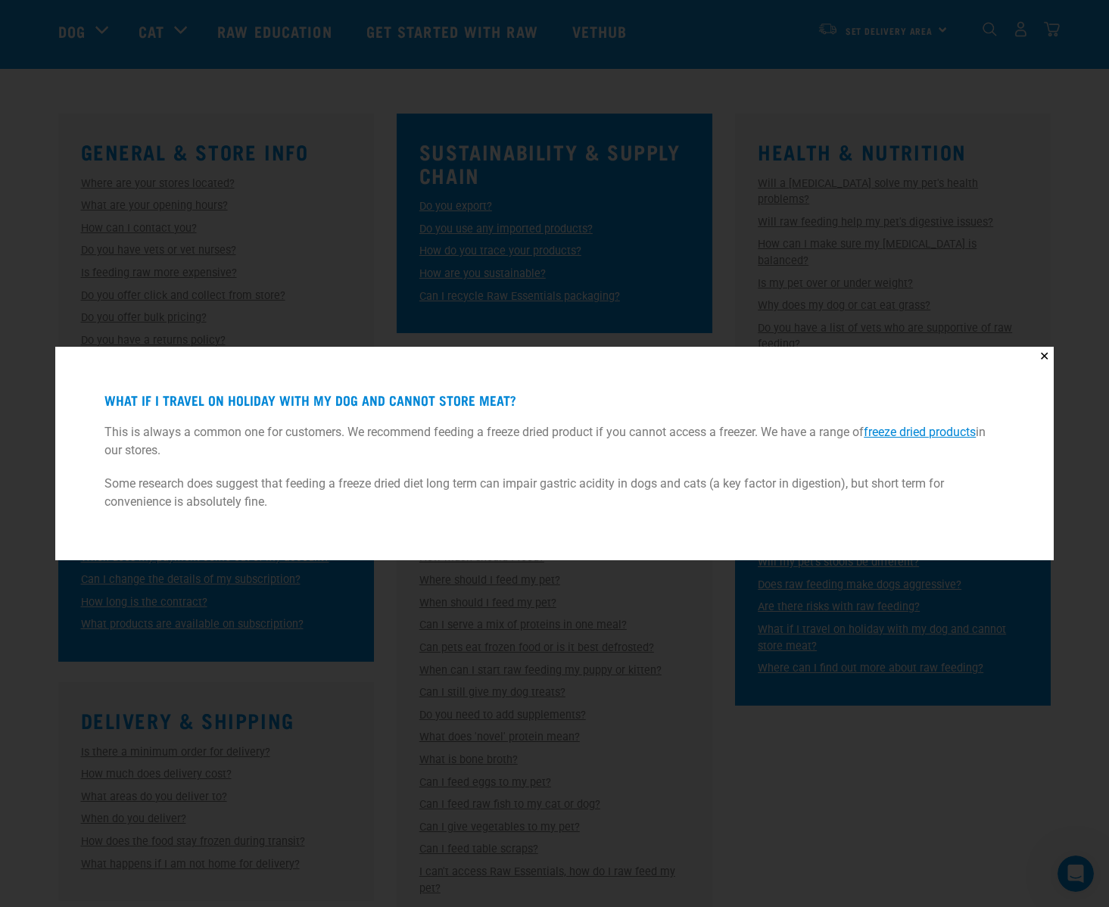
click at [541, 437] on p "This is always a common one for customers. We recommend feeding a freeze dried …" at bounding box center [554, 441] width 900 height 36
click at [600, 469] on div "What if I travel on holiday with my dog and cannot store meat? This is always a…" at bounding box center [554, 454] width 960 height 176
click at [627, 477] on p "Some research does suggest that feeding a freeze dried diet long term can impai…" at bounding box center [554, 492] width 900 height 36
drag, startPoint x: 605, startPoint y: 481, endPoint x: 431, endPoint y: 440, distance: 177.9
click at [439, 443] on div "What if I travel on holiday with my dog and cannot store meat? This is always a…" at bounding box center [554, 454] width 960 height 176
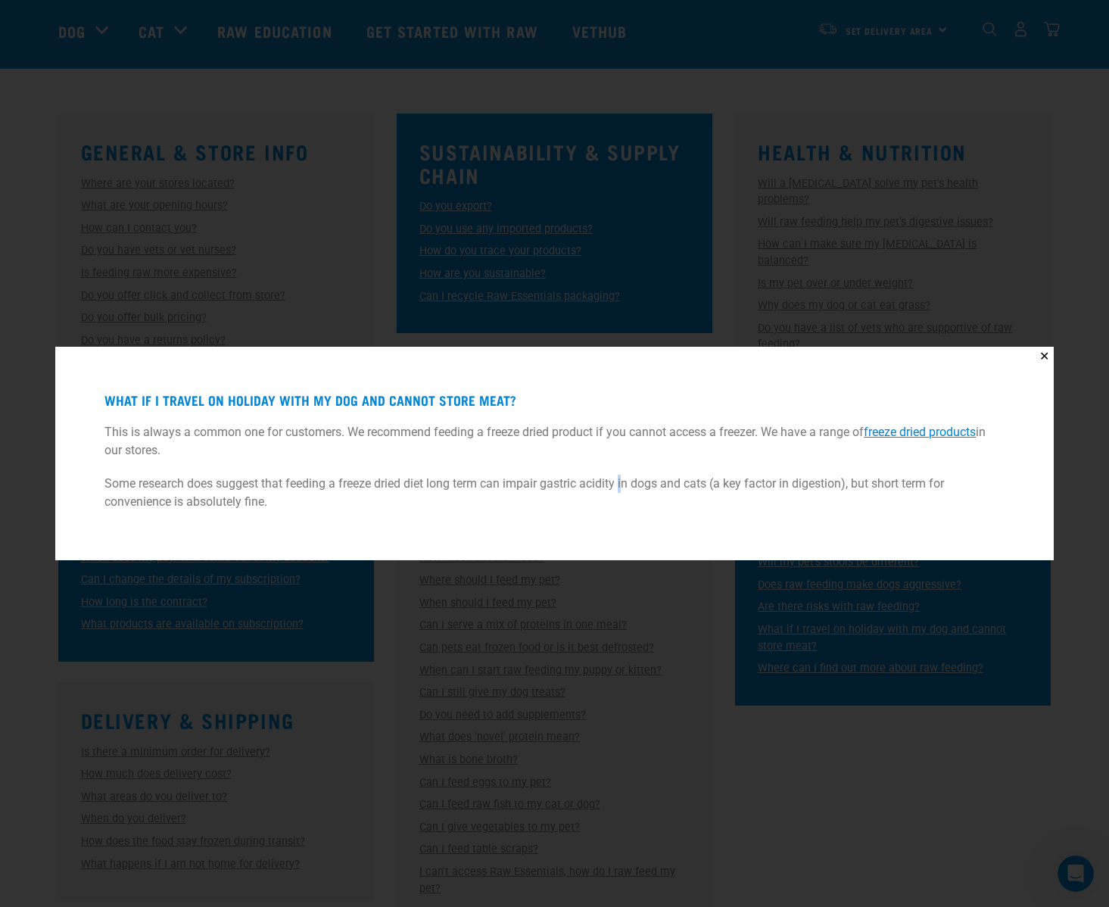
click at [431, 440] on p "This is always a common one for customers. We recommend feeding a freeze dried …" at bounding box center [554, 441] width 900 height 36
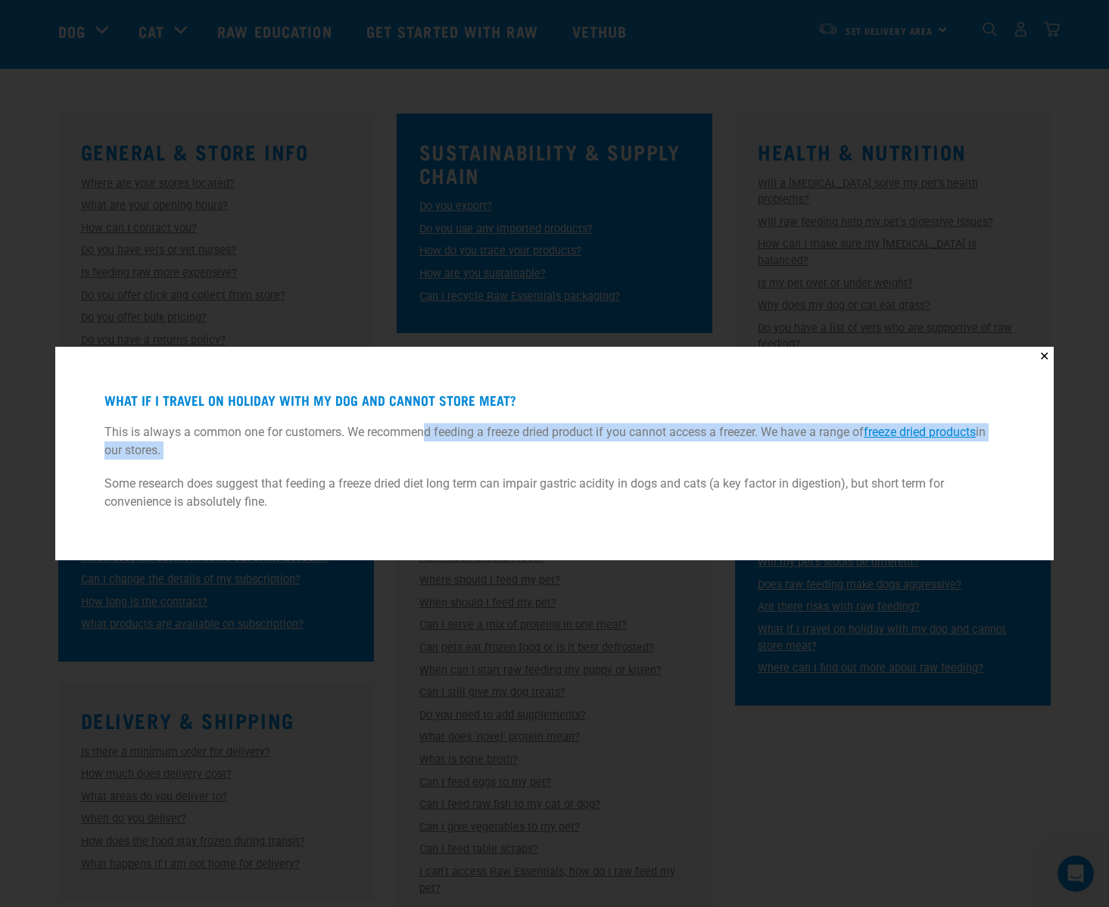
drag, startPoint x: 437, startPoint y: 428, endPoint x: 493, endPoint y: 469, distance: 69.9
click at [493, 469] on div "What if I travel on holiday with my dog and cannot store meat? This is always a…" at bounding box center [554, 454] width 960 height 176
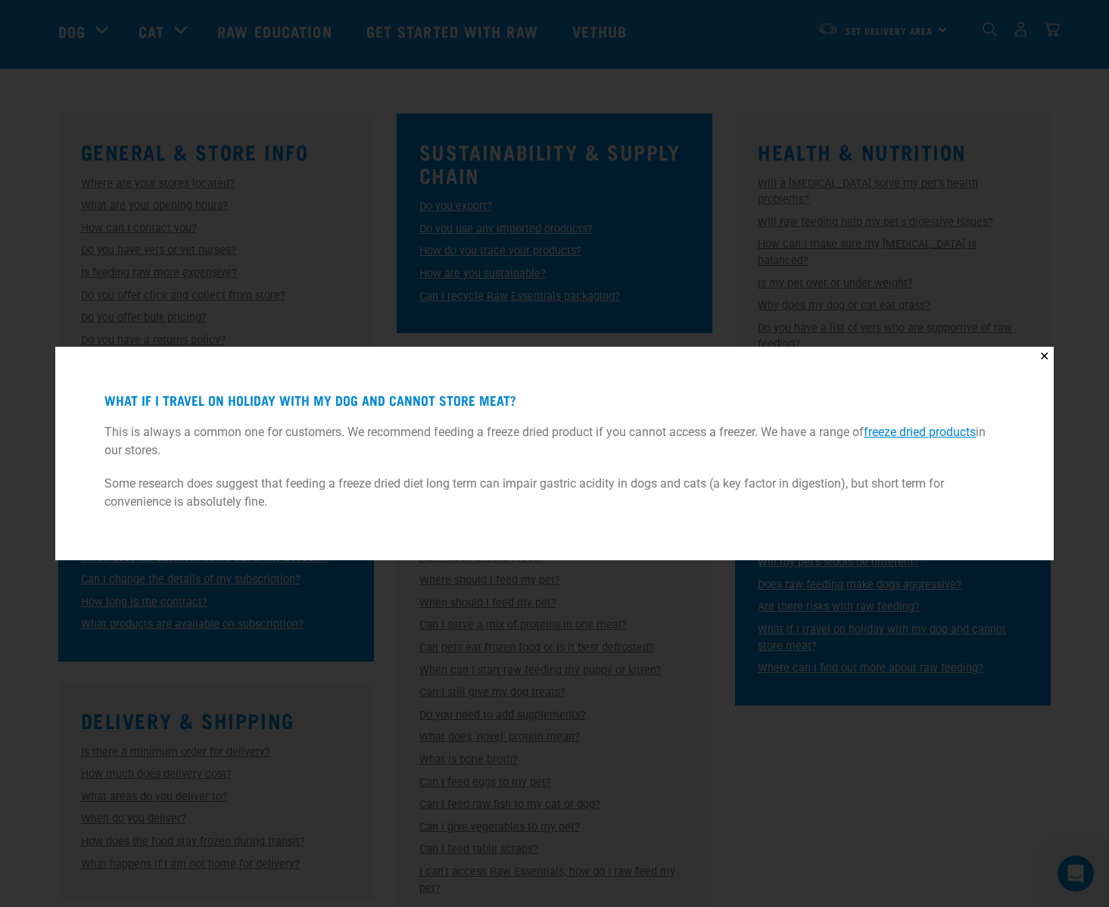
click at [493, 469] on div "What if I travel on holiday with my dog and cannot store meat? This is always a…" at bounding box center [554, 454] width 960 height 176
drag, startPoint x: 557, startPoint y: 477, endPoint x: 458, endPoint y: 439, distance: 106.1
click at [466, 442] on div "What if I travel on holiday with my dog and cannot store meat? This is always a…" at bounding box center [554, 454] width 960 height 176
click at [458, 439] on p "This is always a common one for customers. We recommend feeding a freeze dried …" at bounding box center [554, 441] width 900 height 36
click at [428, 219] on div "✕ What if I travel on holiday with my dog and cannot store meat? This is always…" at bounding box center [554, 453] width 1109 height 907
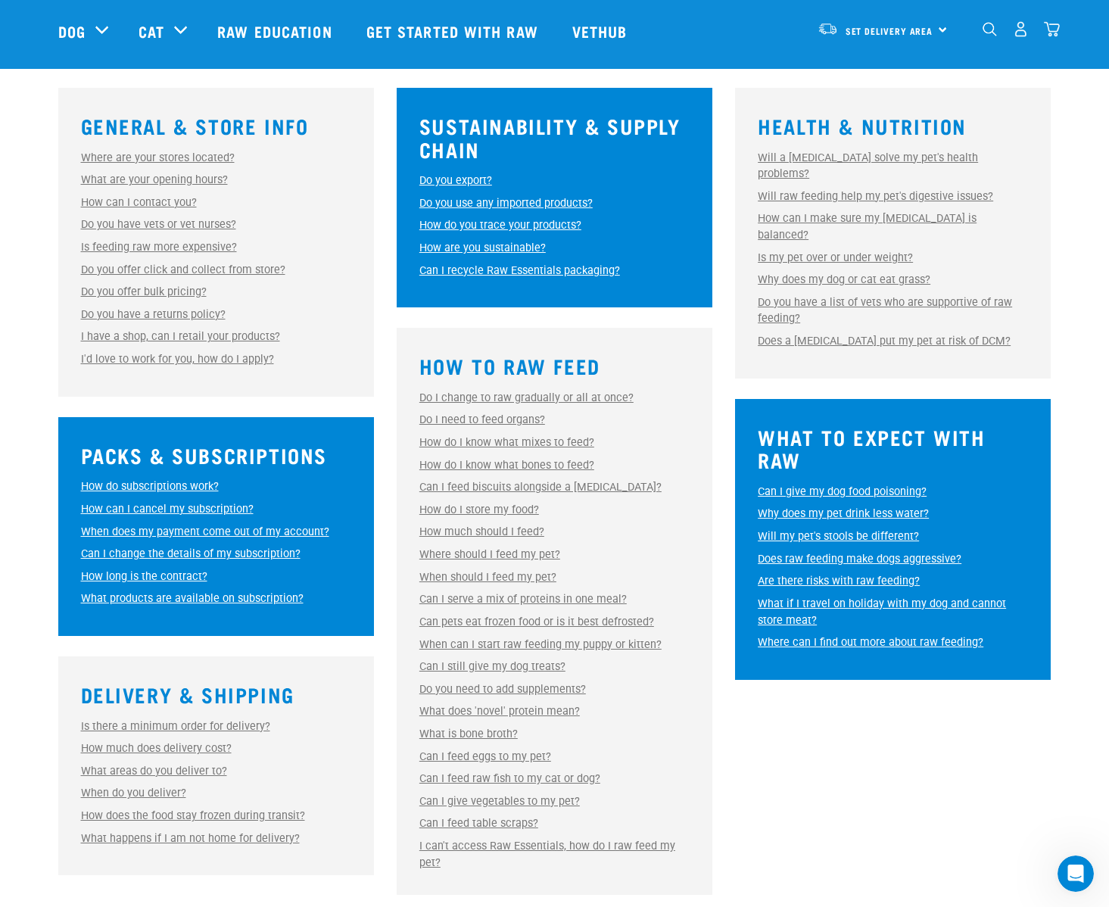
scroll to position [441, 0]
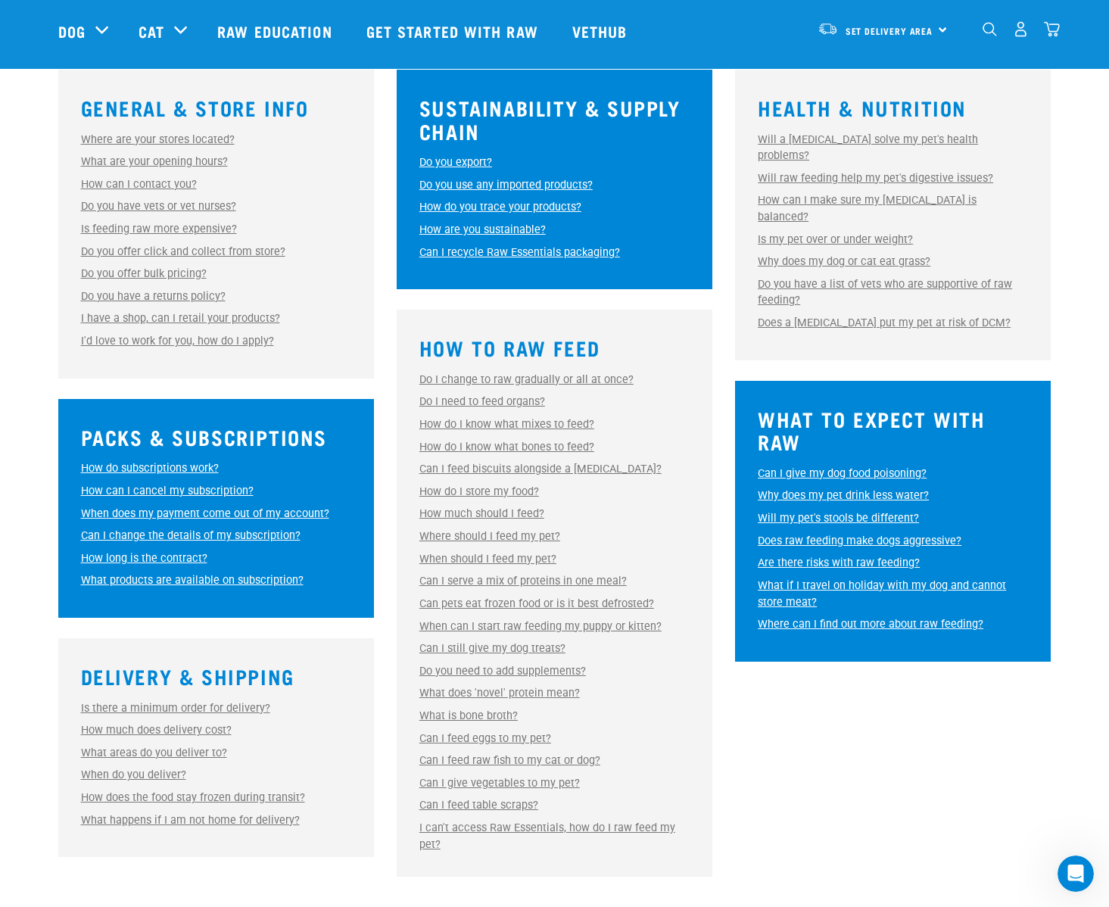
click at [526, 530] on link "Where should I feed my pet?" at bounding box center [489, 536] width 141 height 13
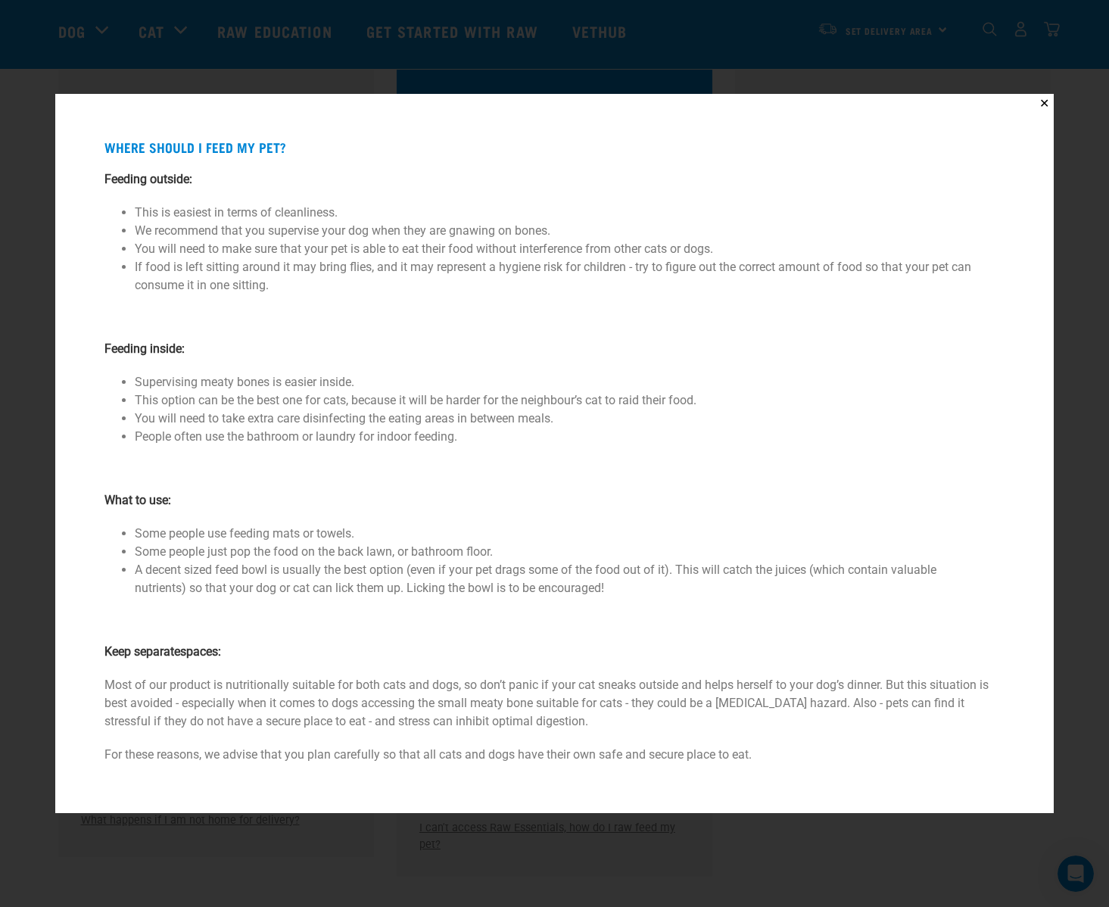
click at [300, 418] on li "You will need to take extra care disinfecting the eating areas in between meals." at bounding box center [554, 418] width 839 height 18
click at [300, 445] on li "People often use the bathroom or laundry for indoor feeding." at bounding box center [554, 437] width 839 height 18
click at [1080, 446] on div "✕ Where should I feed my pet? Feeding outside: This is easiest in terms of clea…" at bounding box center [554, 453] width 1109 height 907
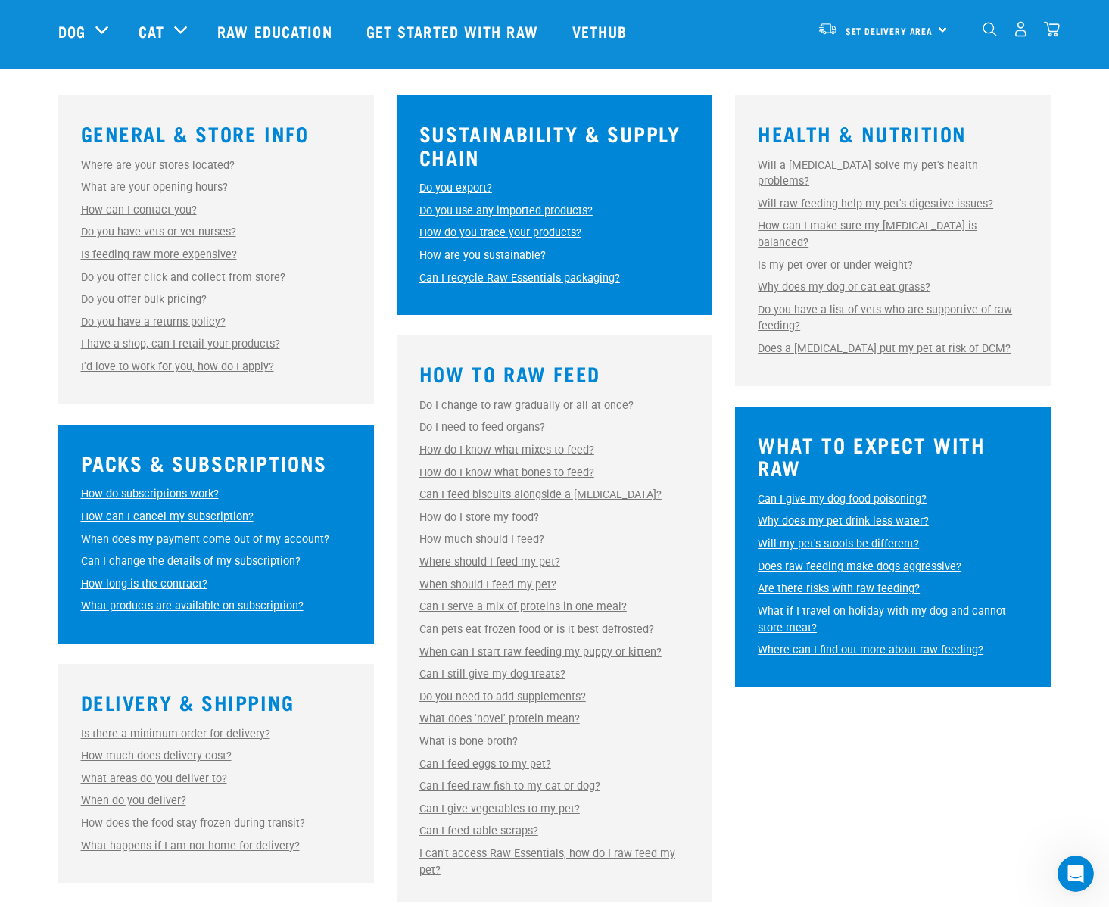
scroll to position [396, 0]
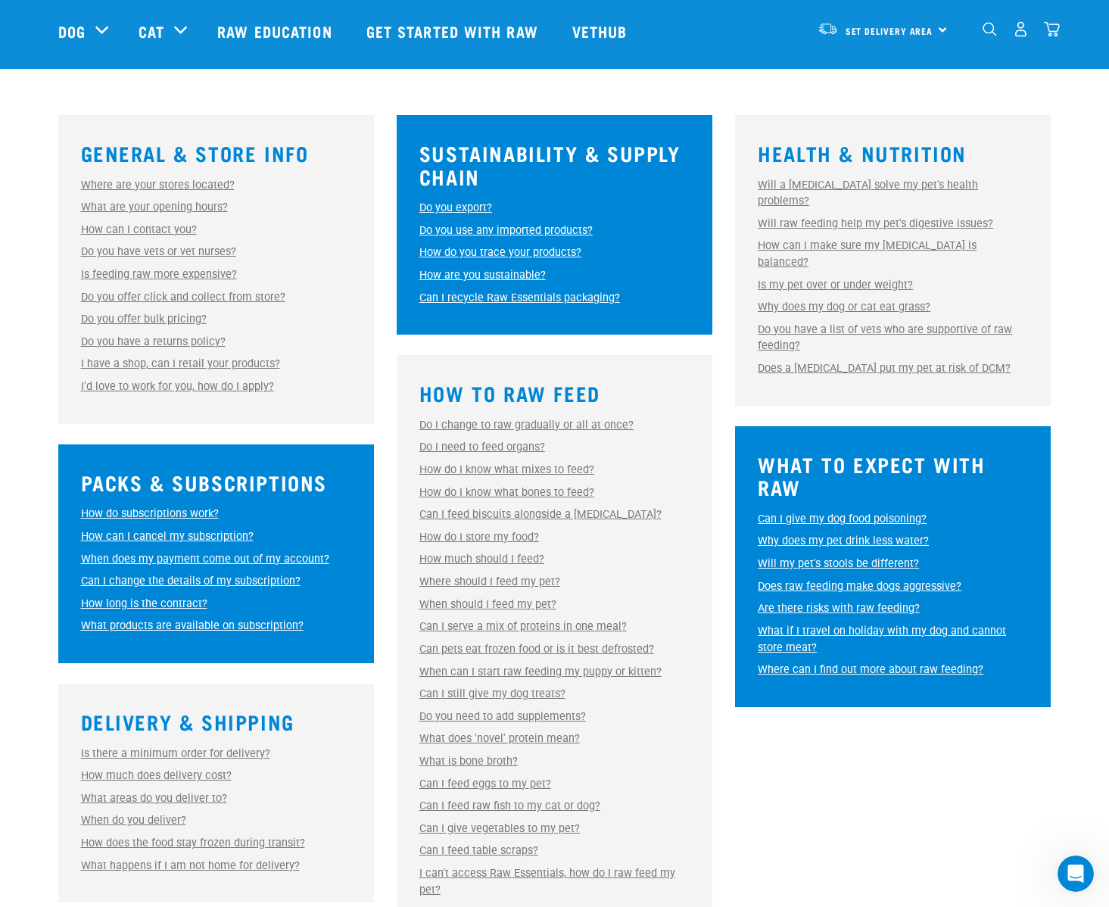
click at [175, 313] on link "Do you offer bulk pricing?" at bounding box center [144, 319] width 126 height 13
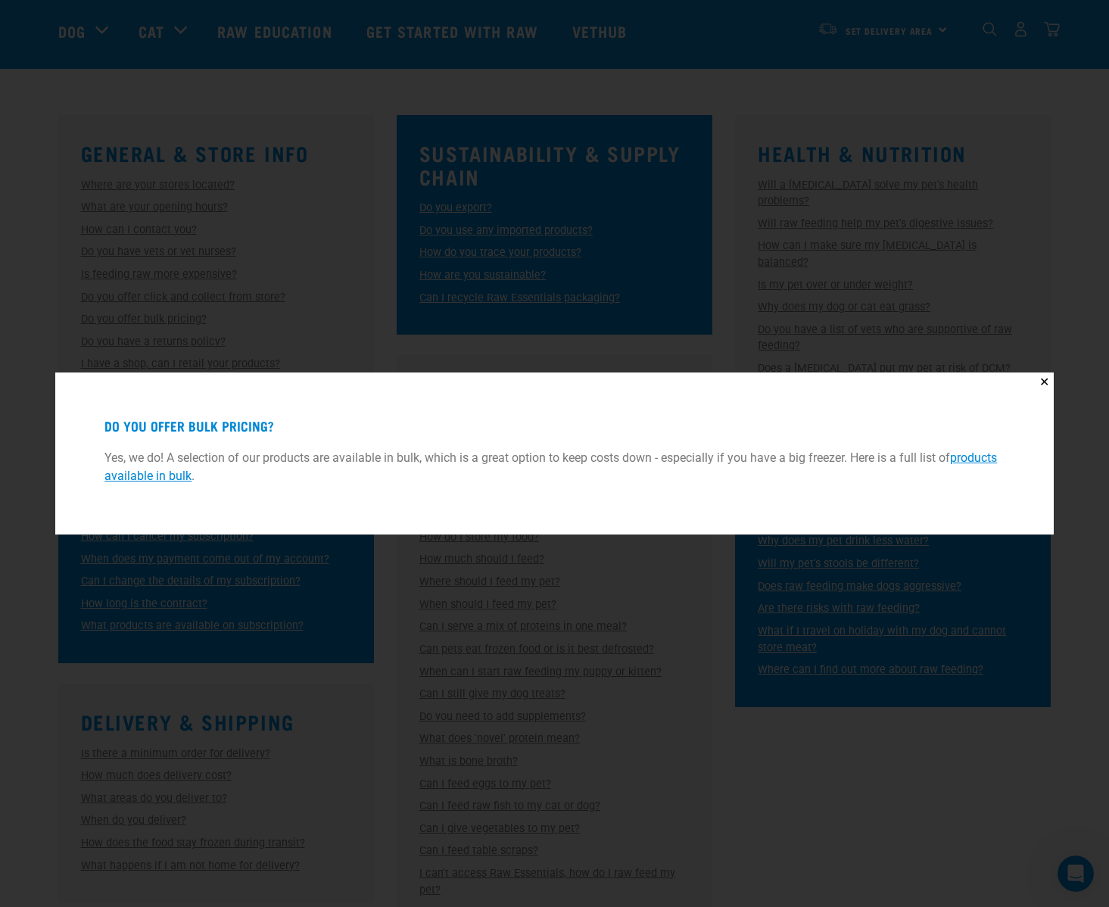
click at [370, 279] on div "✕ Do you offer bulk pricing? Yes, we do! A selection of our products are availa…" at bounding box center [554, 453] width 1109 height 907
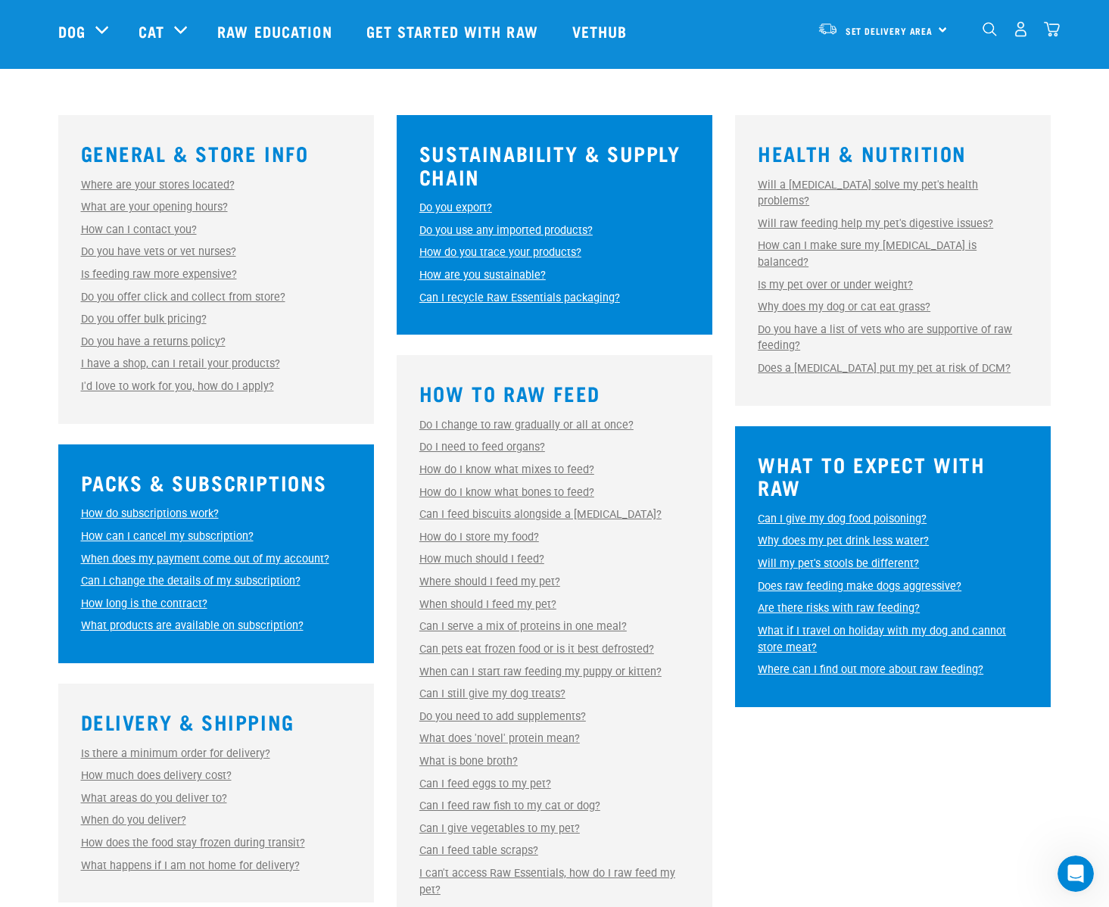
click at [213, 272] on link "Is feeding raw more expensive?" at bounding box center [159, 274] width 156 height 13
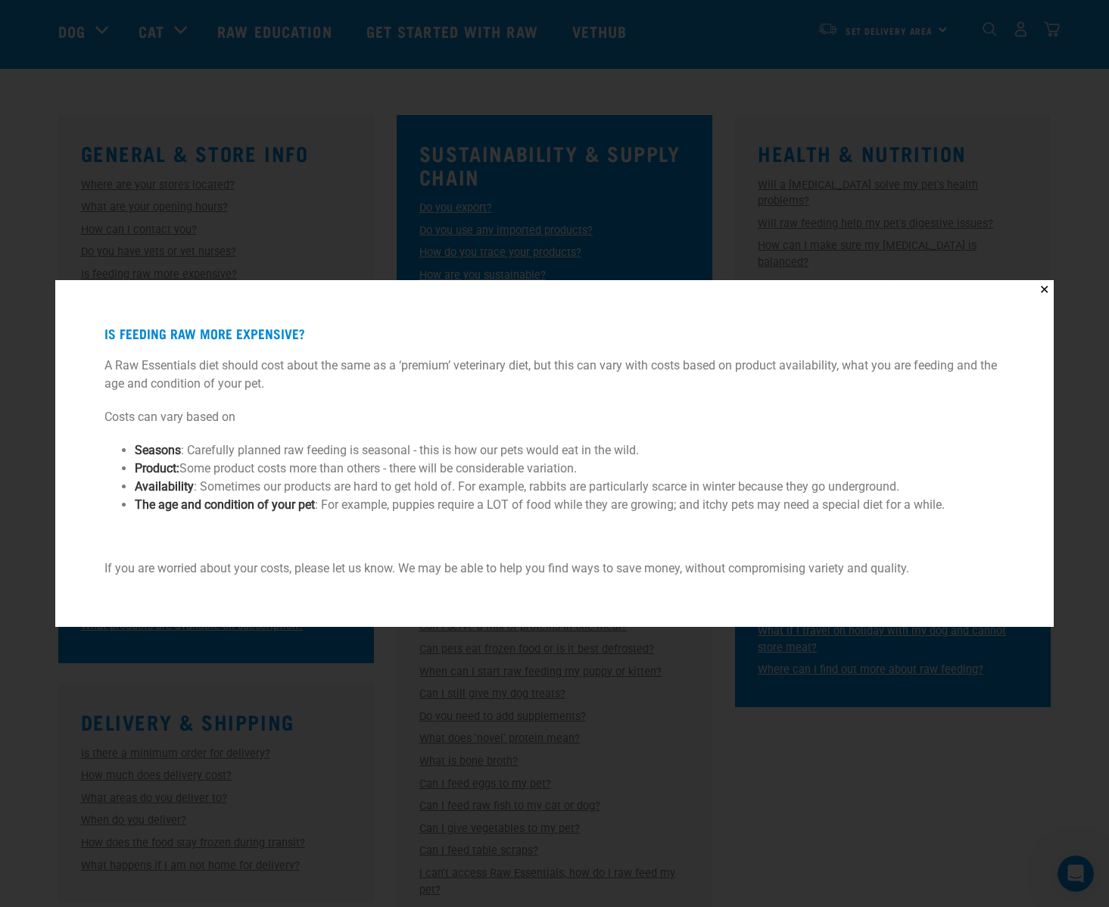
click at [191, 373] on p "A Raw Essentials diet should cost about the same as a ‘premium’ veterinary diet…" at bounding box center [554, 374] width 900 height 36
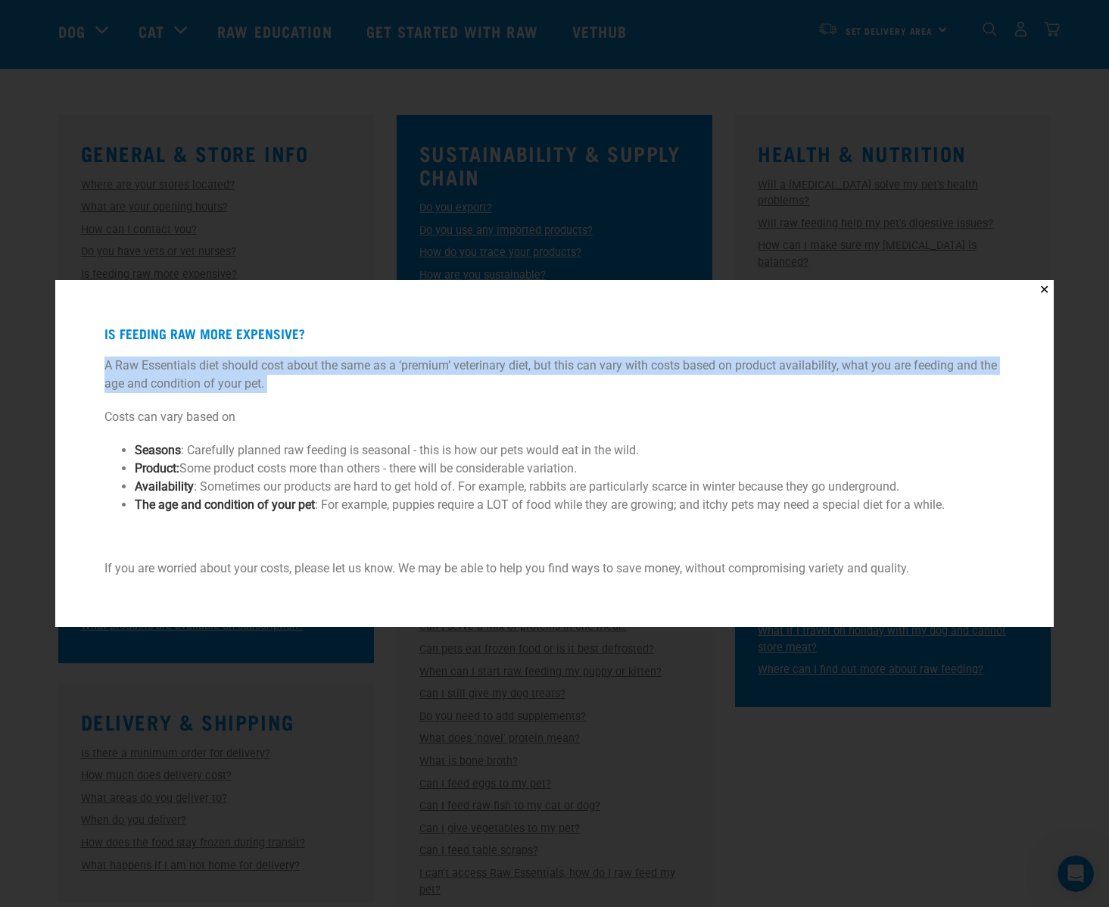
click at [191, 373] on p "A Raw Essentials diet should cost about the same as a ‘premium’ veterinary diet…" at bounding box center [554, 374] width 900 height 36
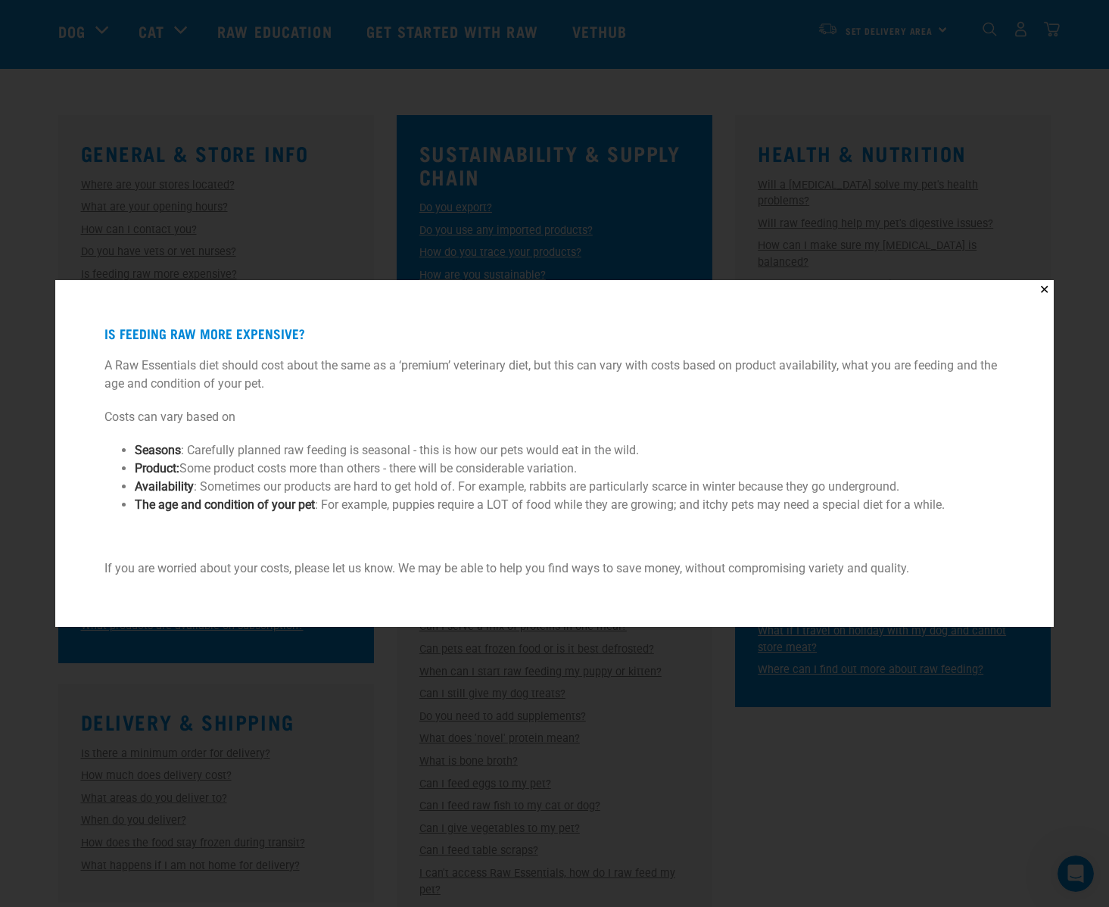
click at [191, 373] on p "A Raw Essentials diet should cost about the same as a ‘premium’ veterinary diet…" at bounding box center [554, 374] width 900 height 36
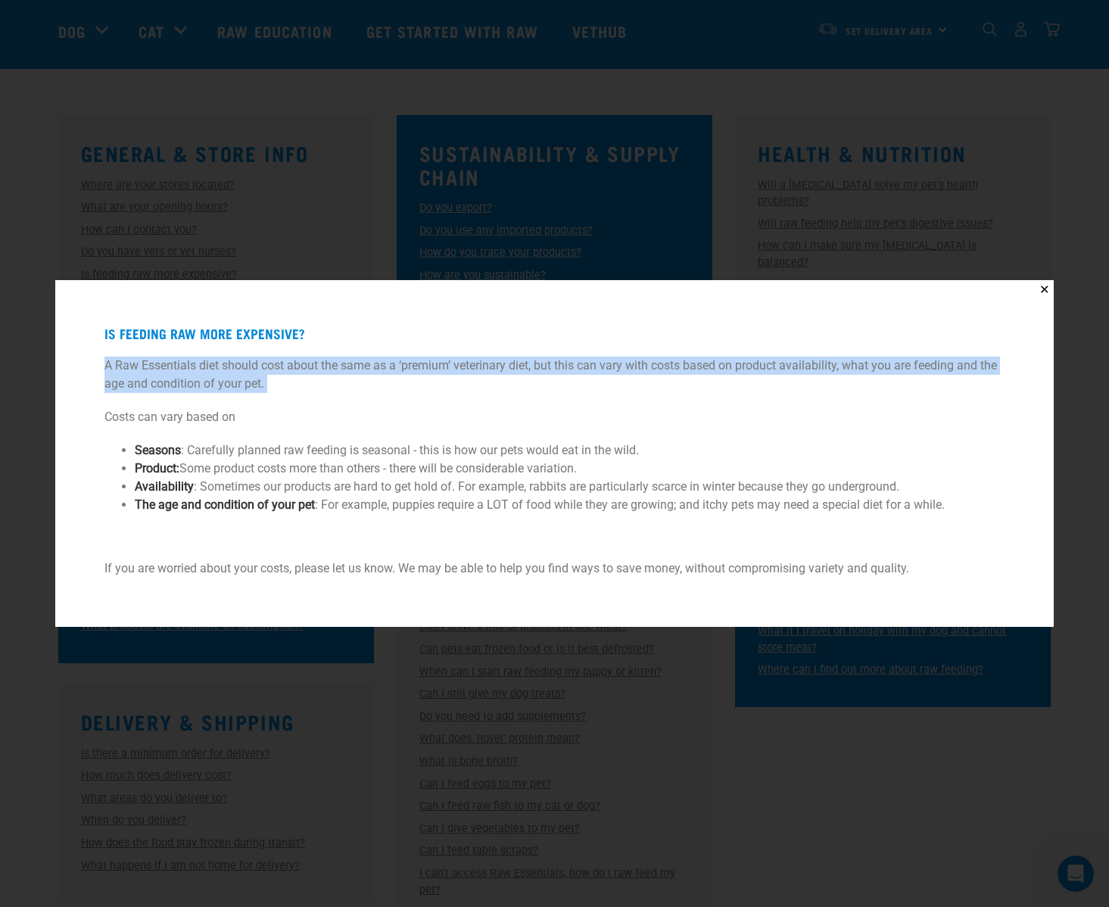
click at [191, 373] on p "A Raw Essentials diet should cost about the same as a ‘premium’ veterinary diet…" at bounding box center [554, 374] width 900 height 36
click at [185, 378] on p "A Raw Essentials diet should cost about the same as a ‘premium’ veterinary diet…" at bounding box center [554, 374] width 900 height 36
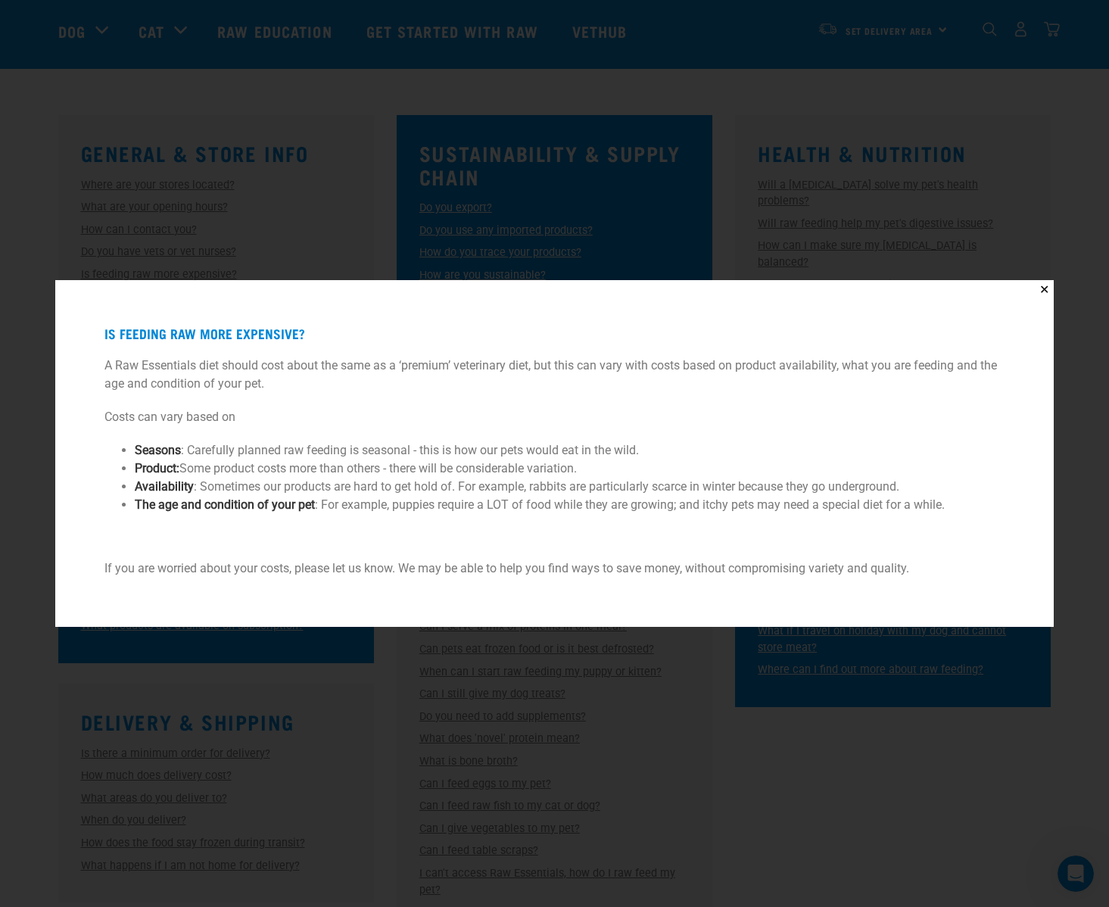
click at [204, 447] on li "Seasons : Carefully planned raw feeding is seasonal - this is how our pets woul…" at bounding box center [554, 450] width 839 height 18
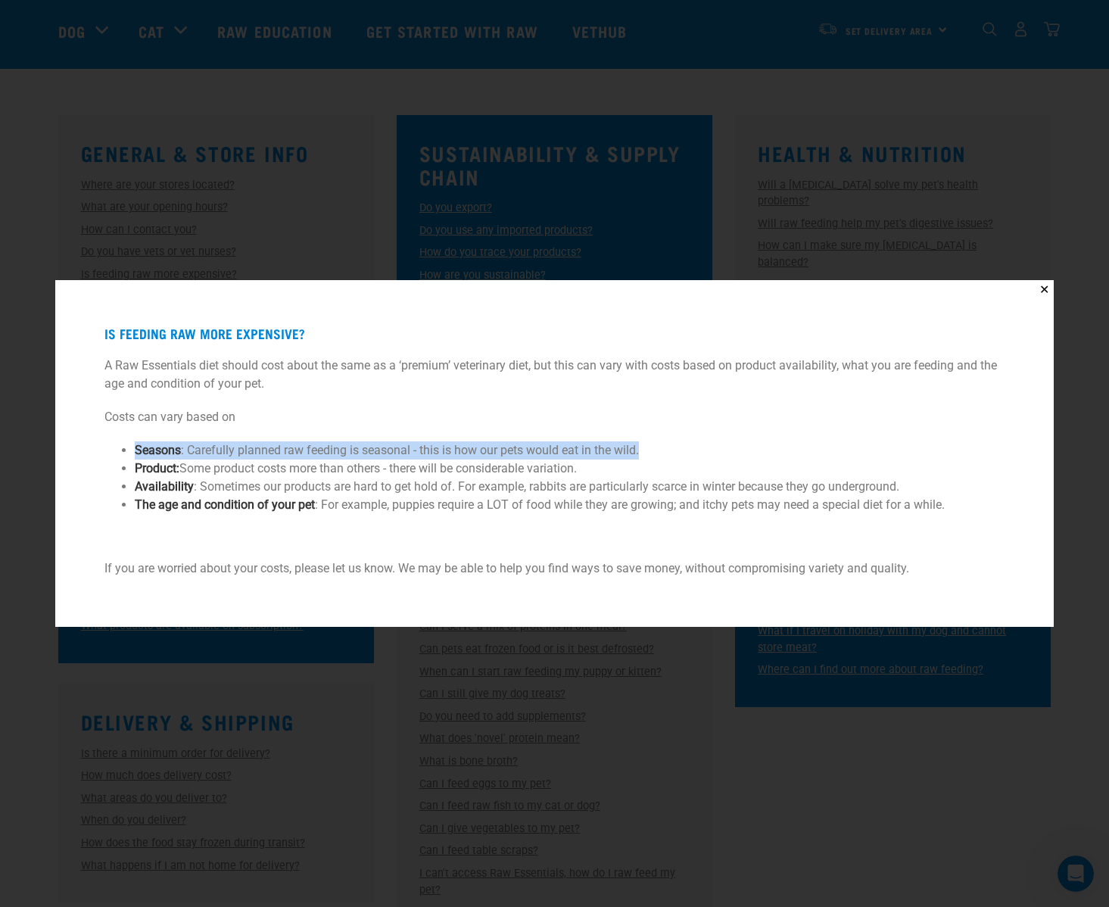
click at [204, 447] on li "Seasons : Carefully planned raw feeding is seasonal - this is how our pets woul…" at bounding box center [554, 450] width 839 height 18
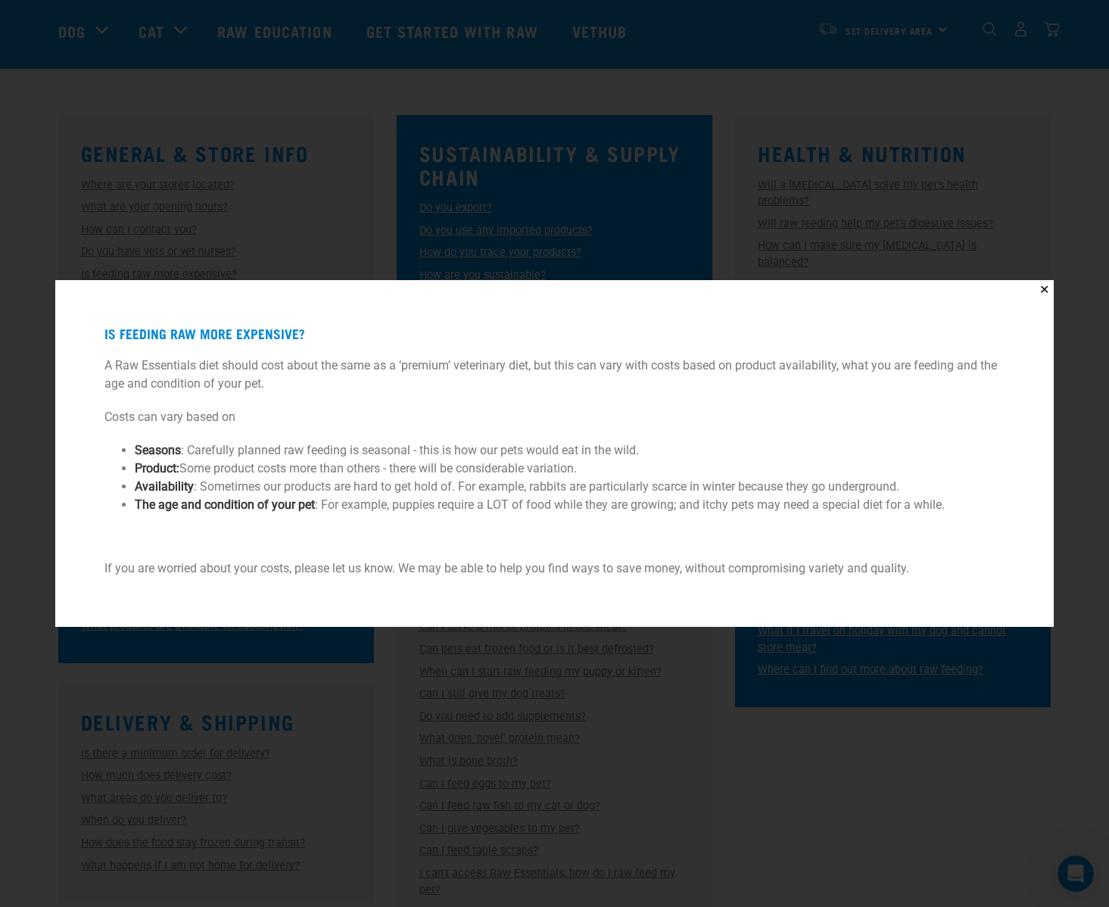
click at [200, 464] on li "Product : Some product costs more than others - there will be considerable vari…" at bounding box center [554, 468] width 839 height 18
click at [226, 484] on li "Availability : Sometimes our products are hard to get hold of. For example, rab…" at bounding box center [554, 487] width 839 height 18
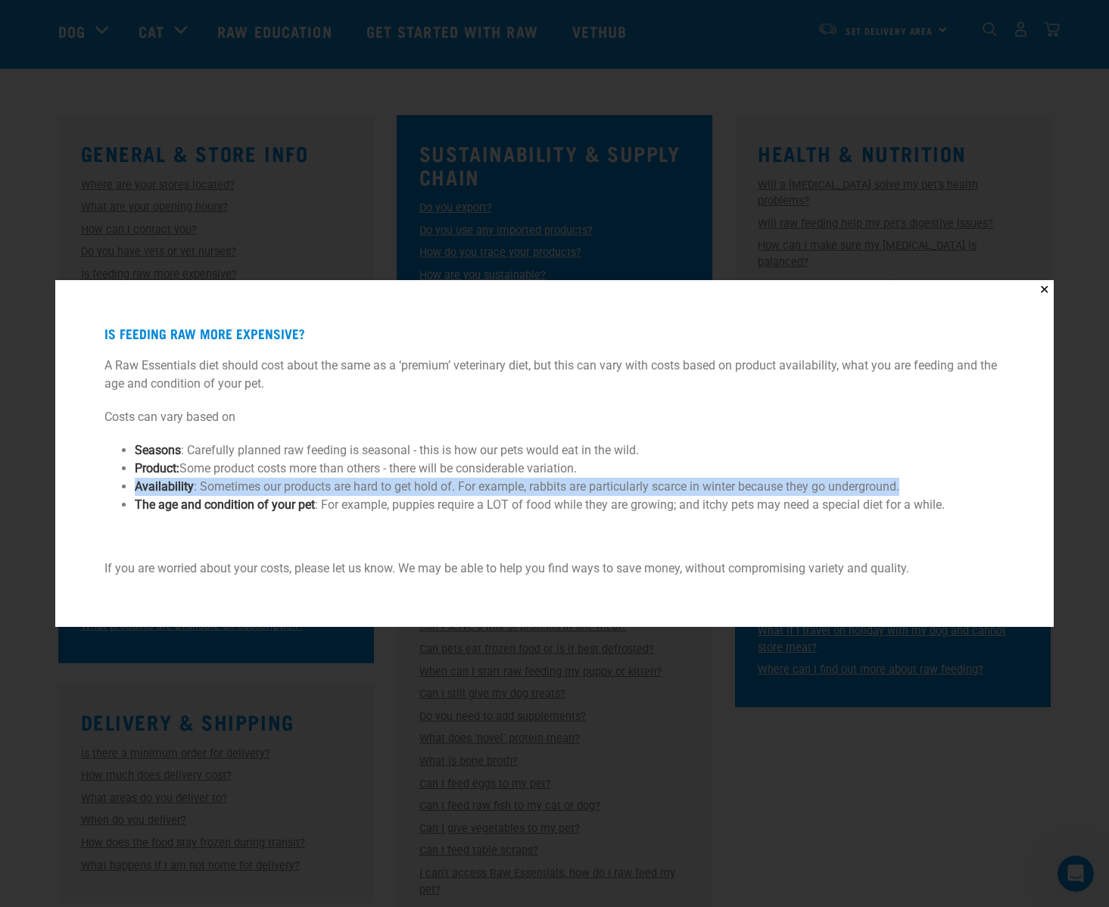
click at [226, 484] on li "Availability : Sometimes our products are hard to get hold of. For example, rab…" at bounding box center [554, 487] width 839 height 18
click at [480, 491] on li "Availability : Sometimes our products are hard to get hold of. For example, rab…" at bounding box center [554, 487] width 839 height 18
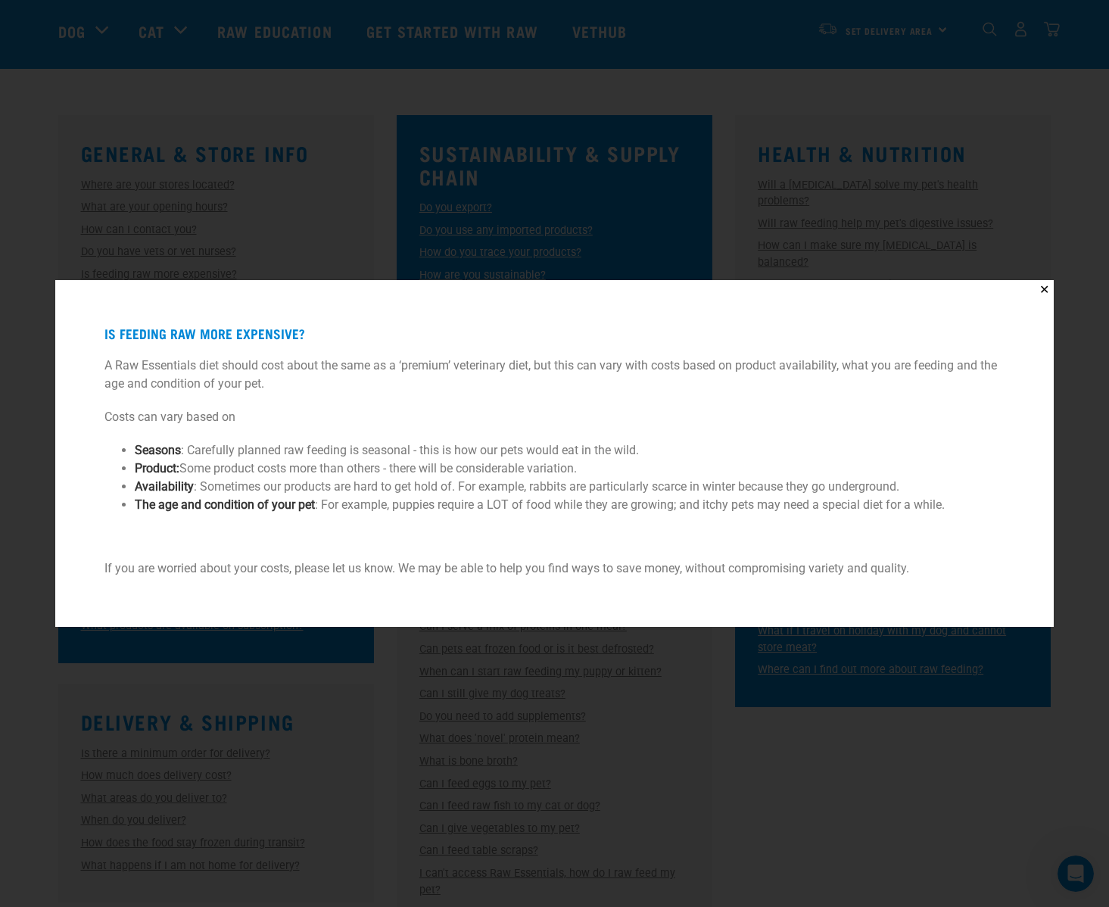
click at [487, 487] on li "Availability : Sometimes our products are hard to get hold of. For example, rab…" at bounding box center [554, 487] width 839 height 18
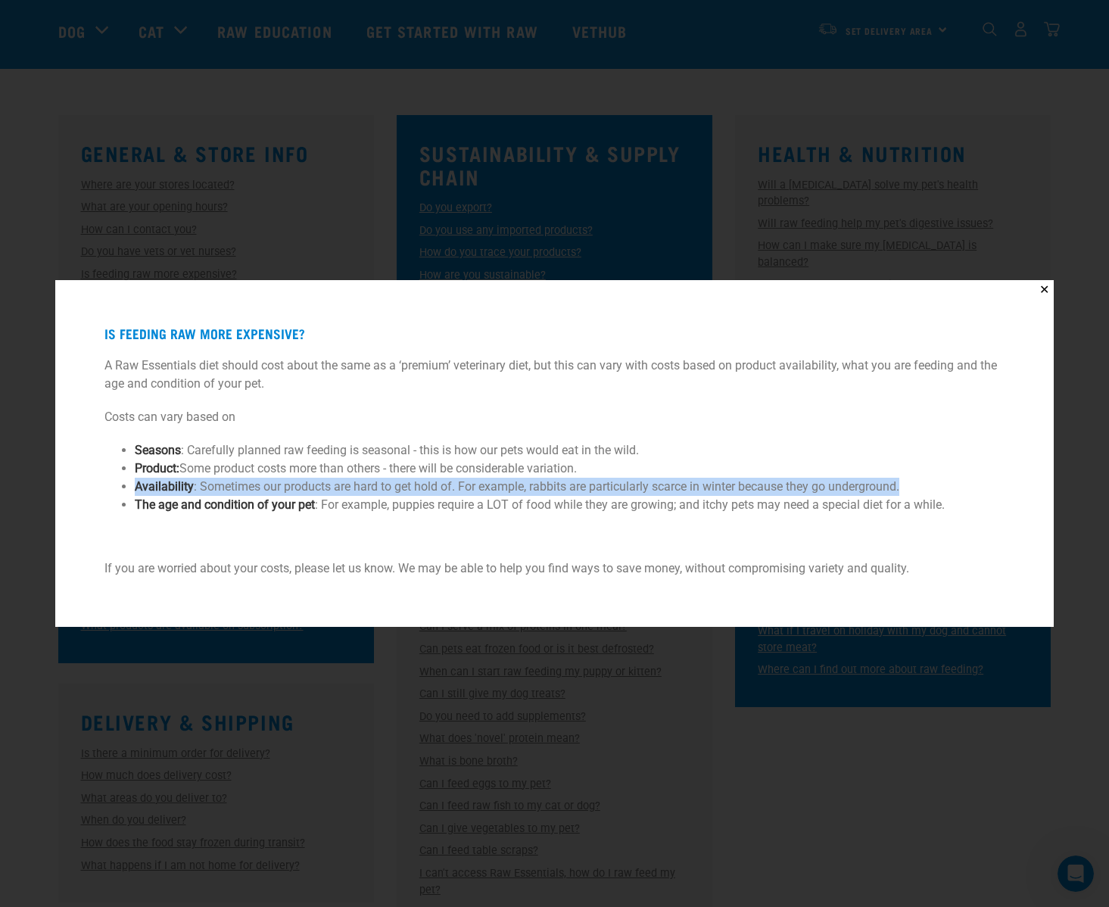
click at [487, 487] on li "Availability : Sometimes our products are hard to get hold of. For example, rab…" at bounding box center [554, 487] width 839 height 18
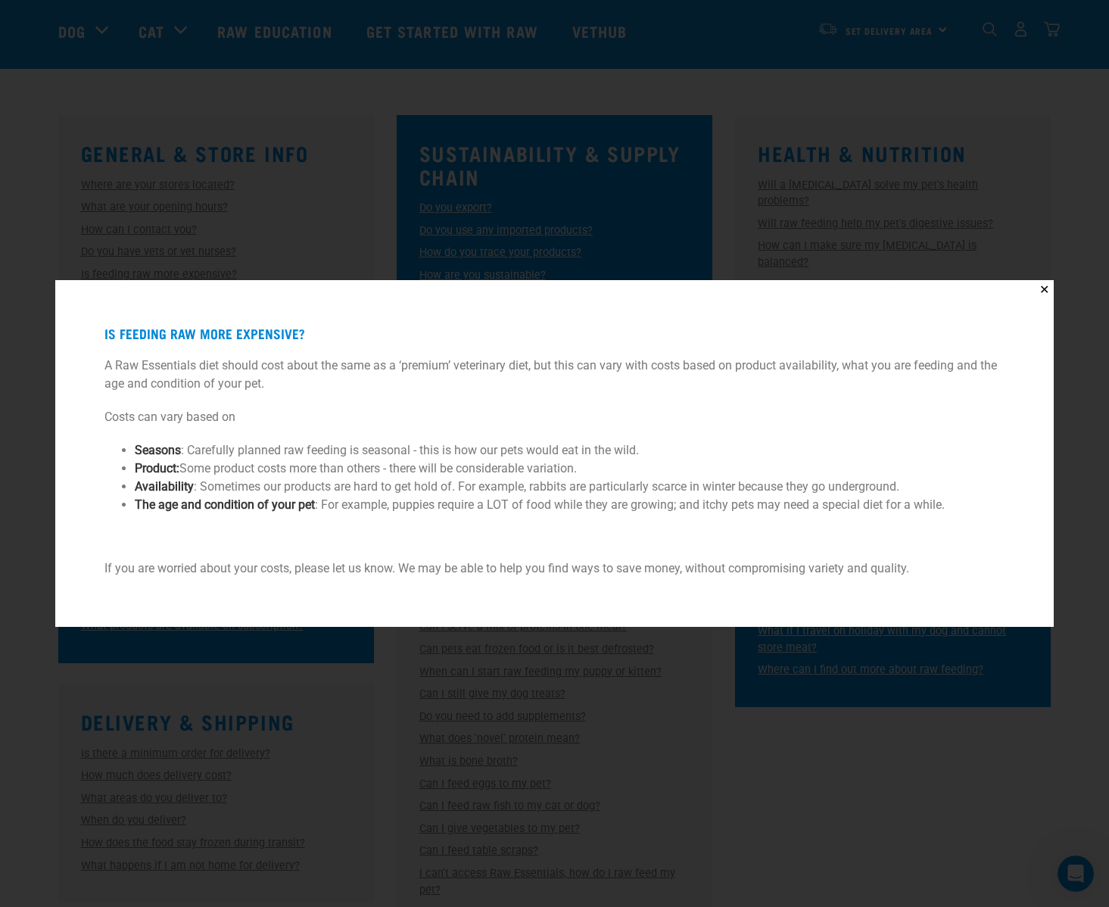
click at [425, 504] on li "The age and condition of your pet : For example, puppies require a LOT of food …" at bounding box center [554, 505] width 839 height 18
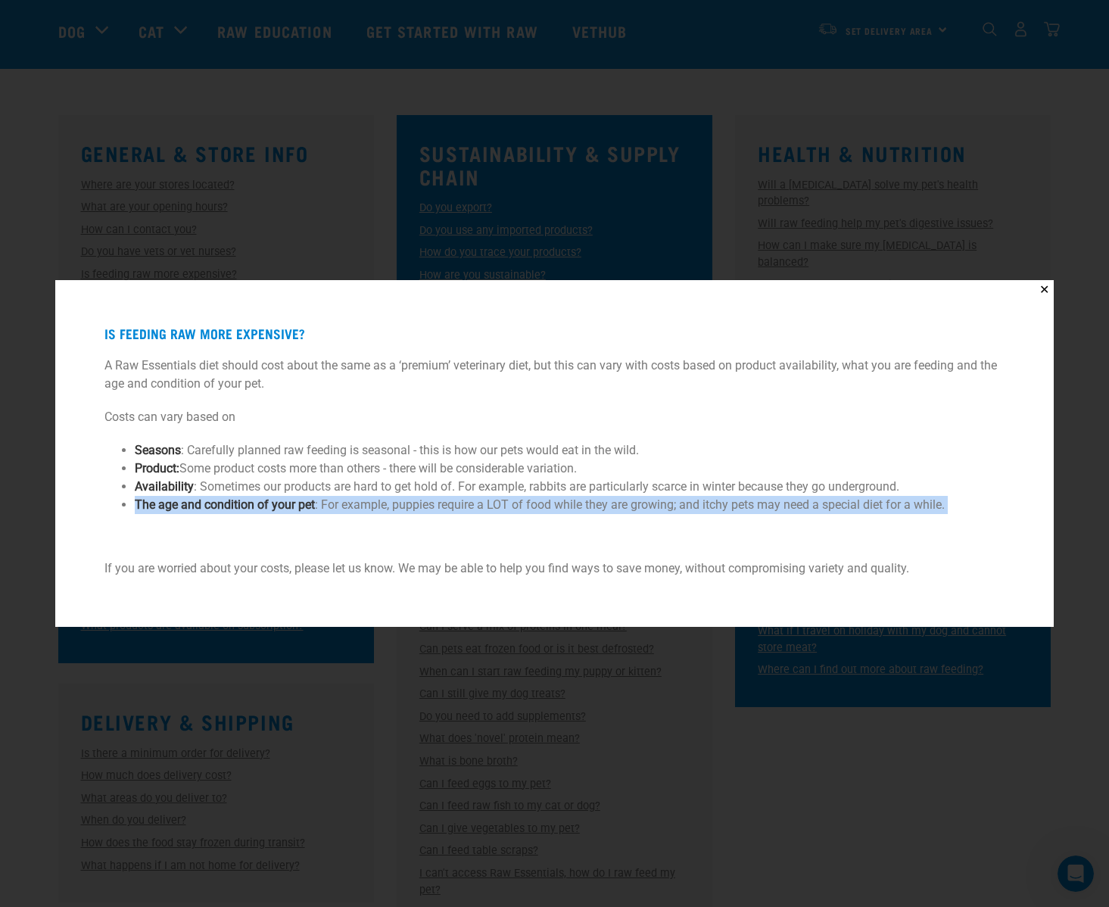
click at [425, 504] on li "The age and condition of your pet : For example, puppies require a LOT of food …" at bounding box center [554, 505] width 839 height 18
click at [407, 509] on li "The age and condition of your pet : For example, puppies require a LOT of food …" at bounding box center [554, 505] width 839 height 18
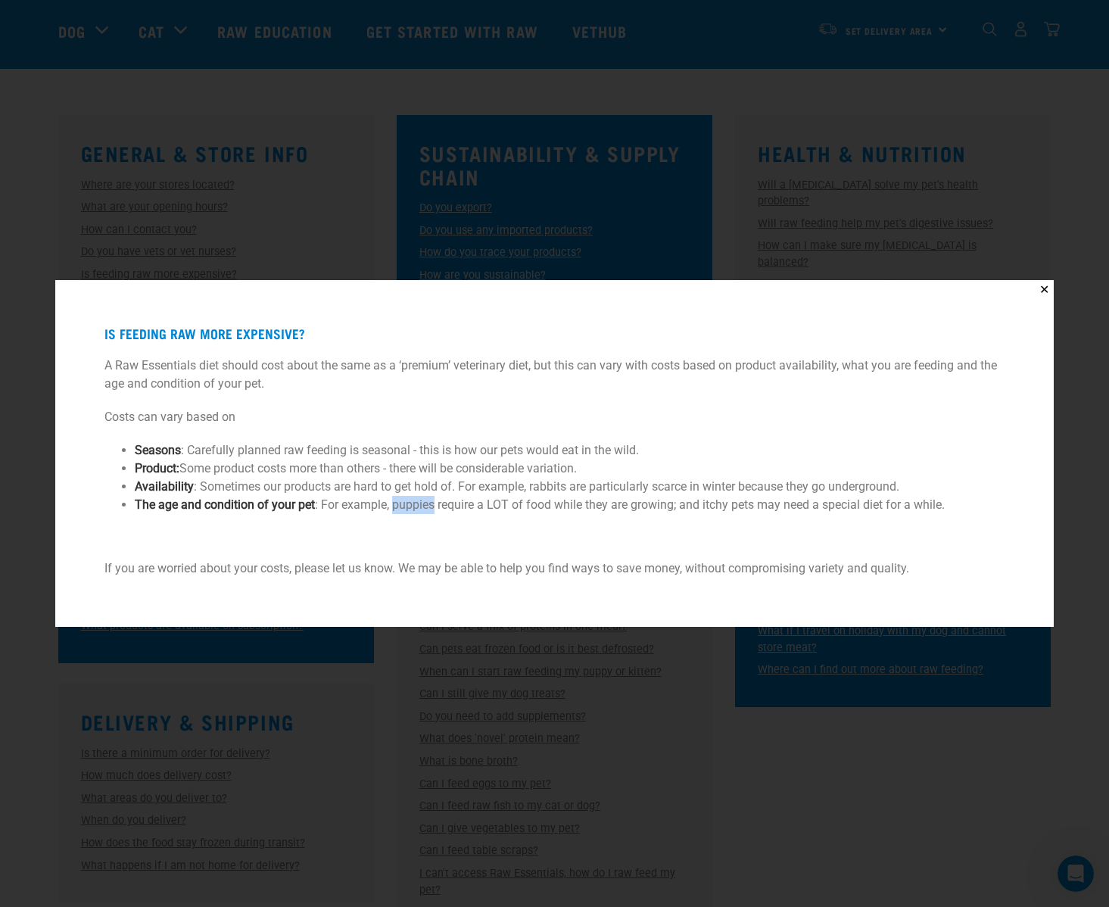
click at [407, 509] on li "The age and condition of your pet : For example, puppies require a LOT of food …" at bounding box center [554, 505] width 839 height 18
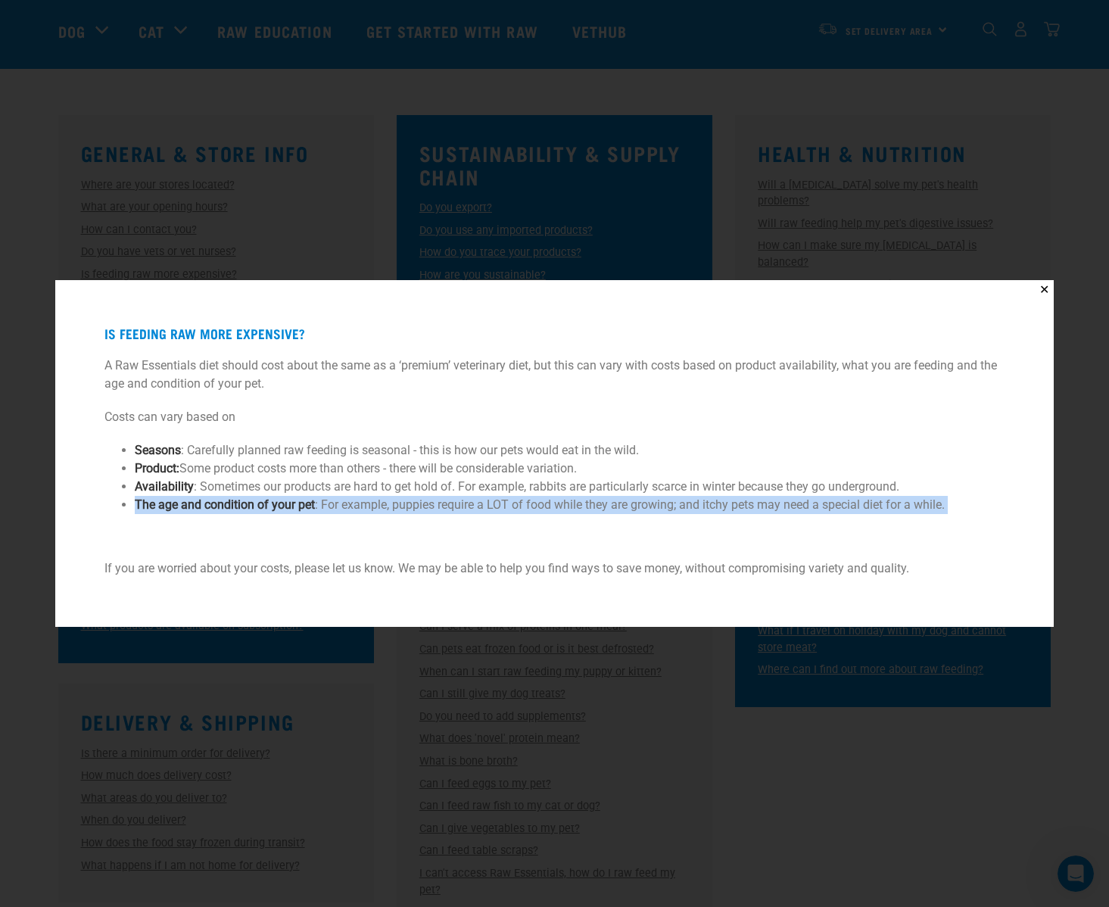
click at [407, 509] on li "The age and condition of your pet : For example, puppies require a LOT of food …" at bounding box center [554, 505] width 839 height 18
click at [403, 505] on li "The age and condition of your pet : For example, puppies require a LOT of food …" at bounding box center [554, 505] width 839 height 18
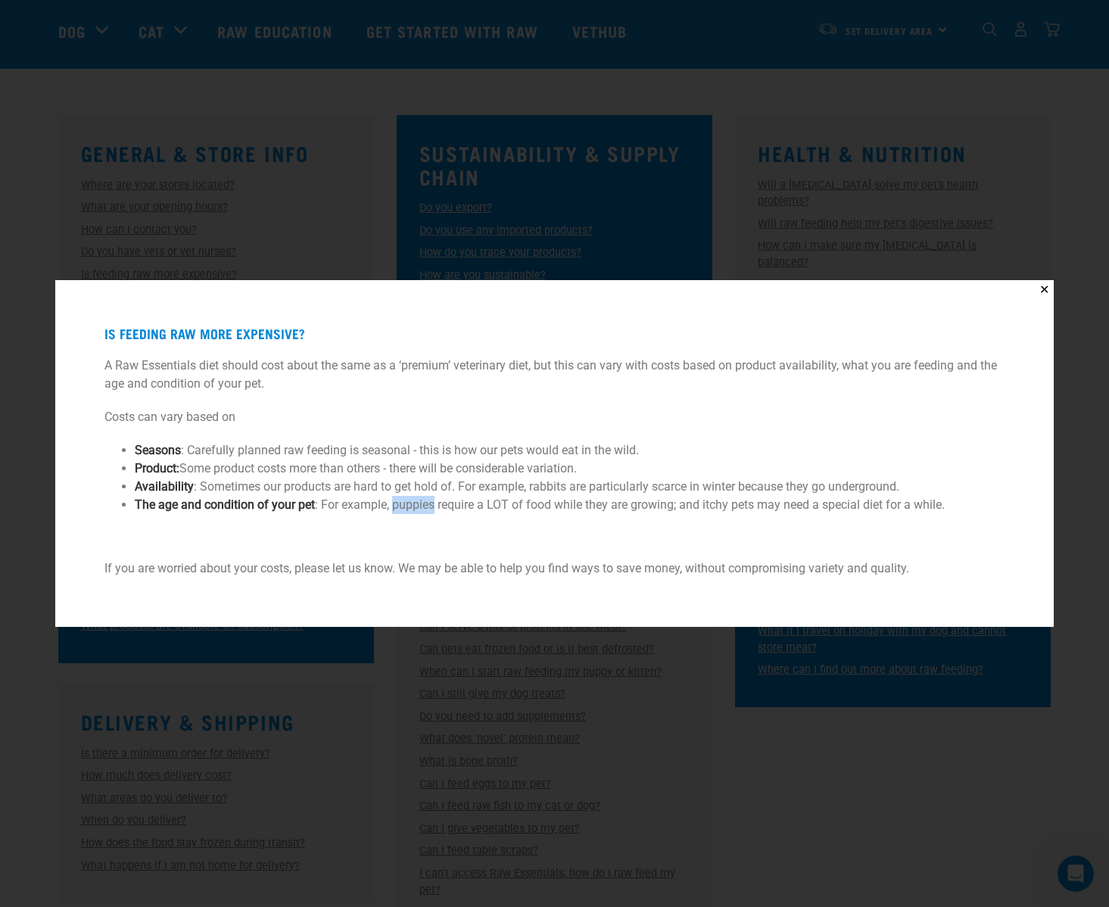
click at [403, 505] on li "The age and condition of your pet : For example, puppies require a LOT of food …" at bounding box center [554, 505] width 839 height 18
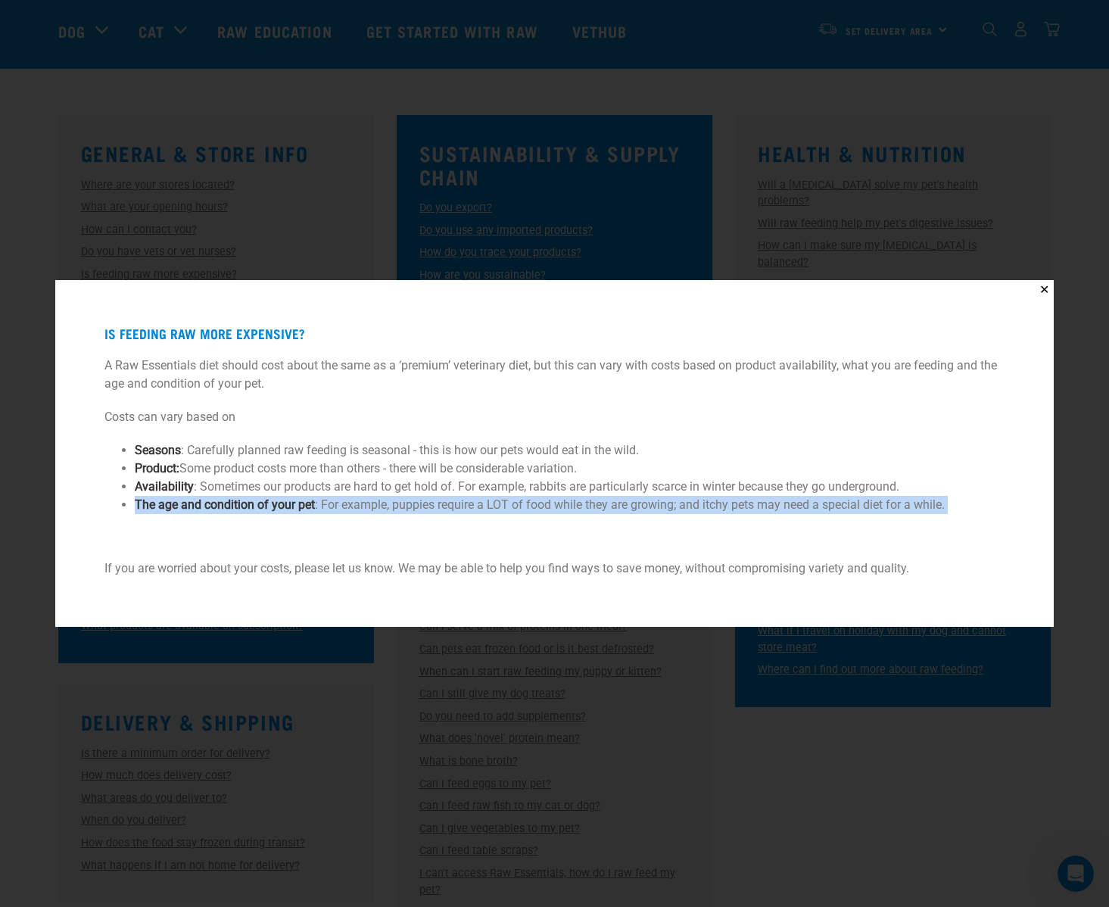
click at [403, 505] on li "The age and condition of your pet : For example, puppies require a LOT of food …" at bounding box center [554, 505] width 839 height 18
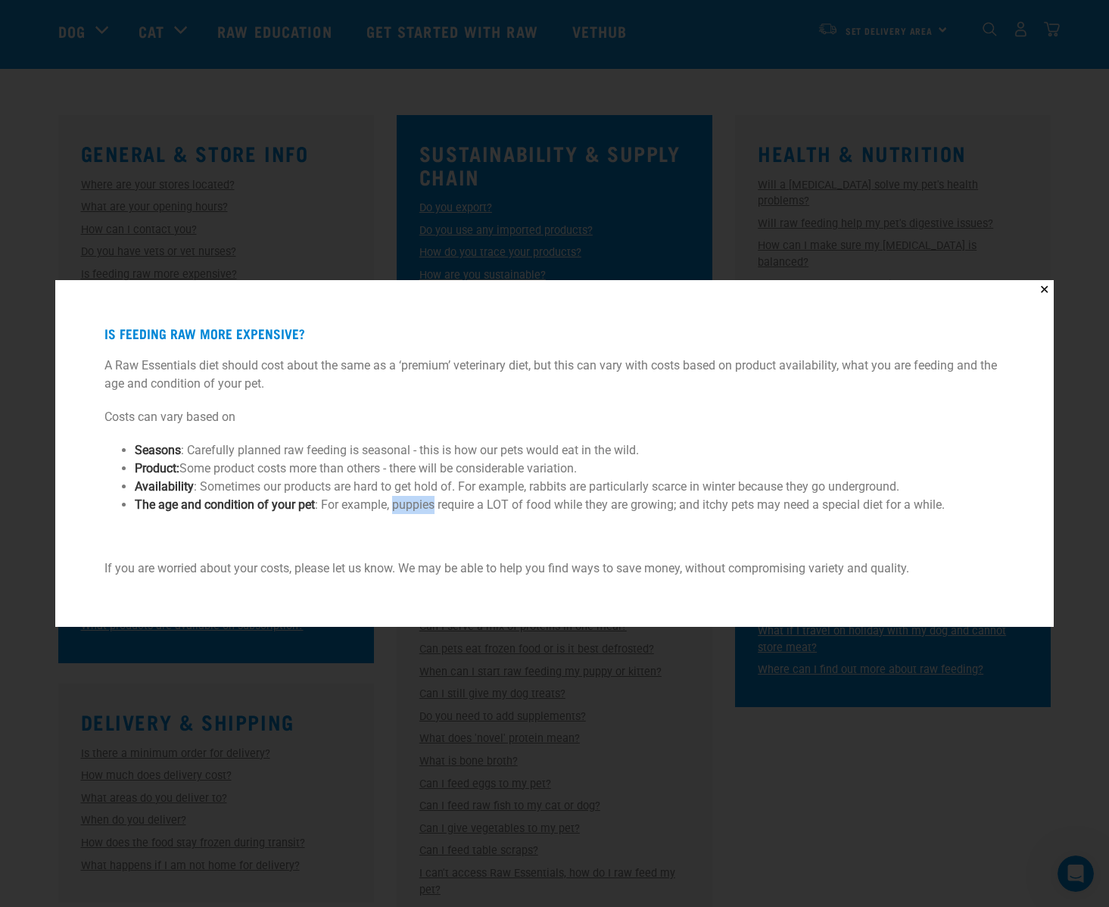
click at [403, 505] on li "The age and condition of your pet : For example, puppies require a LOT of food …" at bounding box center [554, 505] width 839 height 18
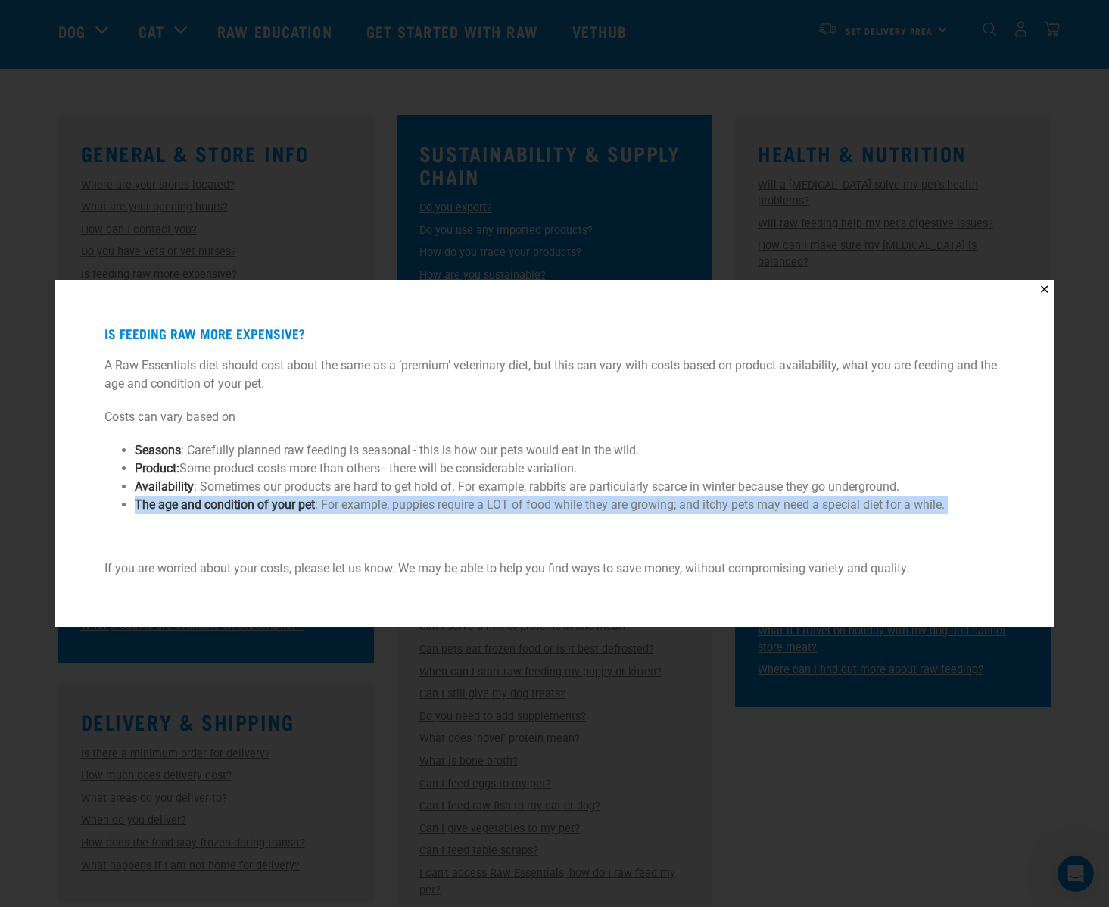
click at [403, 505] on li "The age and condition of your pet : For example, puppies require a LOT of food …" at bounding box center [554, 505] width 839 height 18
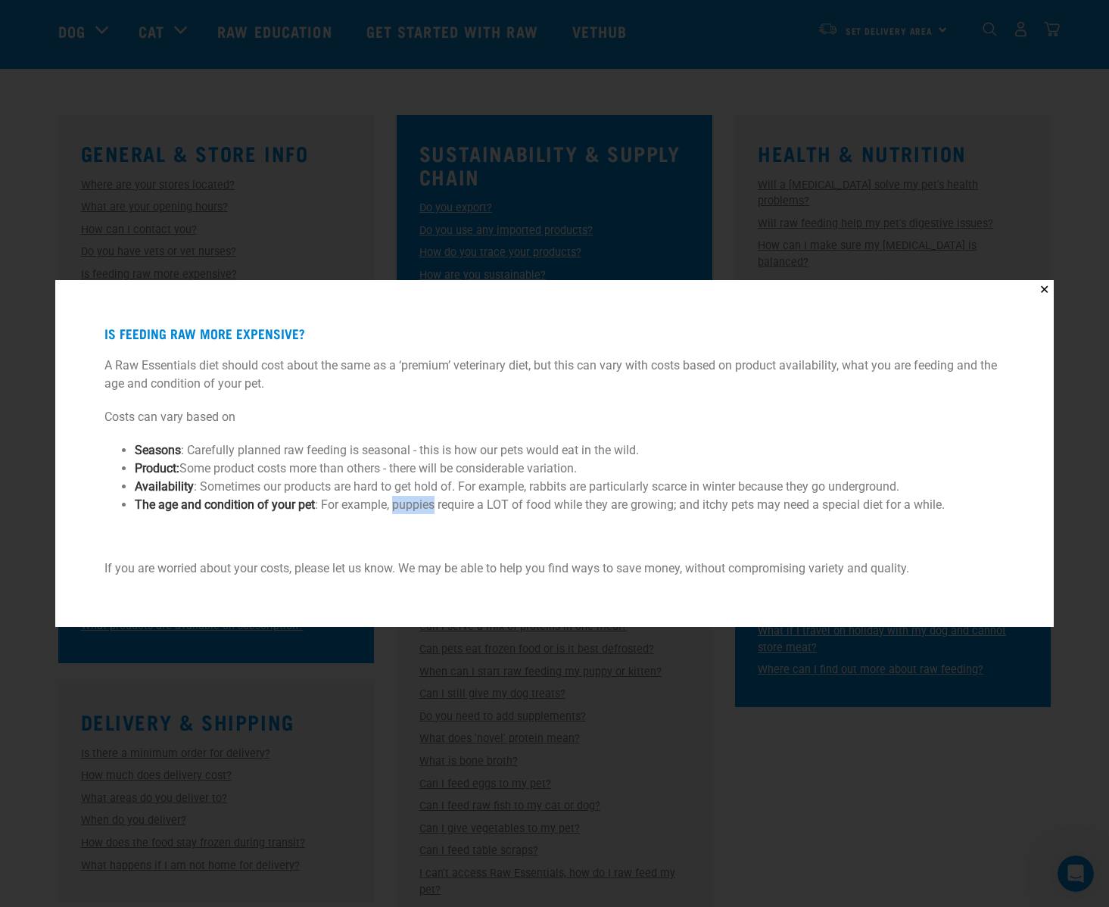
click at [403, 505] on li "The age and condition of your pet : For example, puppies require a LOT of food …" at bounding box center [554, 505] width 839 height 18
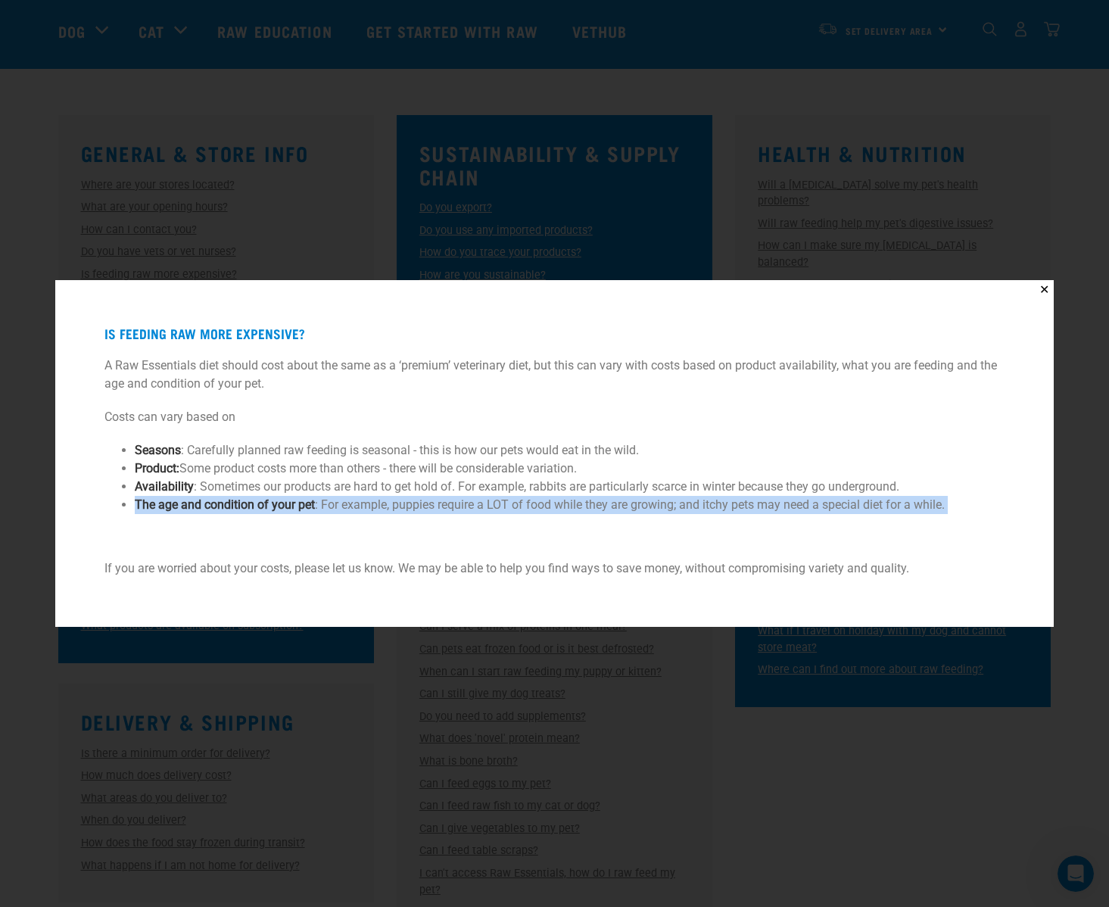
click at [403, 505] on li "The age and condition of your pet : For example, puppies require a LOT of food …" at bounding box center [554, 505] width 839 height 18
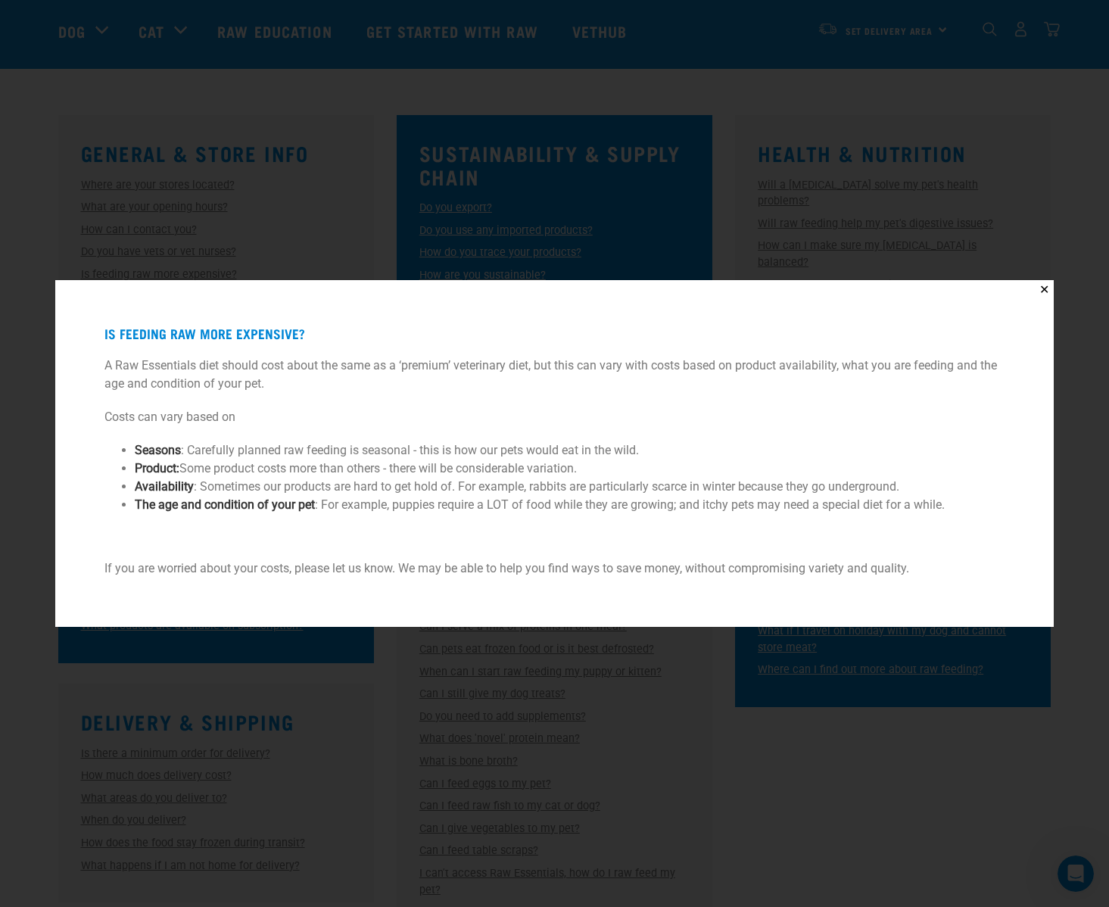
click at [377, 571] on p "If you are worried about your costs, please let us know. We may be able to help…" at bounding box center [554, 568] width 900 height 18
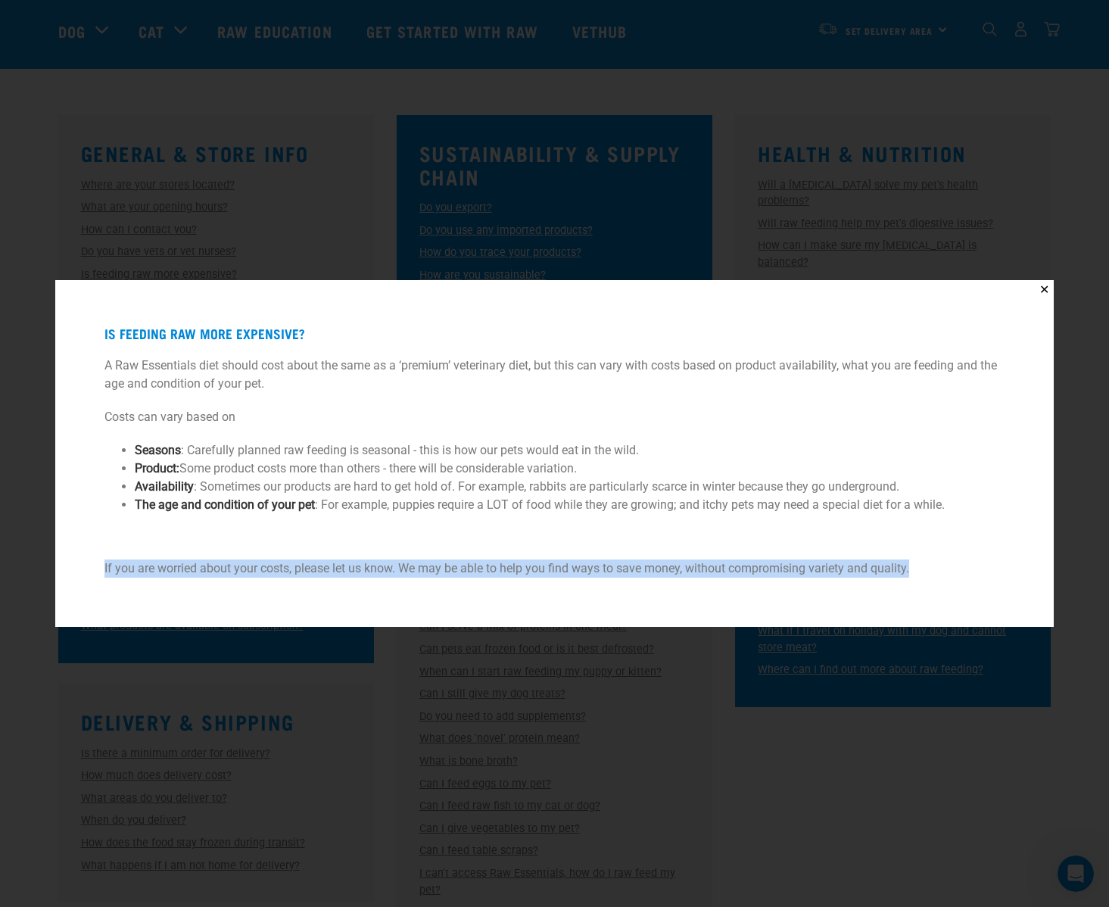
click at [377, 571] on p "If you are worried about your costs, please let us know. We may be able to help…" at bounding box center [554, 568] width 900 height 18
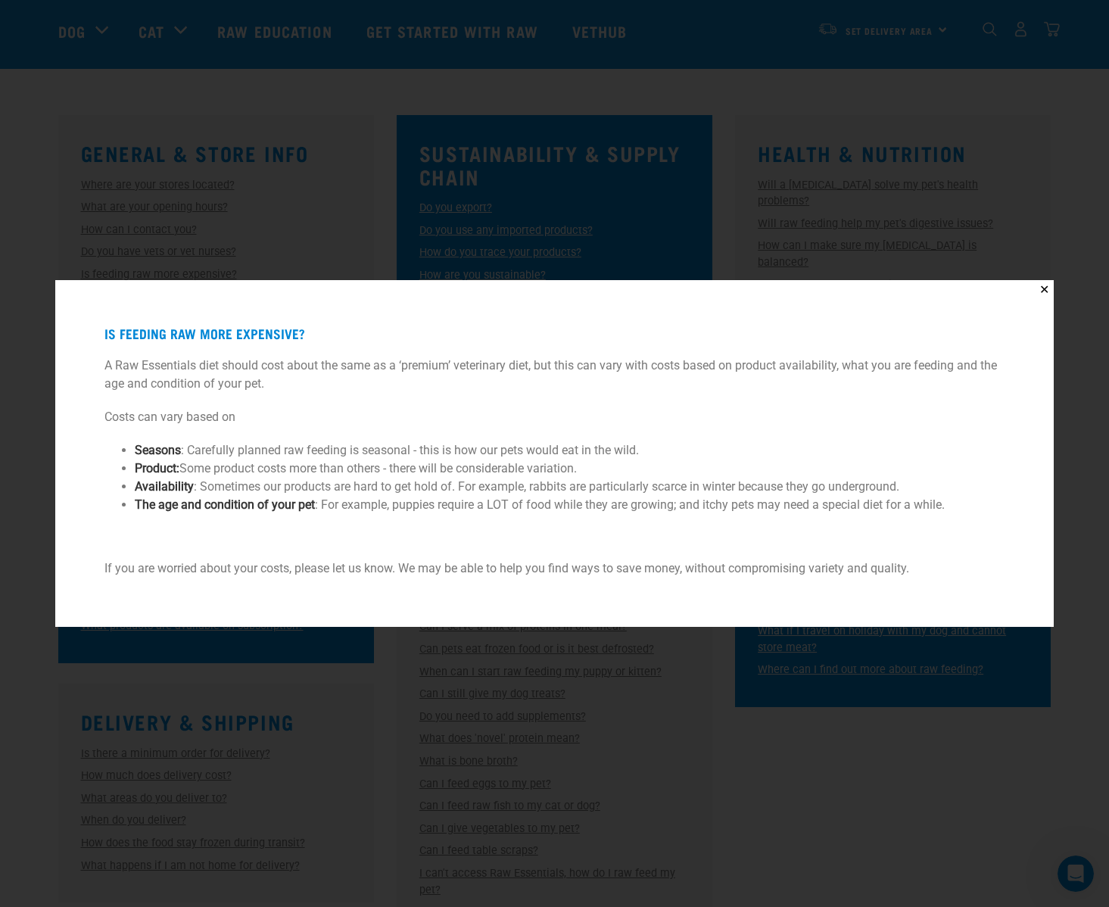
click at [384, 515] on ul "Seasons : Carefully planned raw feeding is seasonal - this is how our pets woul…" at bounding box center [554, 485] width 900 height 118
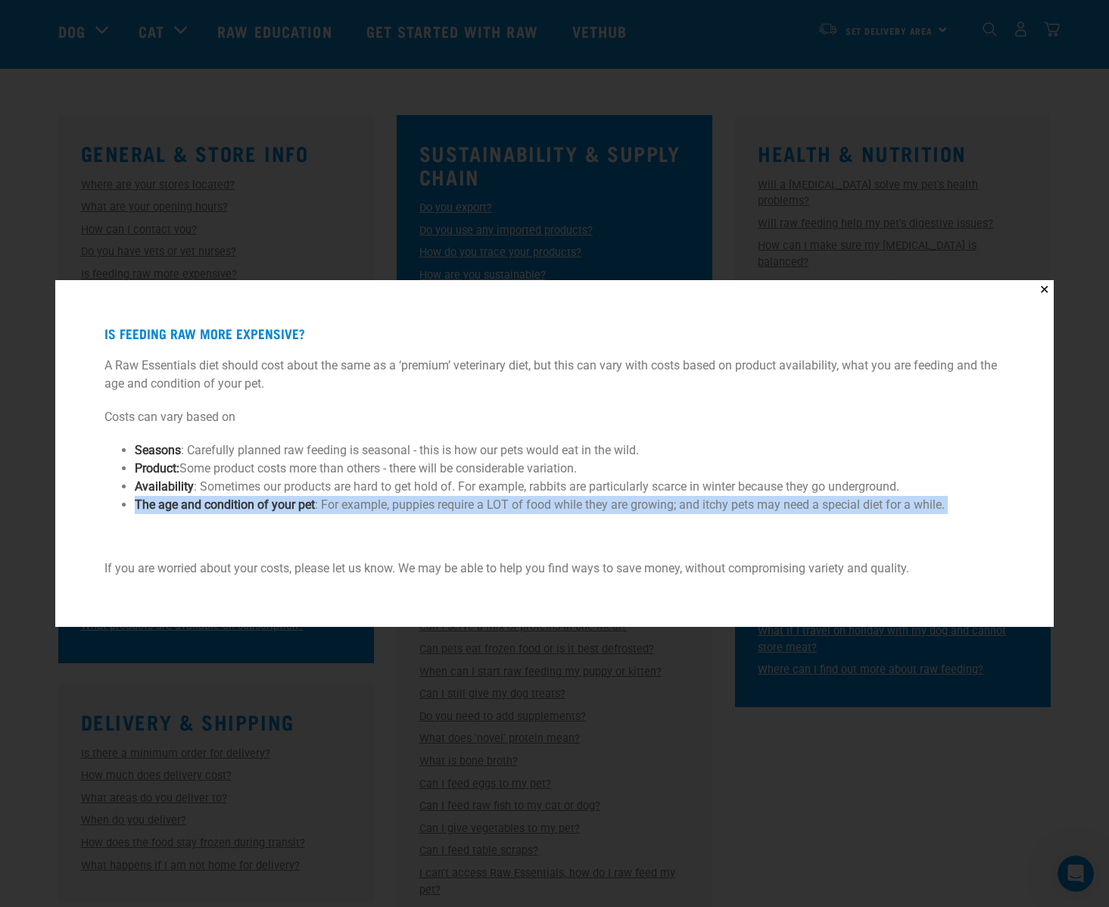
click at [384, 515] on ul "Seasons : Carefully planned raw feeding is seasonal - this is how our pets woul…" at bounding box center [554, 485] width 900 height 118
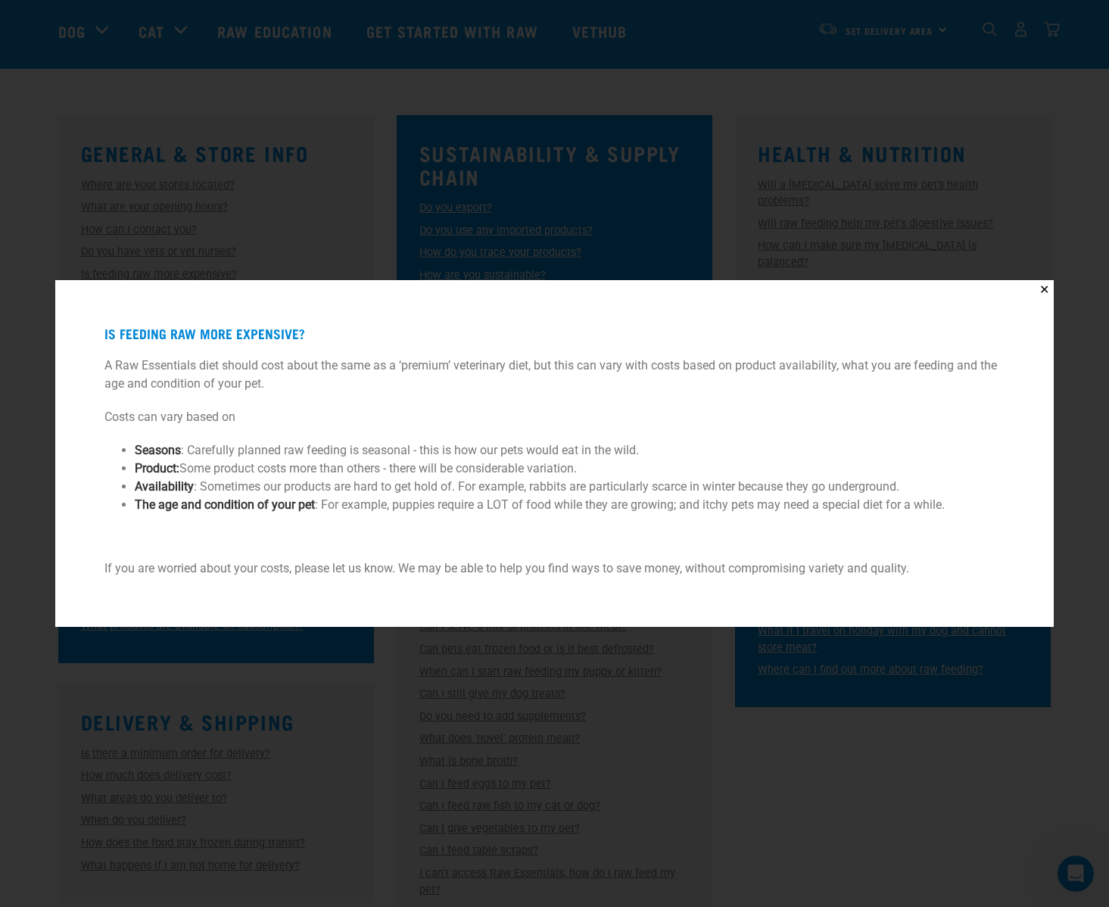
click at [185, 375] on p "A Raw Essentials diet should cost about the same as a ‘premium’ veterinary diet…" at bounding box center [554, 374] width 900 height 36
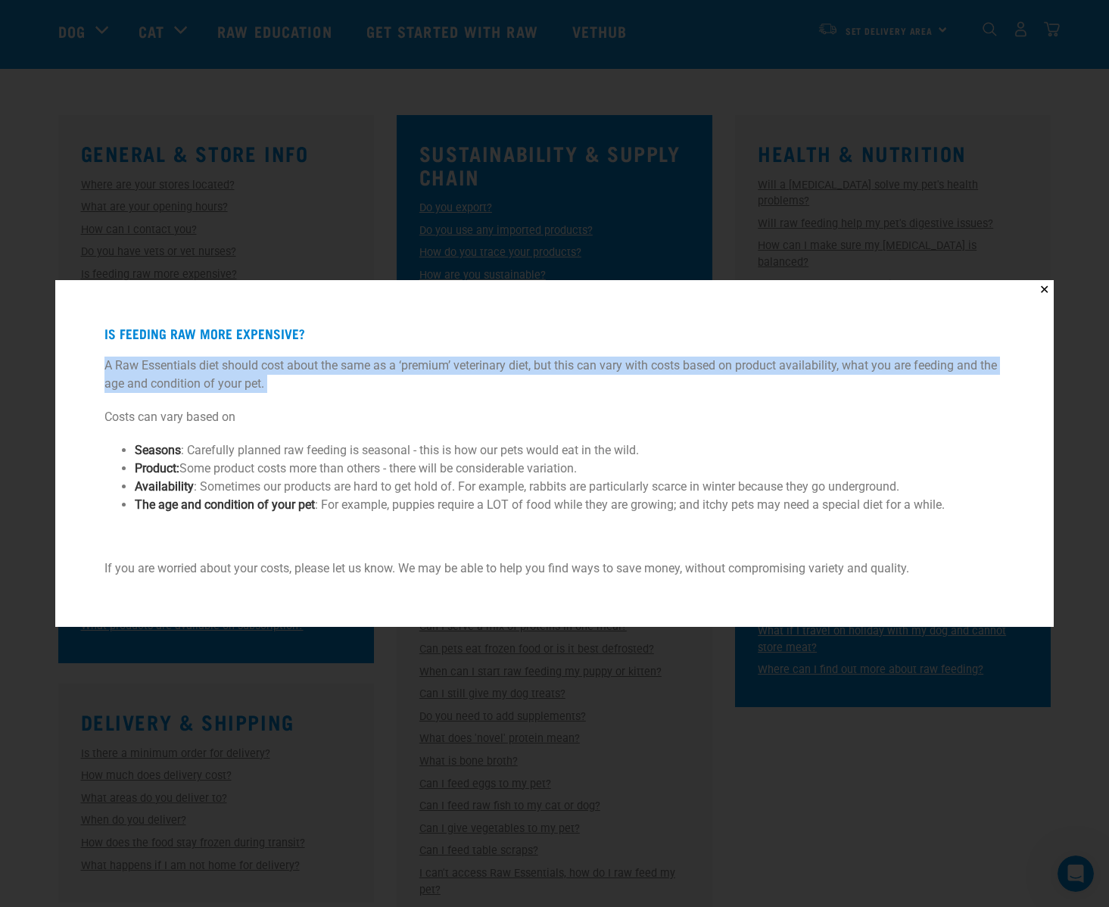
click at [185, 375] on p "A Raw Essentials diet should cost about the same as a ‘premium’ veterinary diet…" at bounding box center [554, 374] width 900 height 36
click at [197, 376] on p "A Raw Essentials diet should cost about the same as a ‘premium’ veterinary diet…" at bounding box center [554, 374] width 900 height 36
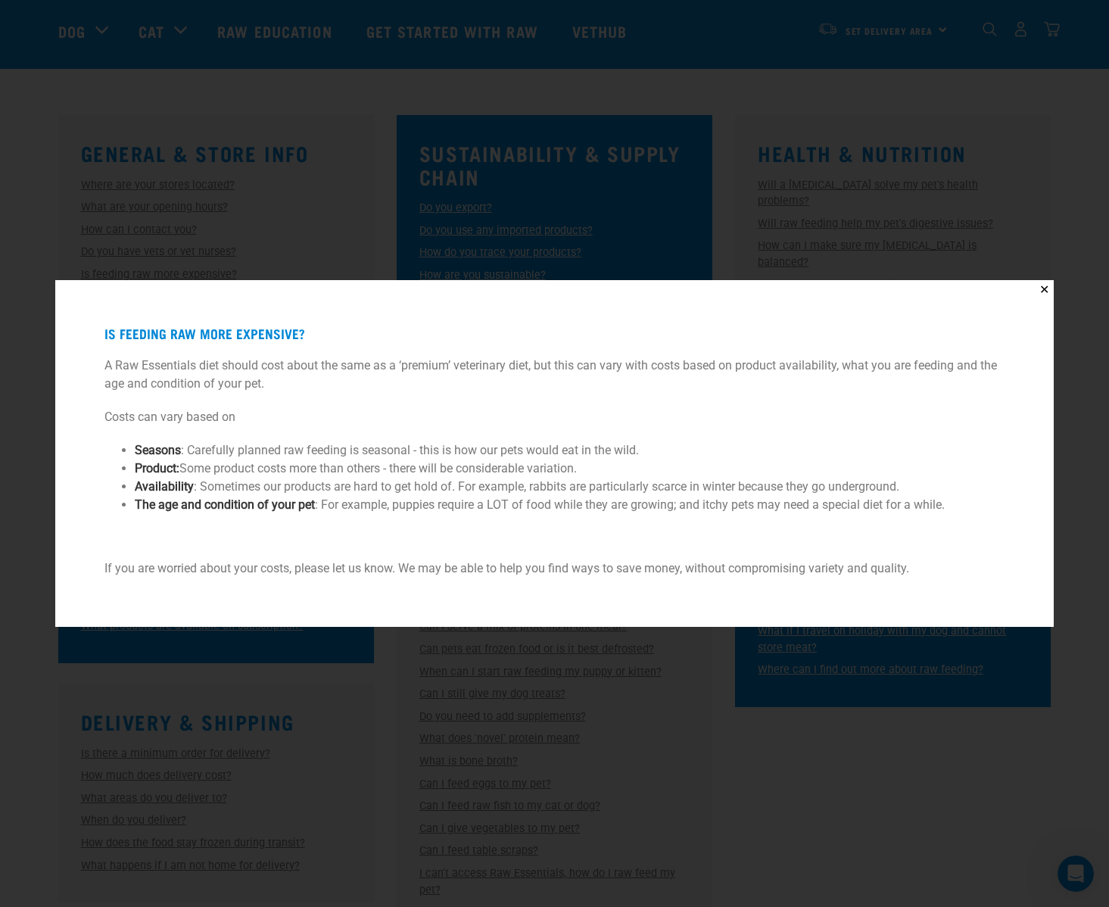
click at [265, 151] on div "✕ Is feeding raw more expensive? A Raw Essentials diet should cost about the sa…" at bounding box center [554, 453] width 1109 height 907
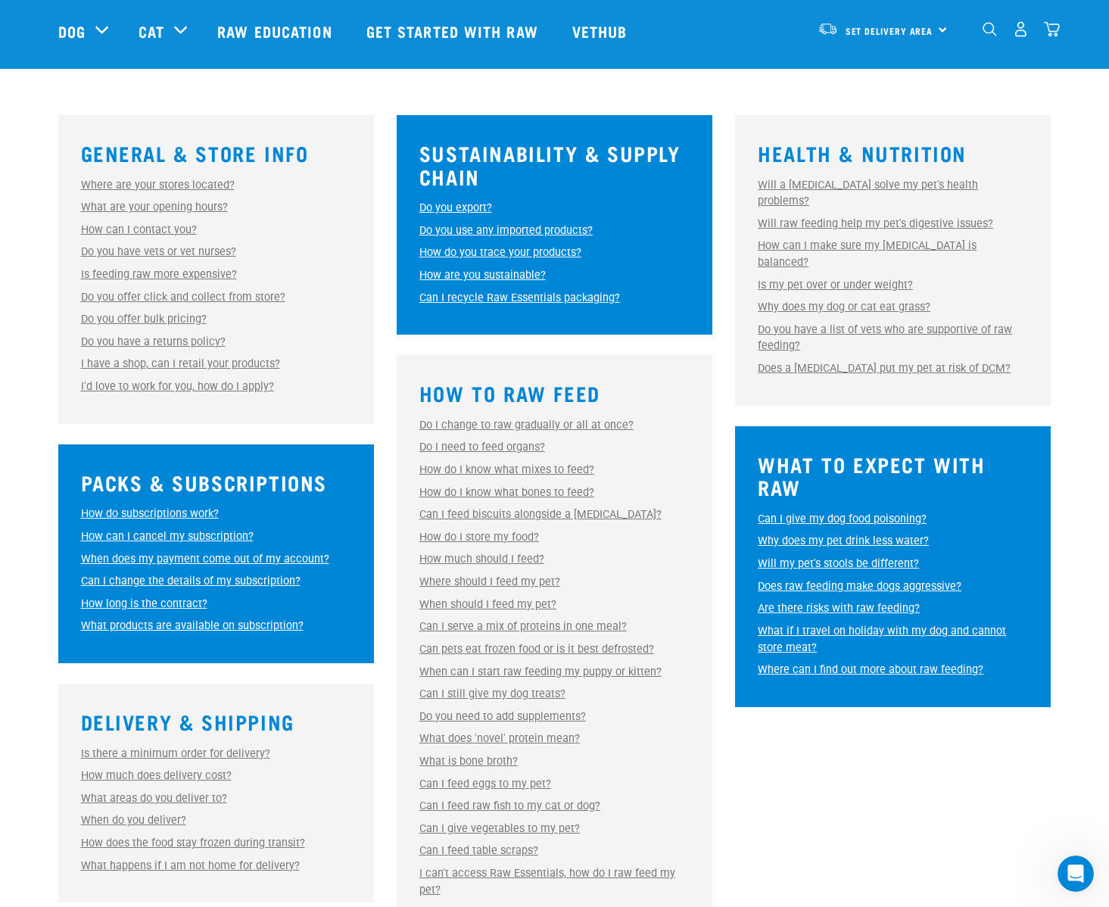
click at [162, 272] on link "Is feeding raw more expensive?" at bounding box center [159, 274] width 156 height 13
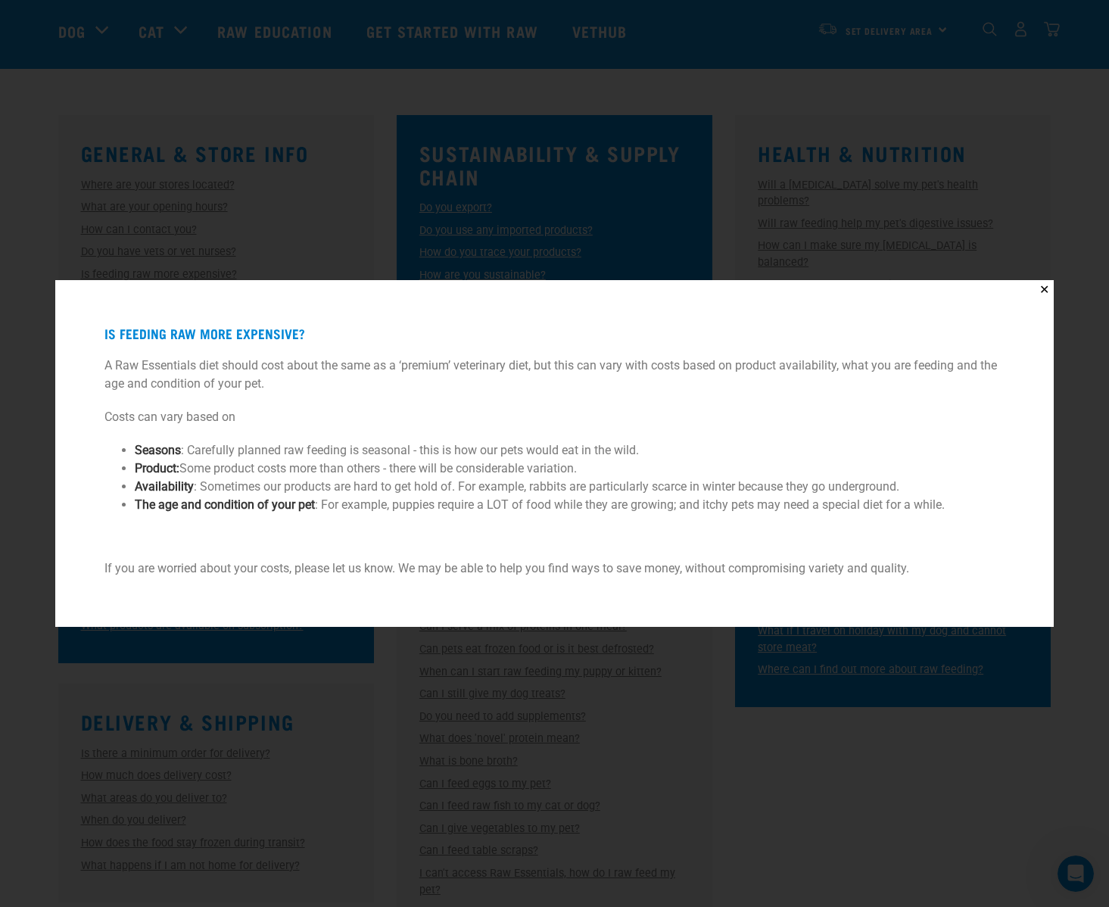
click at [409, 230] on div "✕ Is feeding raw more expensive? A Raw Essentials diet should cost about the sa…" at bounding box center [554, 453] width 1109 height 907
